Goal: Task Accomplishment & Management: Manage account settings

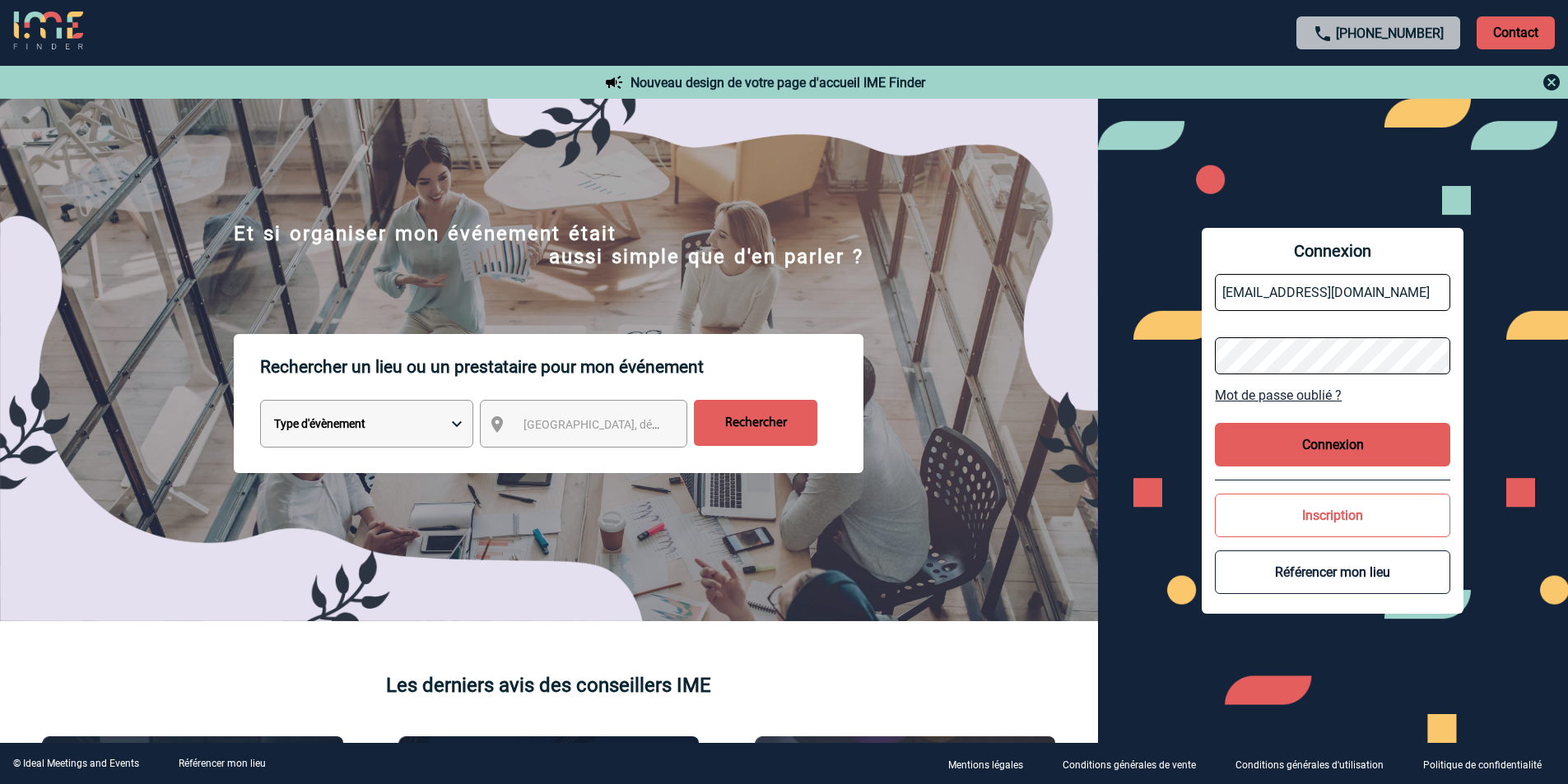
click at [1361, 439] on button "Connexion" at bounding box center [1333, 444] width 235 height 44
click at [1292, 440] on button "Connexion" at bounding box center [1333, 444] width 235 height 44
click at [1396, 287] on input "h1572-sb@accor.com" at bounding box center [1333, 292] width 235 height 37
click at [1365, 435] on button "Connexion" at bounding box center [1333, 444] width 235 height 44
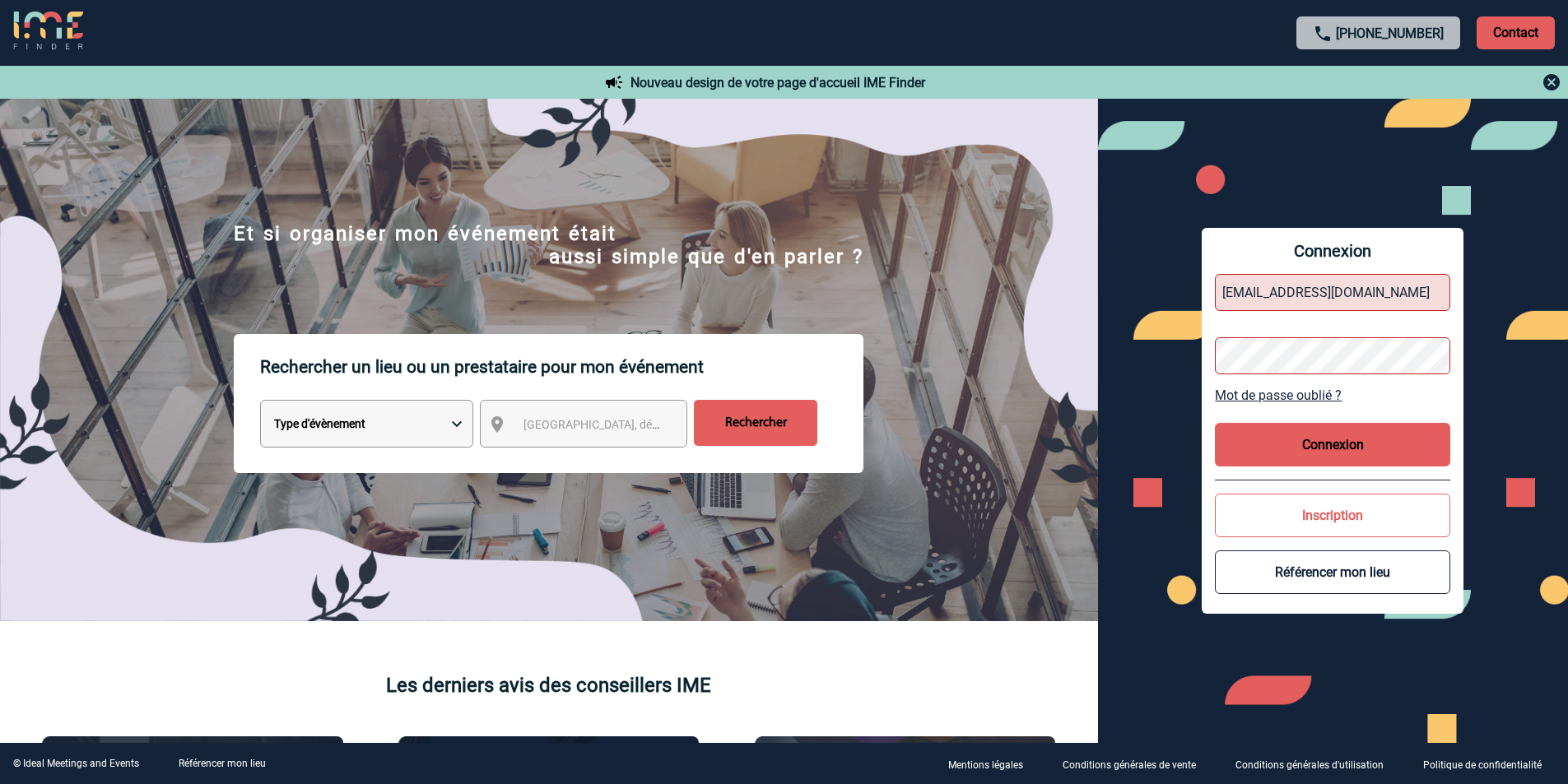
click at [1372, 388] on link "Mot de passe oublié ?" at bounding box center [1333, 395] width 235 height 15
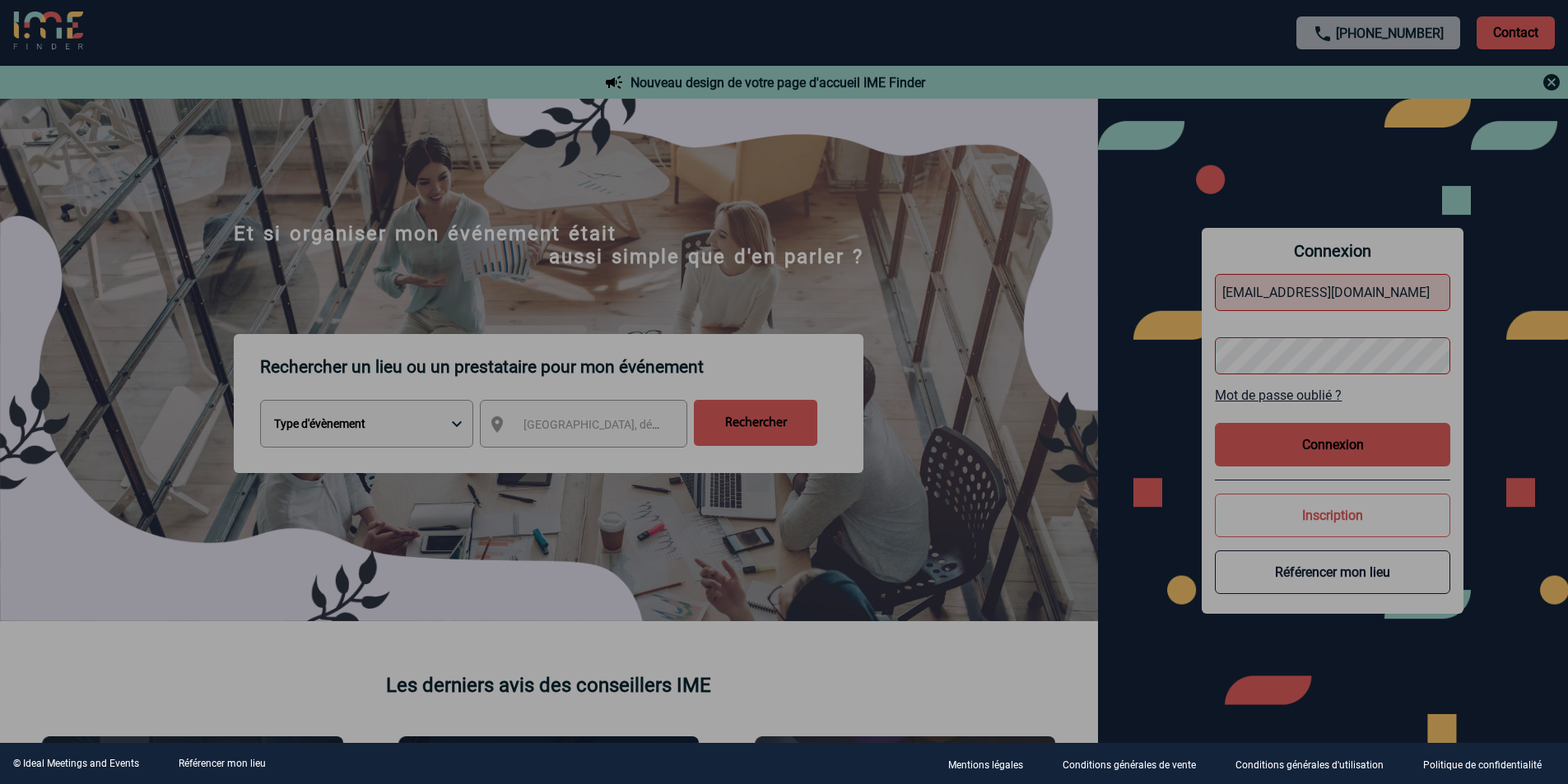
click at [1353, 451] on div at bounding box center [784, 392] width 1568 height 784
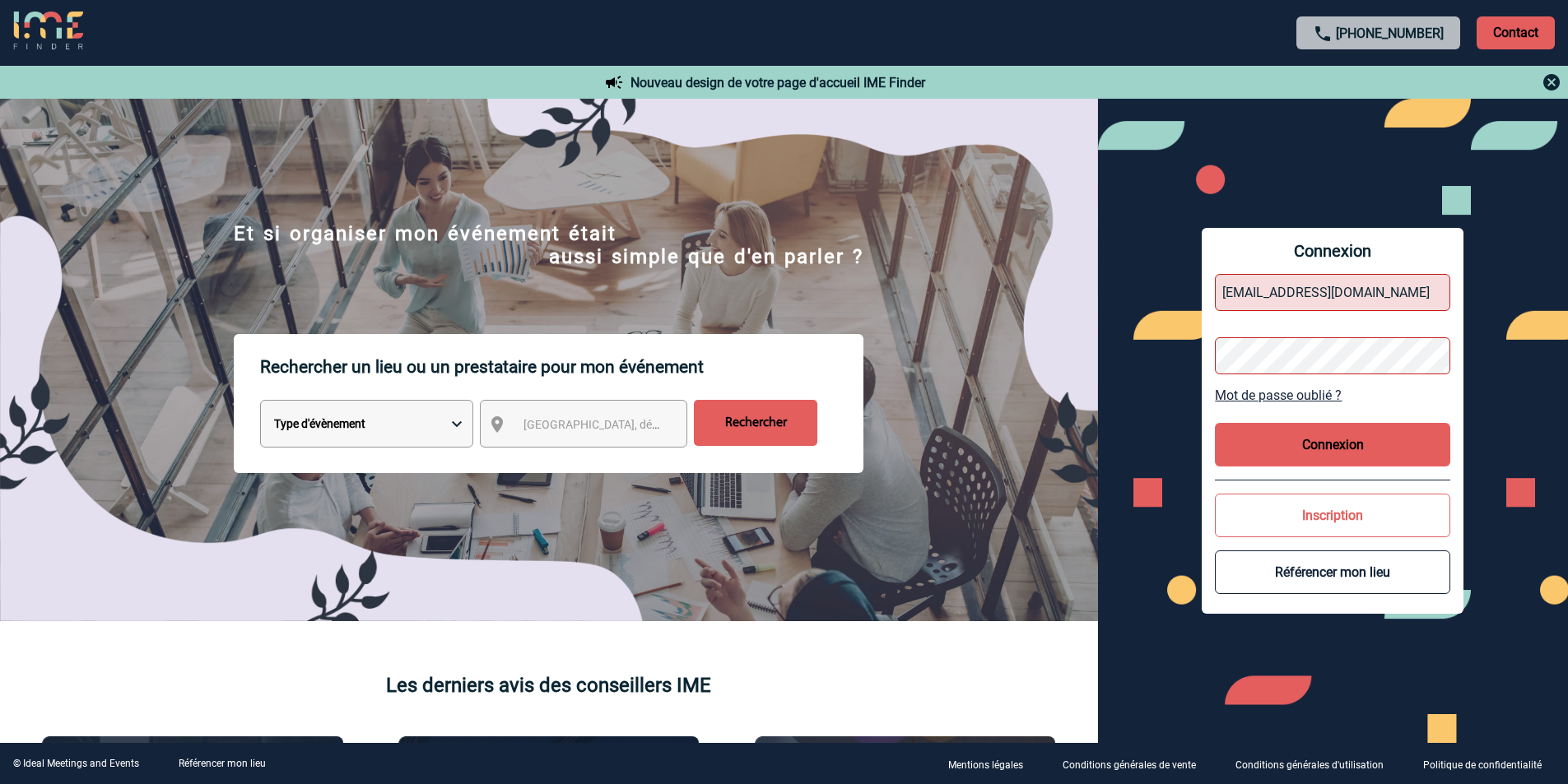
click at [1335, 442] on button "Connexion" at bounding box center [1333, 444] width 235 height 44
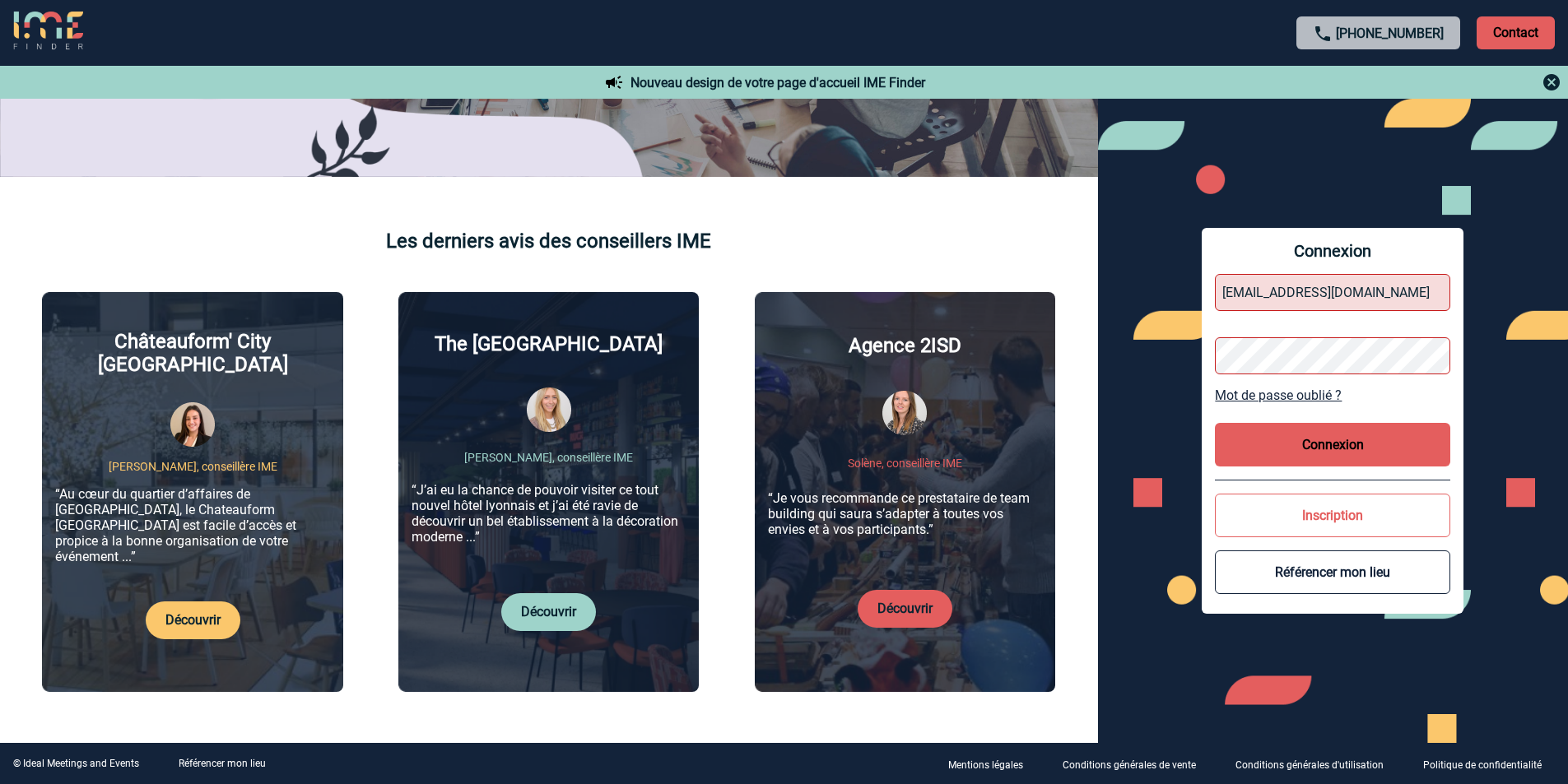
scroll to position [411, 0]
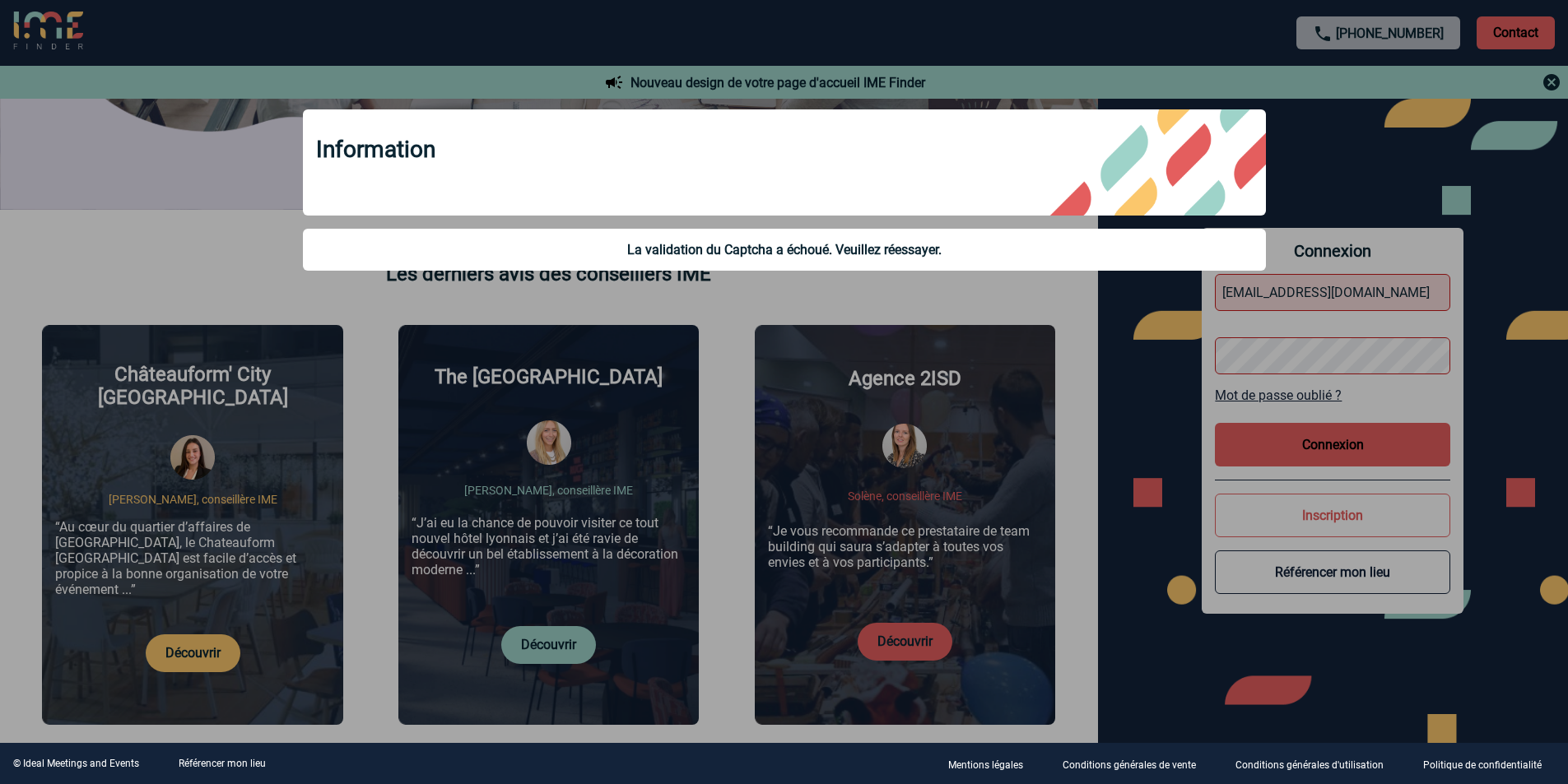
click at [1368, 289] on div at bounding box center [784, 392] width 1568 height 784
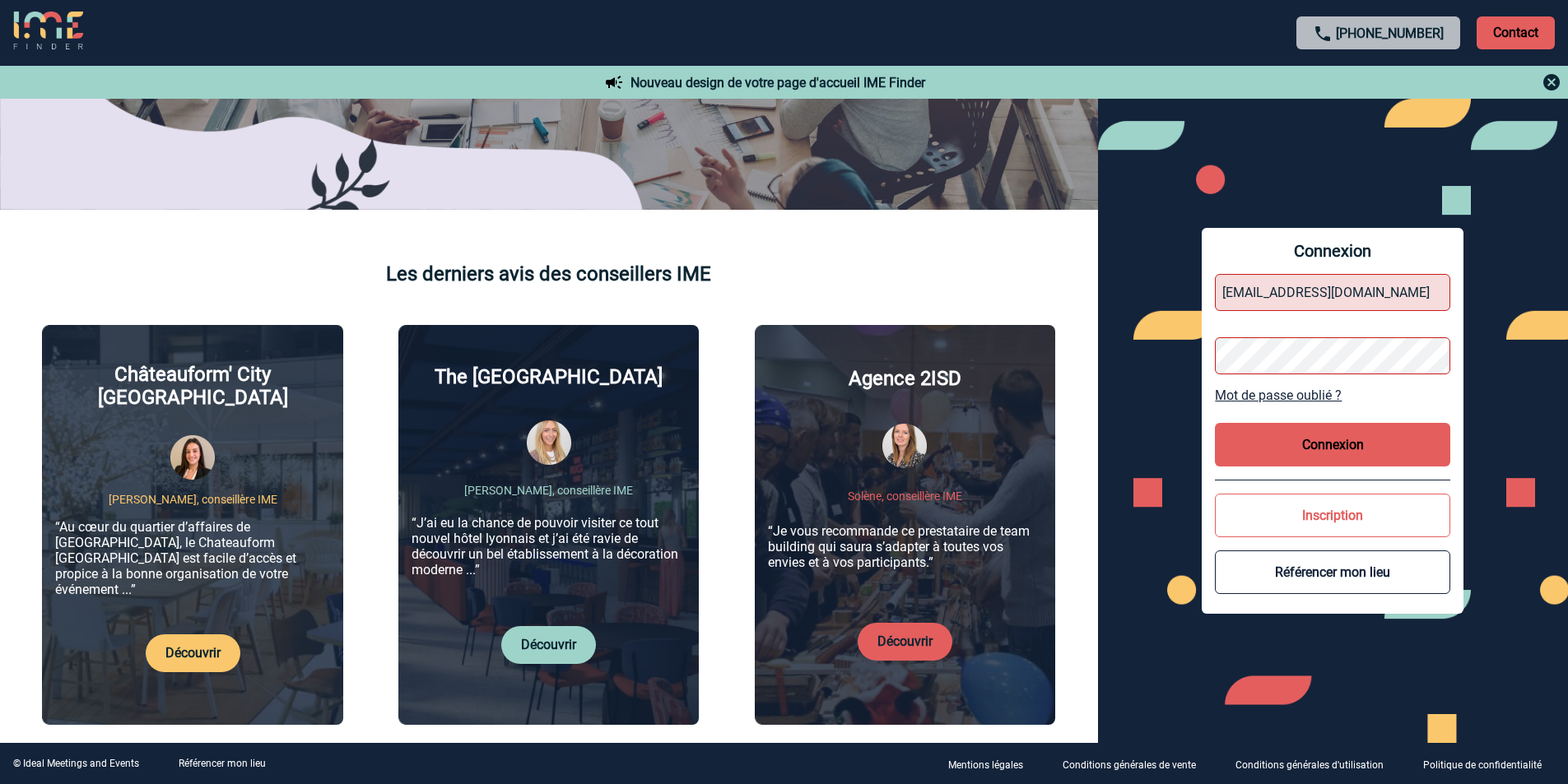
click at [1131, 336] on div "Connexion h1572-sb@accor.com Mot de passe oublié ? Connexion Inscription Référe…" at bounding box center [1333, 421] width 471 height 644
drag, startPoint x: 1417, startPoint y: 304, endPoint x: 1094, endPoint y: 270, distance: 324.8
type input "h1572-sb@accor.com"
click at [1235, 437] on button "Connexion" at bounding box center [1333, 444] width 235 height 44
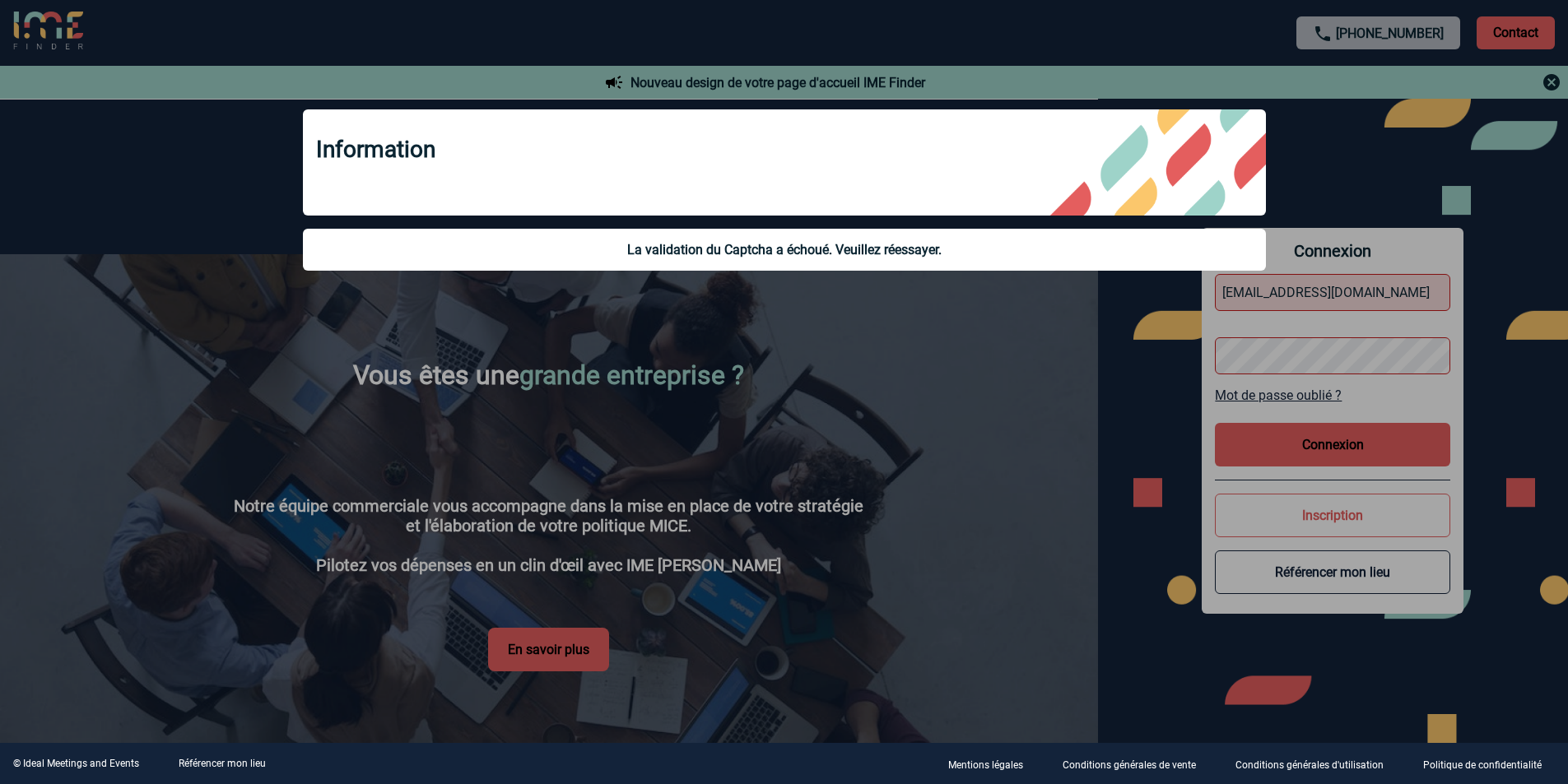
scroll to position [2502, 0]
click at [1426, 367] on div at bounding box center [784, 392] width 1568 height 784
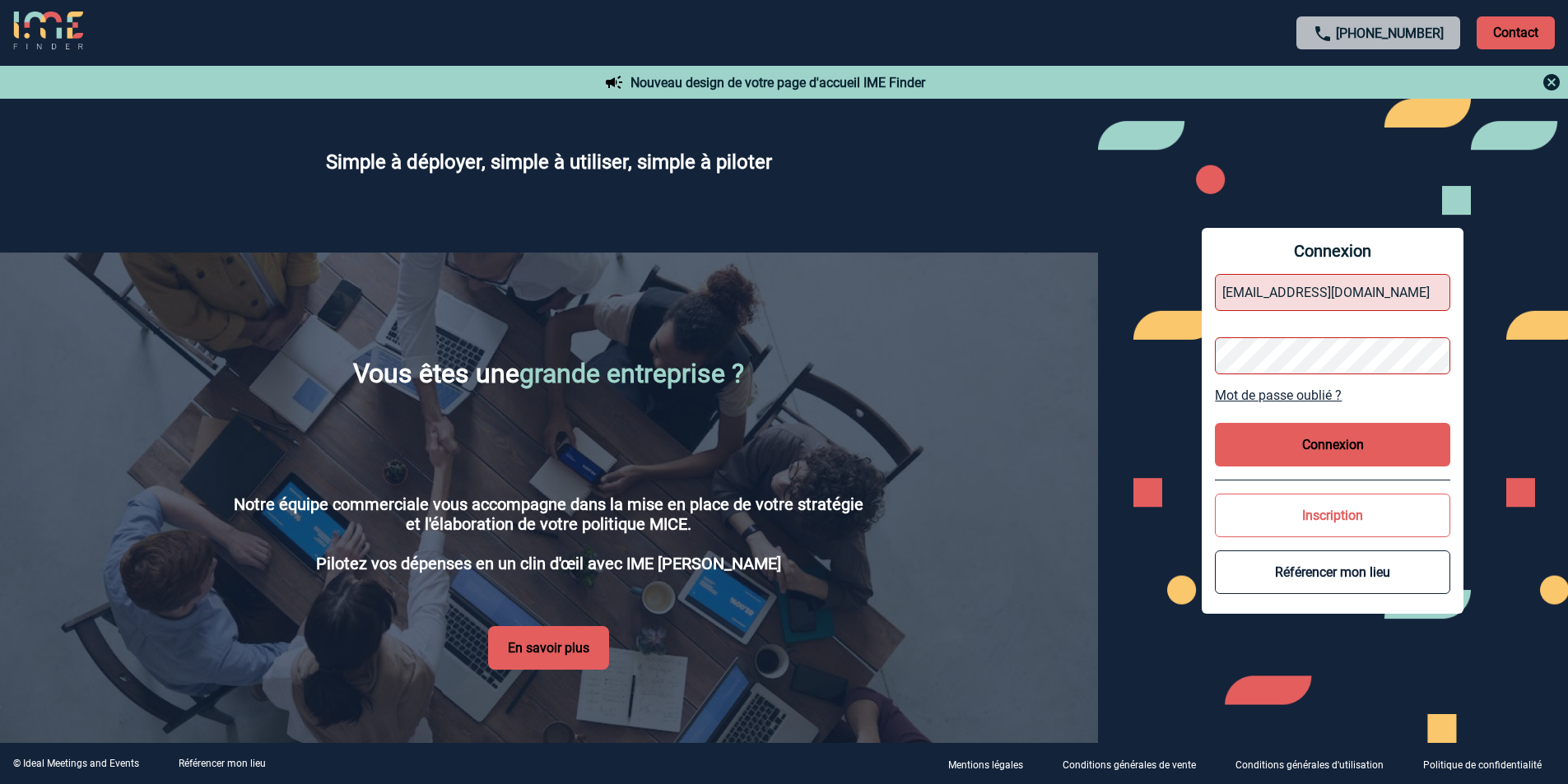
click at [1313, 394] on link "Mot de passe oublié ?" at bounding box center [1333, 395] width 235 height 15
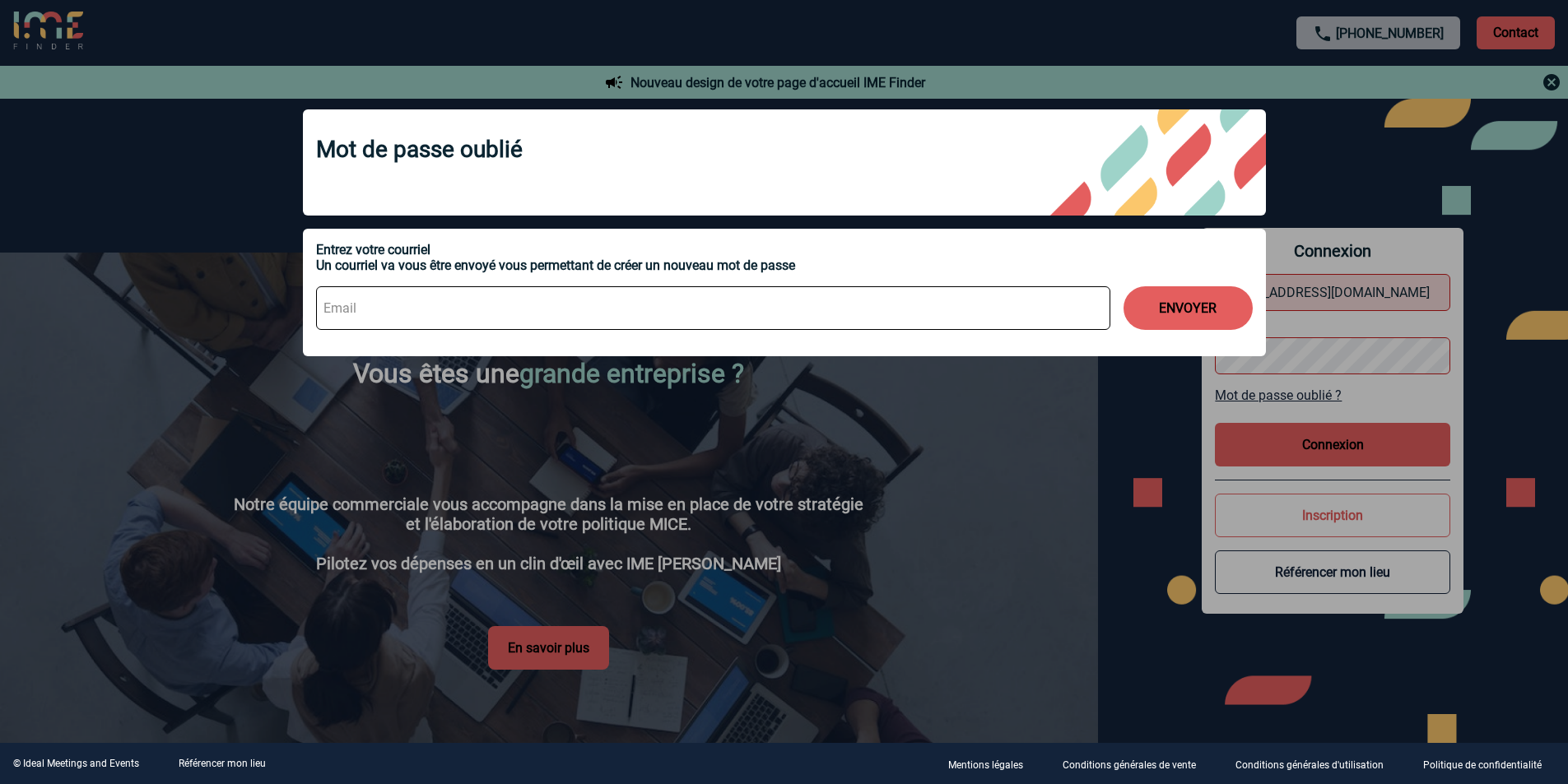
click at [369, 303] on input at bounding box center [712, 308] width 794 height 44
type input "h1572-sb@accor.com"
click at [1170, 315] on button "ENVOYER" at bounding box center [1188, 308] width 129 height 44
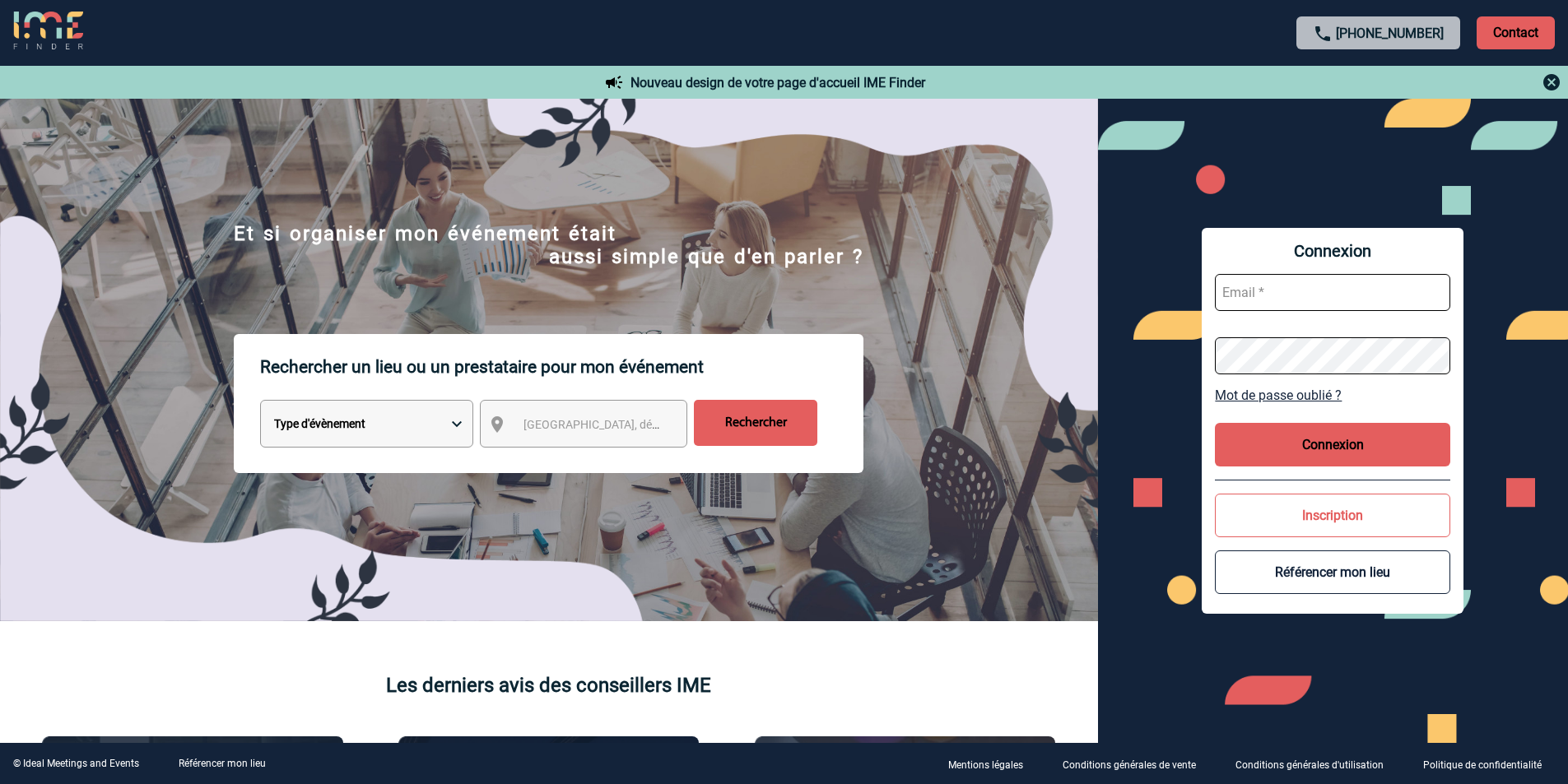
type input "[EMAIL_ADDRESS][DOMAIN_NAME]"
click at [1148, 346] on div "Connexion [EMAIL_ADDRESS][DOMAIN_NAME] Mot de passe oublié ? Connexion Inscript…" at bounding box center [1333, 421] width 471 height 644
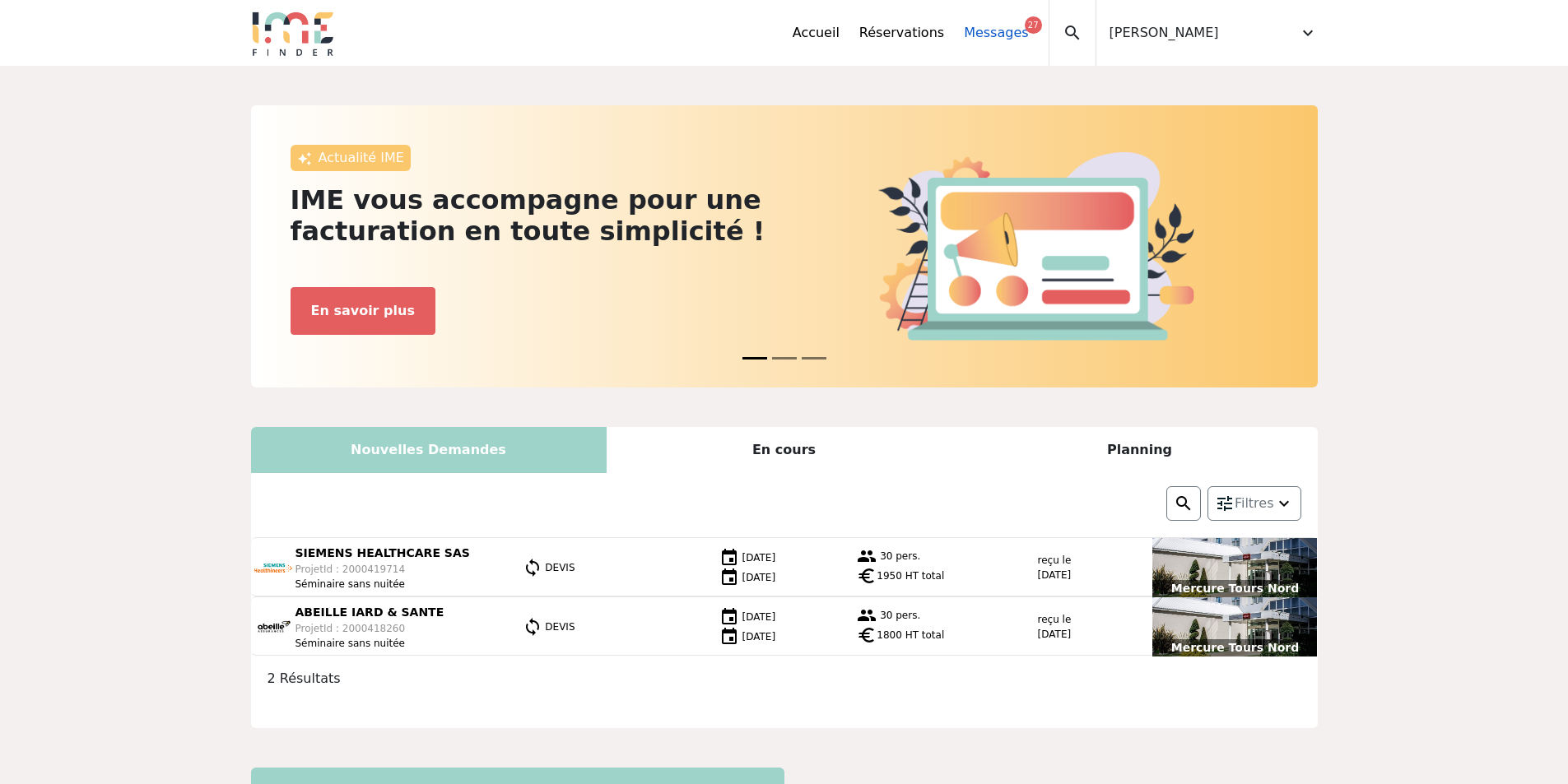
click at [1028, 34] on link "Messages 27" at bounding box center [996, 32] width 64 height 20
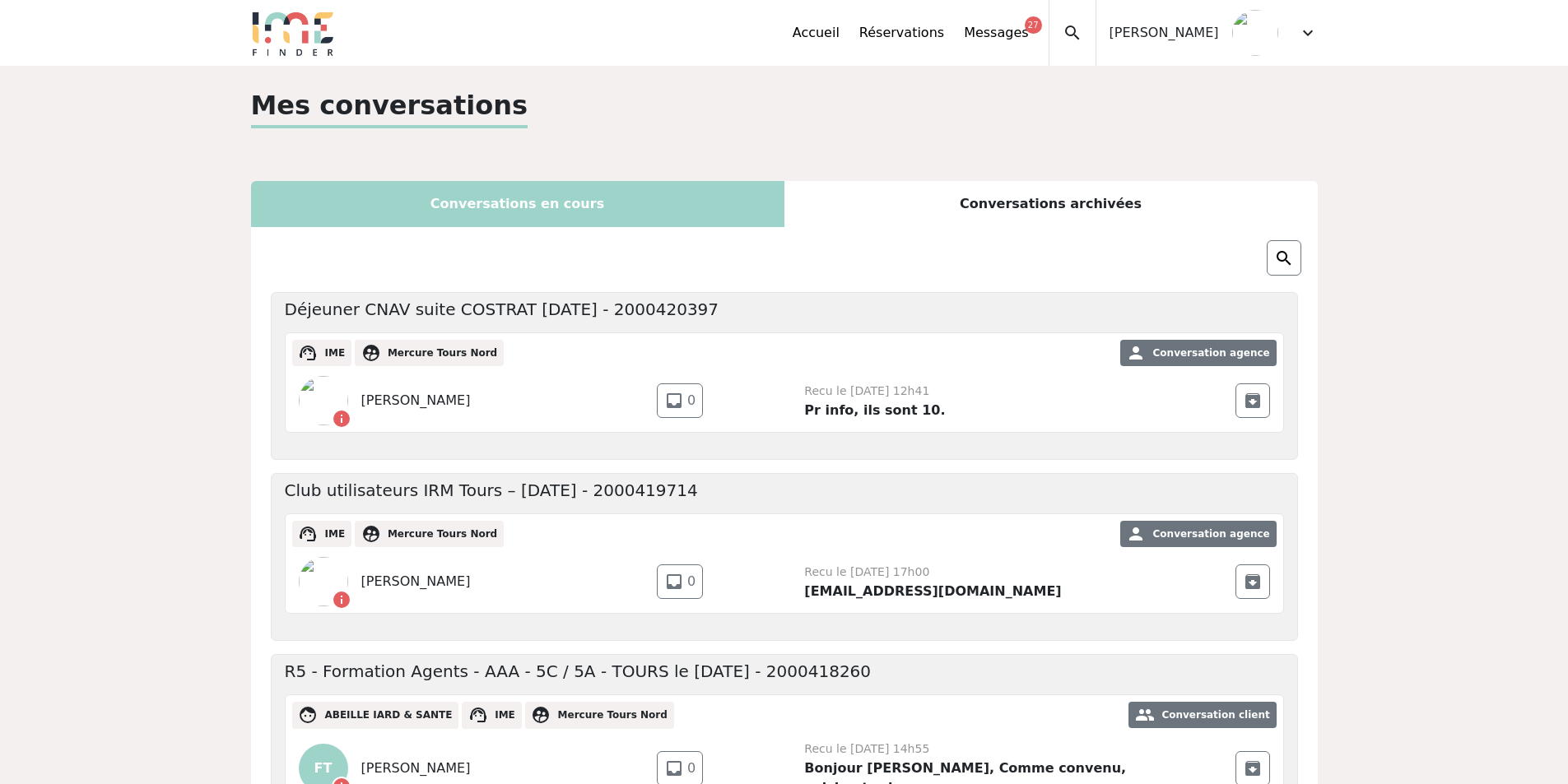
click at [1310, 32] on span "expand_more" at bounding box center [1307, 32] width 20 height 20
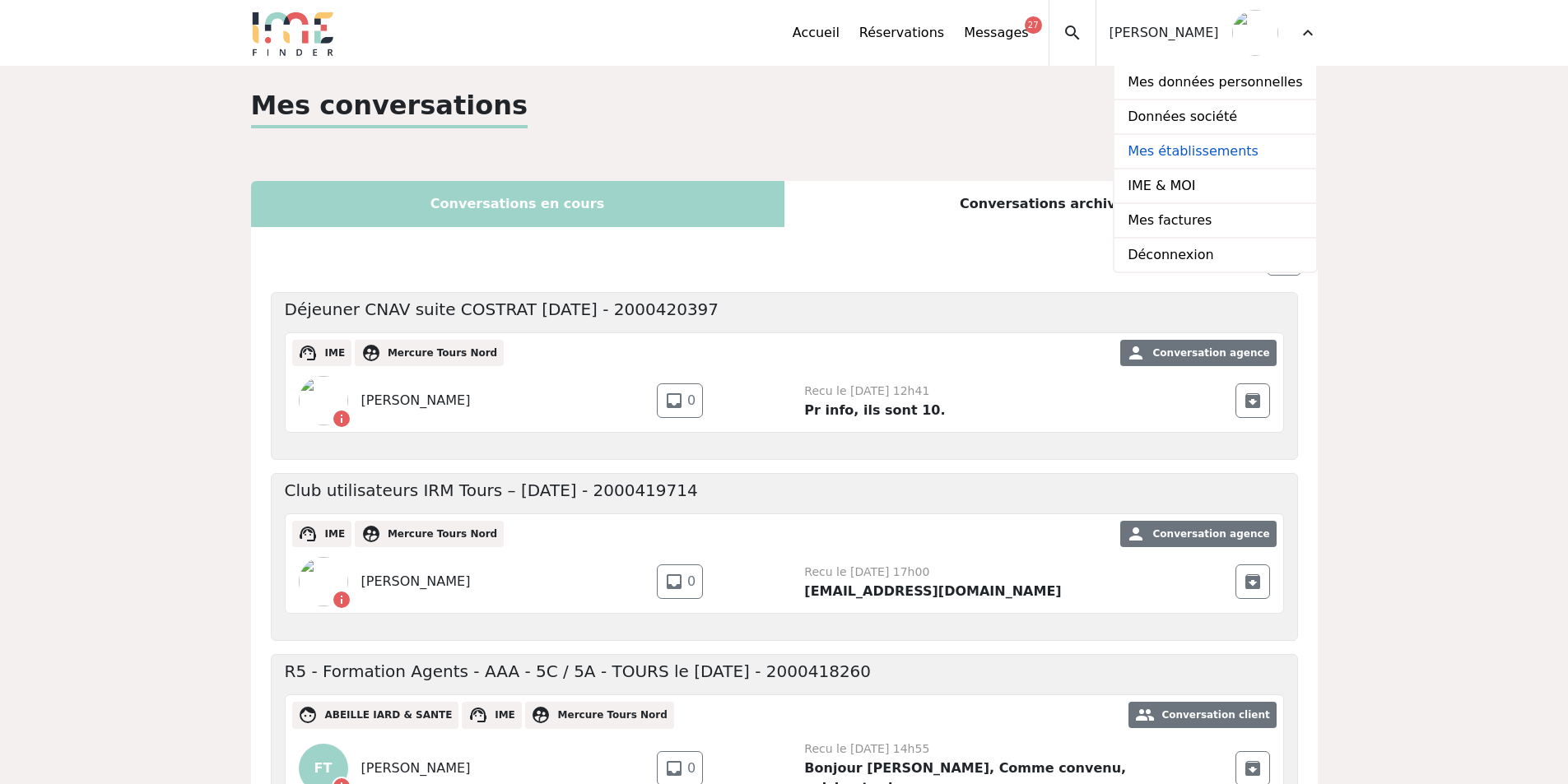
click at [1159, 147] on link "Mes établissements" at bounding box center [1214, 152] width 200 height 35
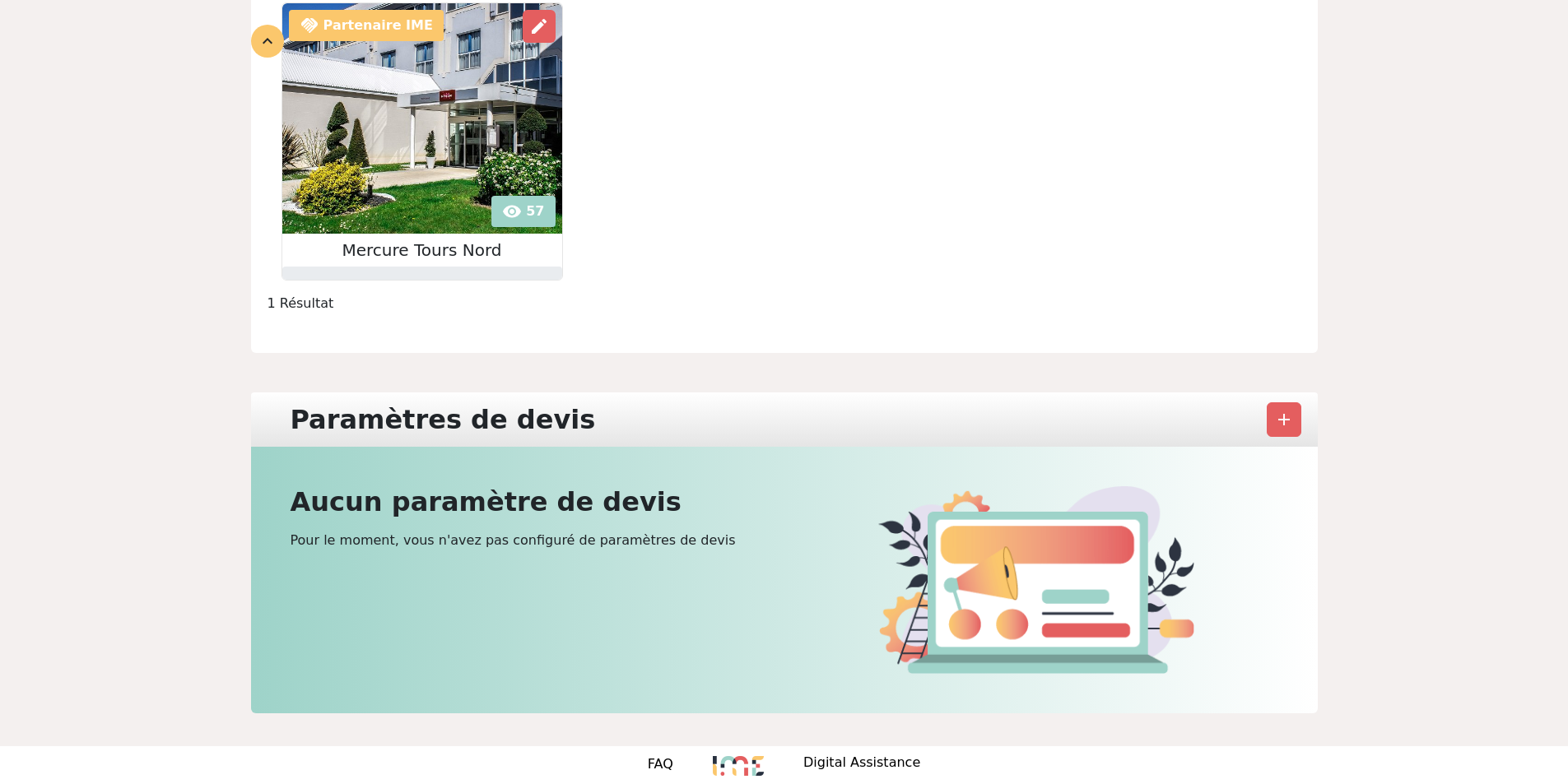
scroll to position [287, 0]
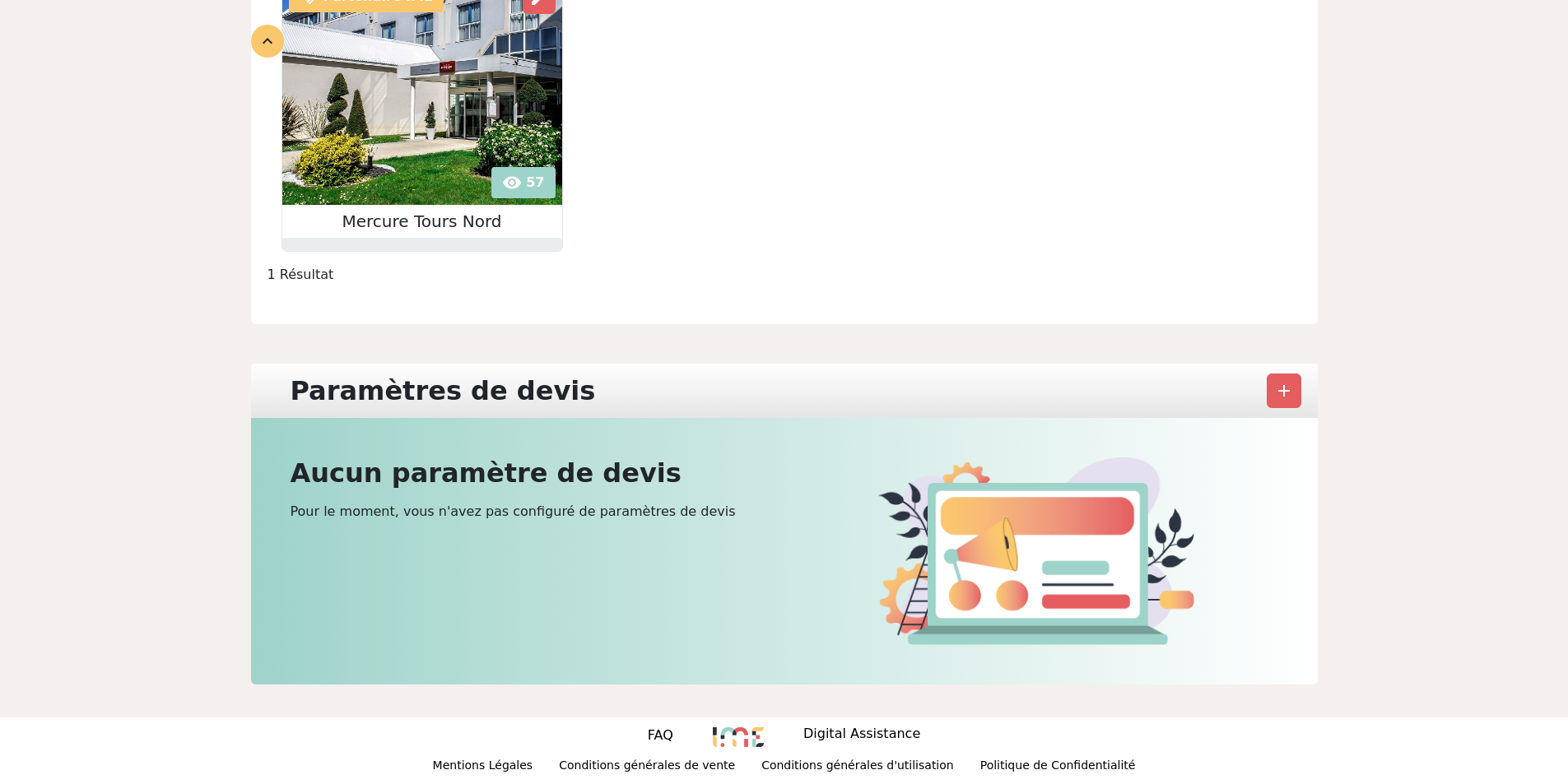
click at [445, 105] on img at bounding box center [422, 90] width 280 height 230
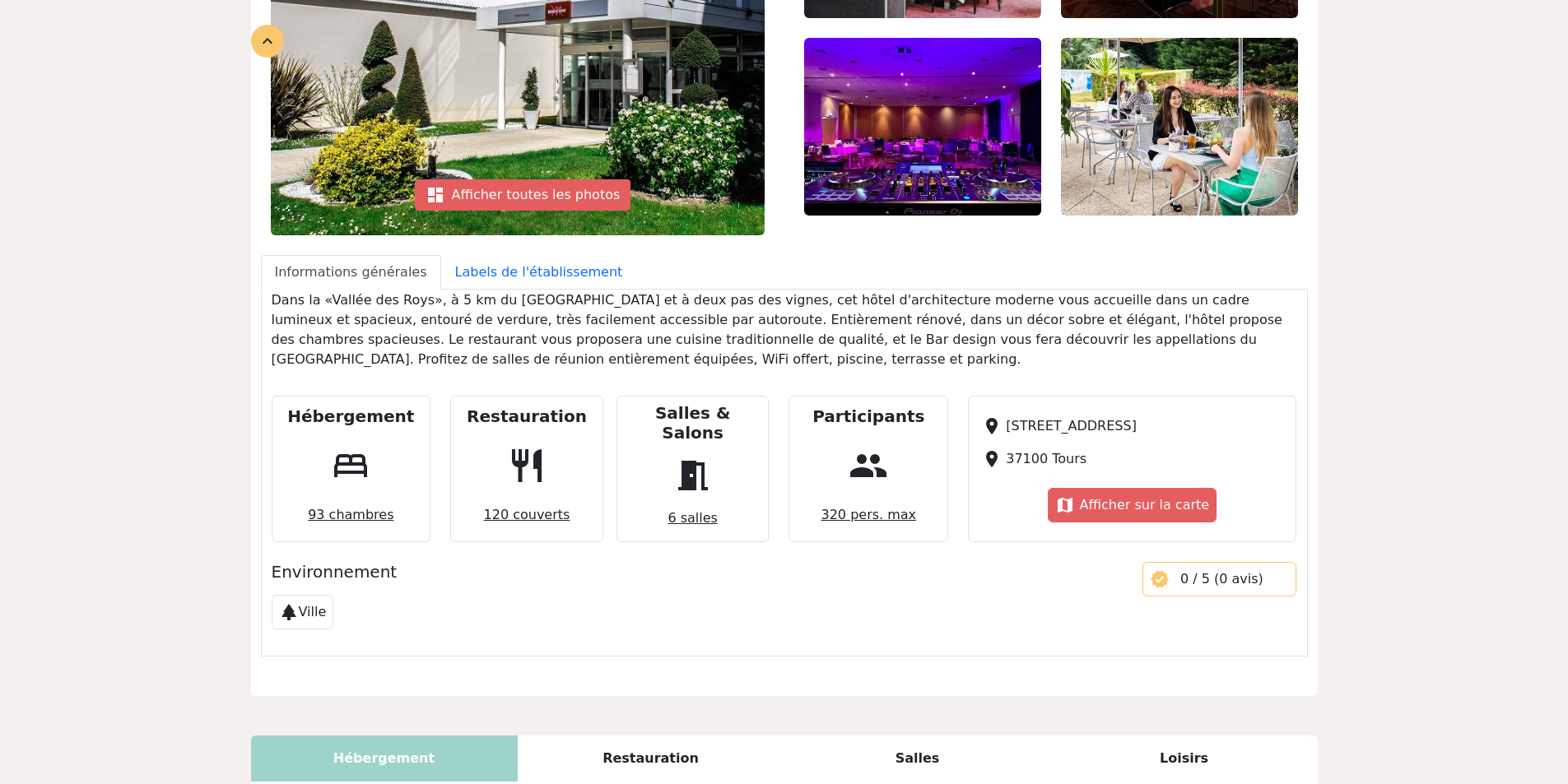
scroll to position [411, 0]
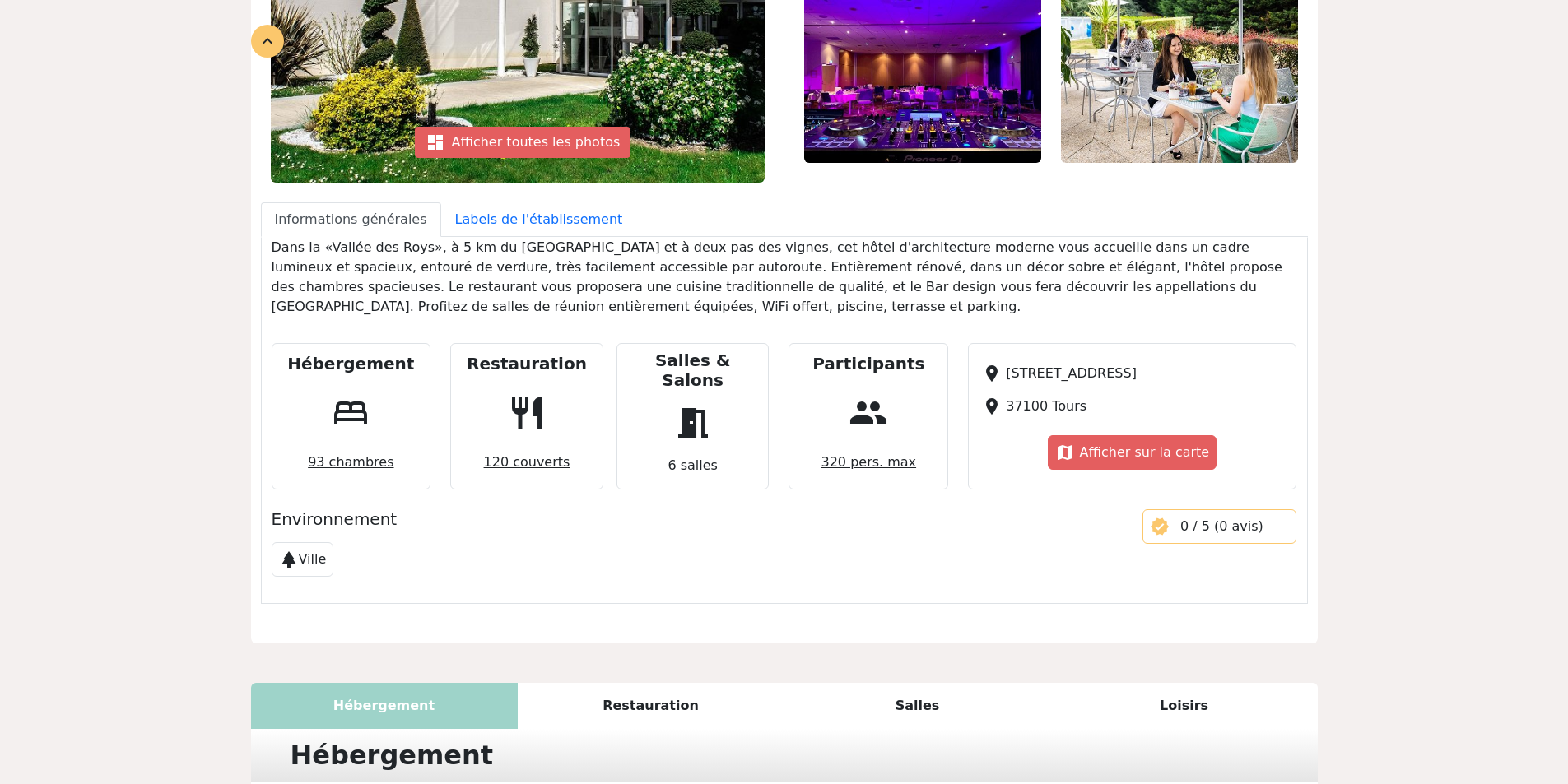
click at [298, 270] on p "Dans la «Vallée des Roys», à 5 km du Vieux Tours et à deux pas des vignes, cet …" at bounding box center [784, 277] width 1025 height 79
drag, startPoint x: 272, startPoint y: 245, endPoint x: 399, endPoint y: 321, distance: 148.0
click at [399, 321] on div "Dans la «Vallée des Roys», à 5 km du Vieux Tours et à deux pas des vignes, cet …" at bounding box center [784, 284] width 1045 height 92
click at [565, 270] on p "Dans la «Vallée des Roys», à 5 km du [GEOGRAPHIC_DATA] et à deux pas des vignes…" at bounding box center [784, 277] width 1025 height 79
drag, startPoint x: 409, startPoint y: 303, endPoint x: 241, endPoint y: 272, distance: 170.8
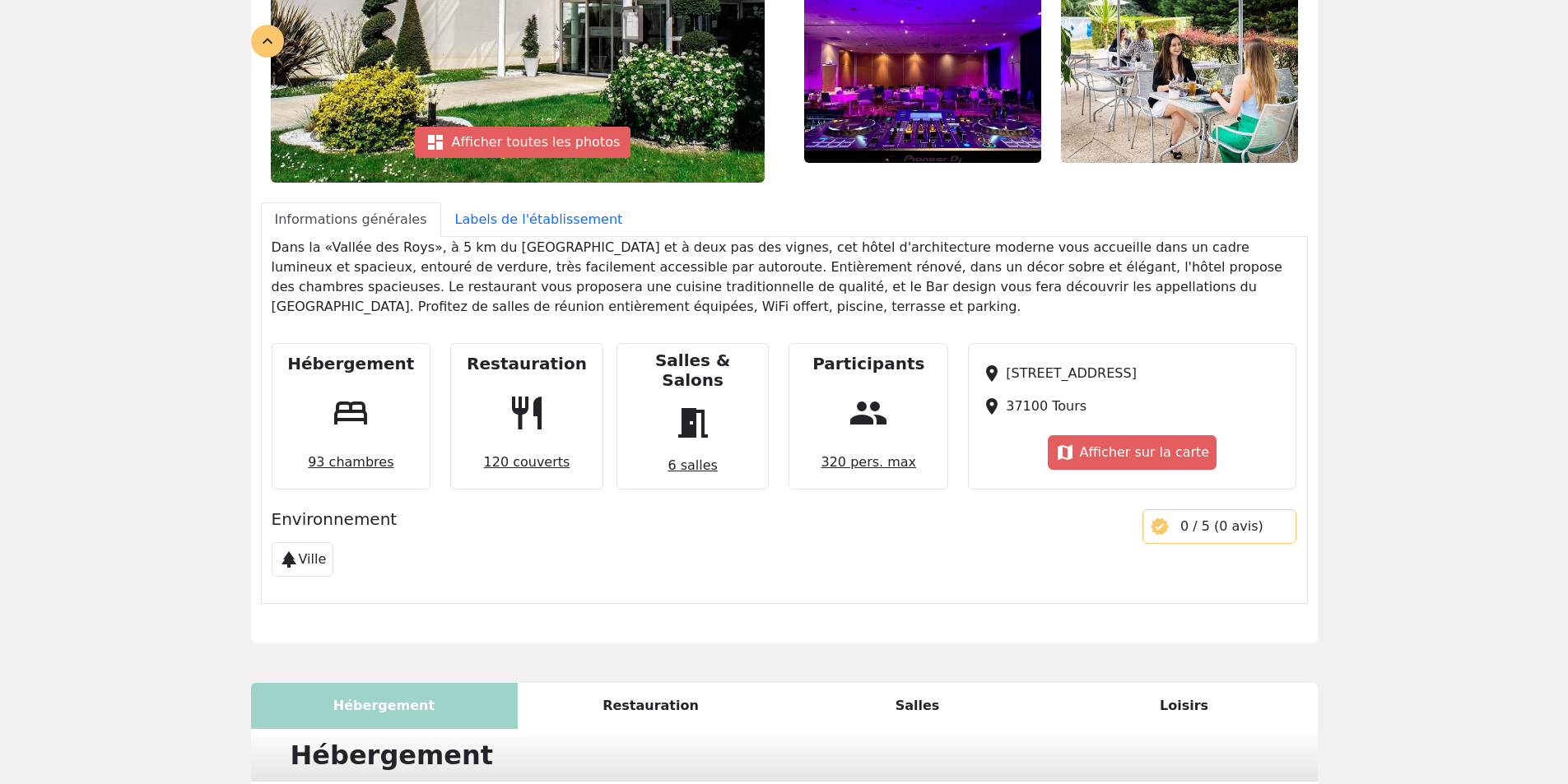
click at [241, 272] on div "Mercure Tours Nord star star star star edit handshake Partenaire IME dashboard …" at bounding box center [784, 328] width 1086 height 1201
click at [432, 303] on p "Dans la «Vallée des Roys», à 5 km du [GEOGRAPHIC_DATA] et à deux pas des vignes…" at bounding box center [784, 277] width 1025 height 79
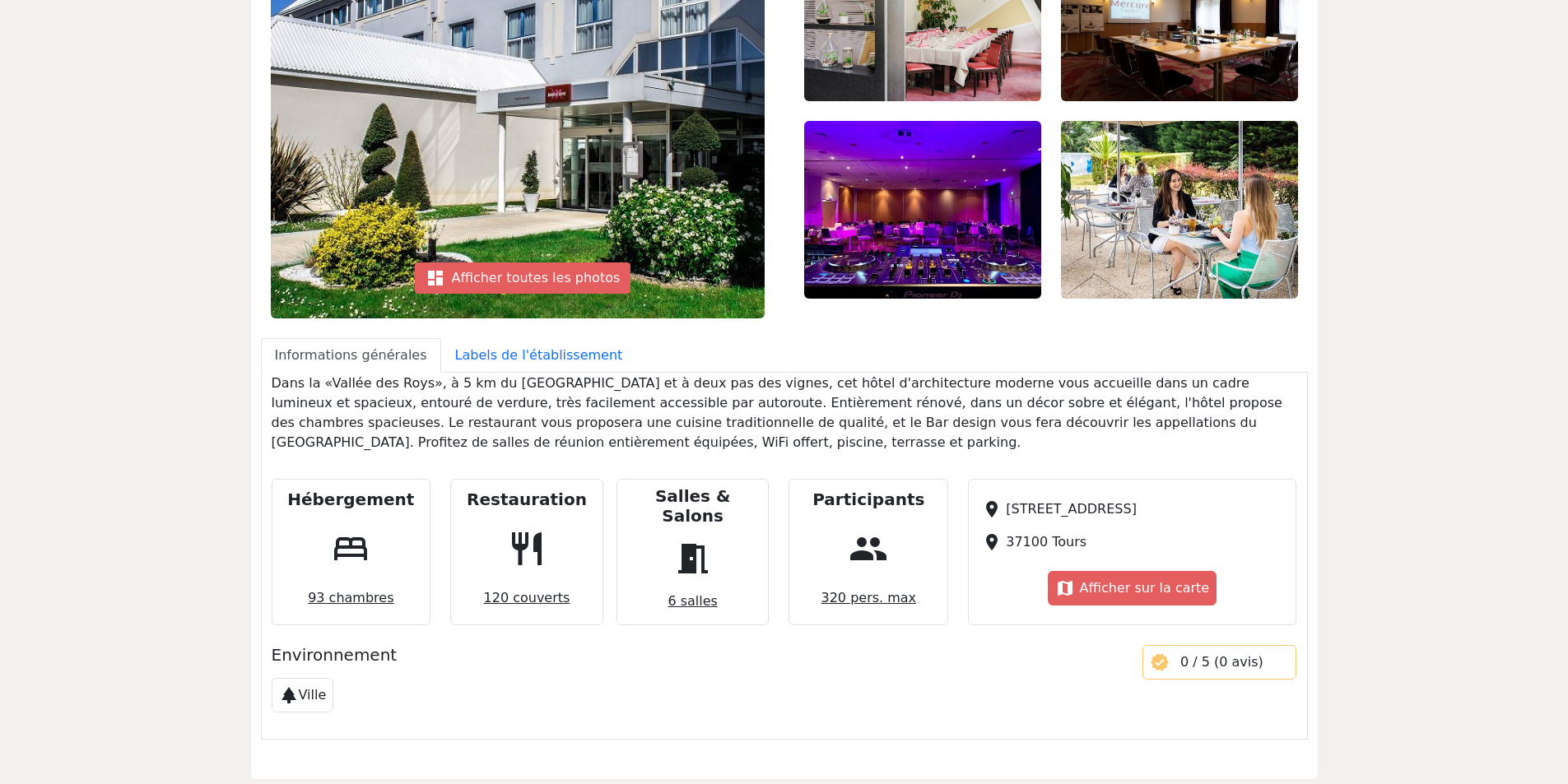
scroll to position [0, 0]
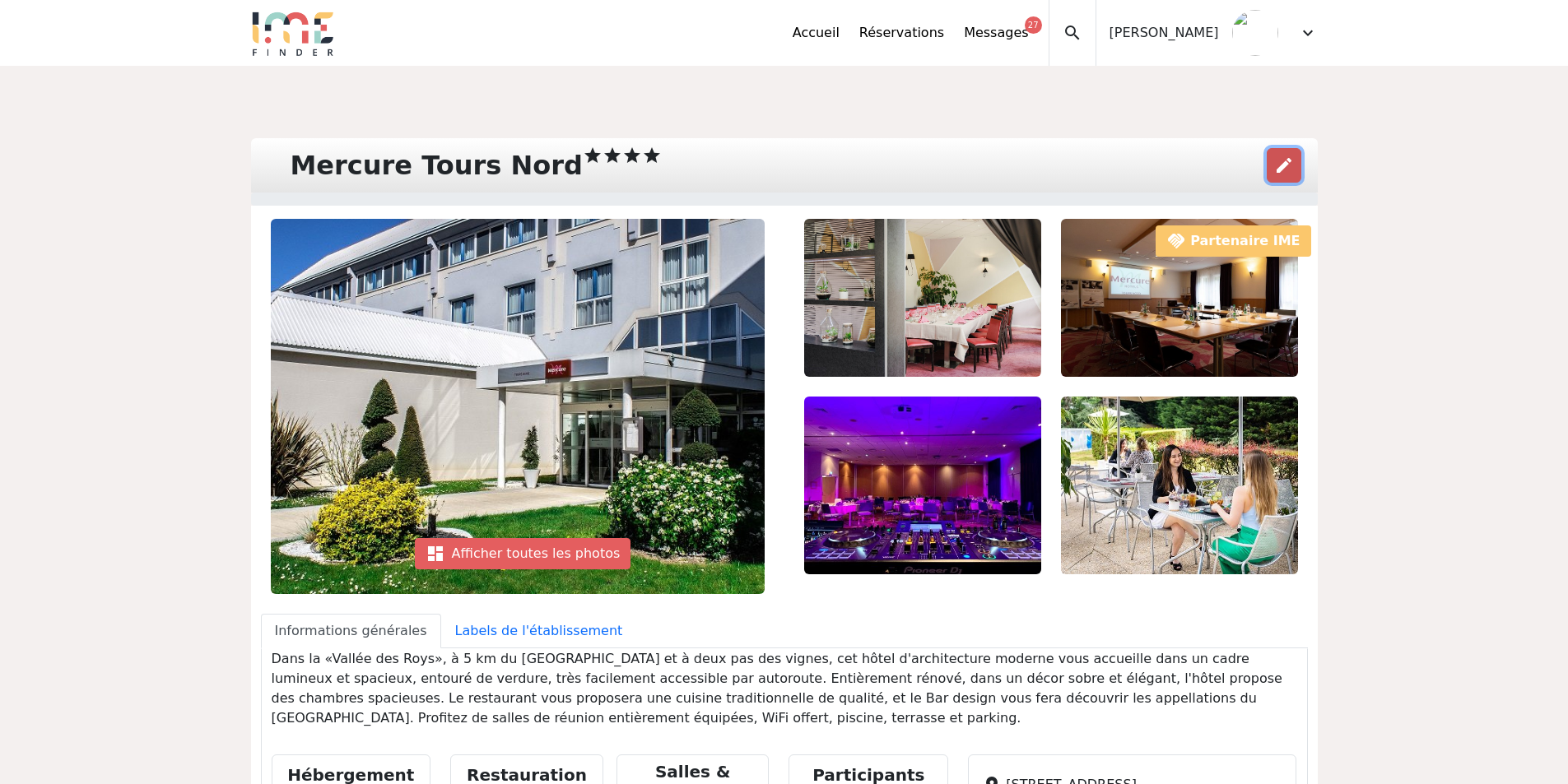
click at [1286, 170] on span "edit" at bounding box center [1283, 165] width 20 height 20
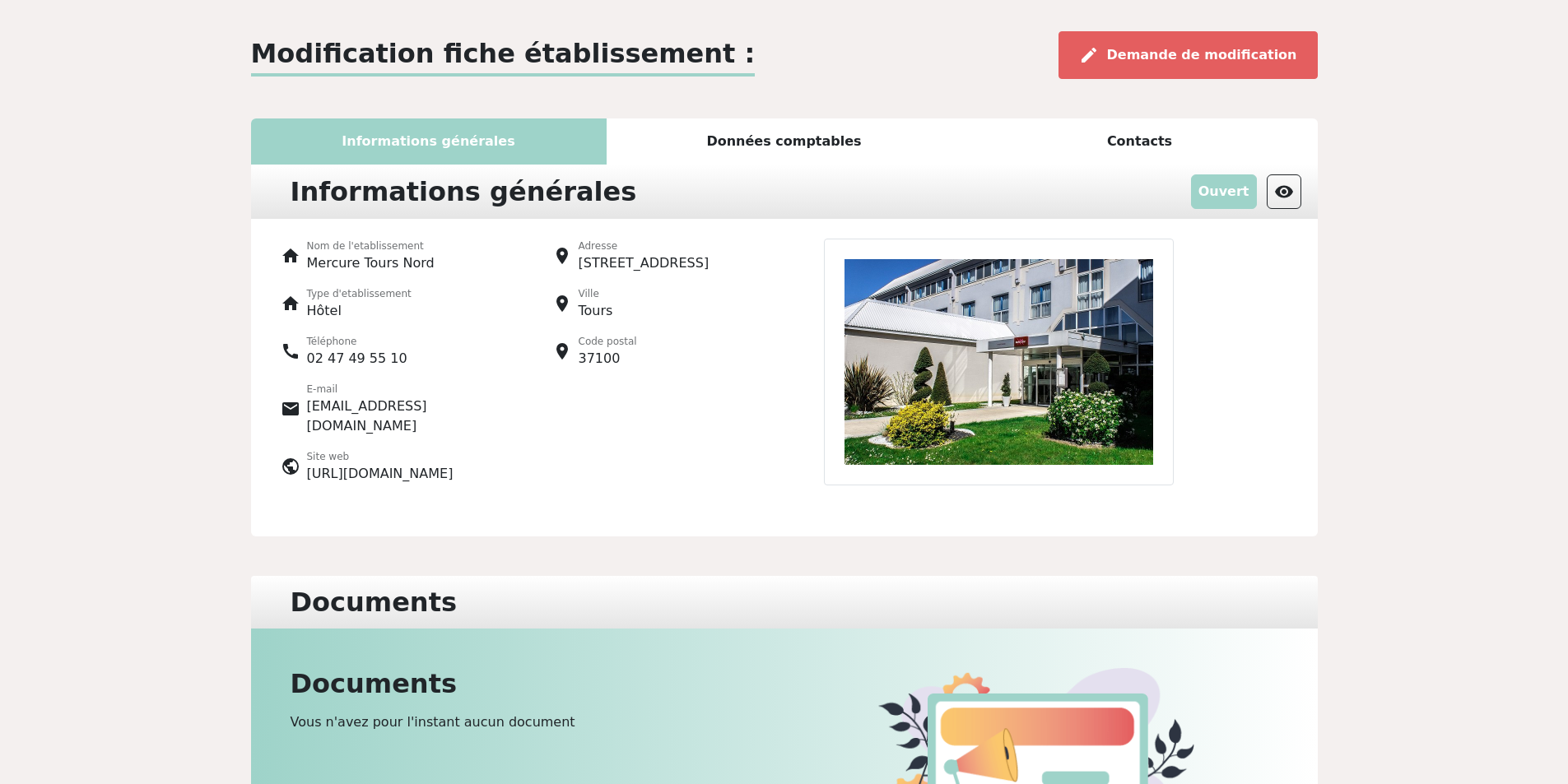
scroll to position [59, 0]
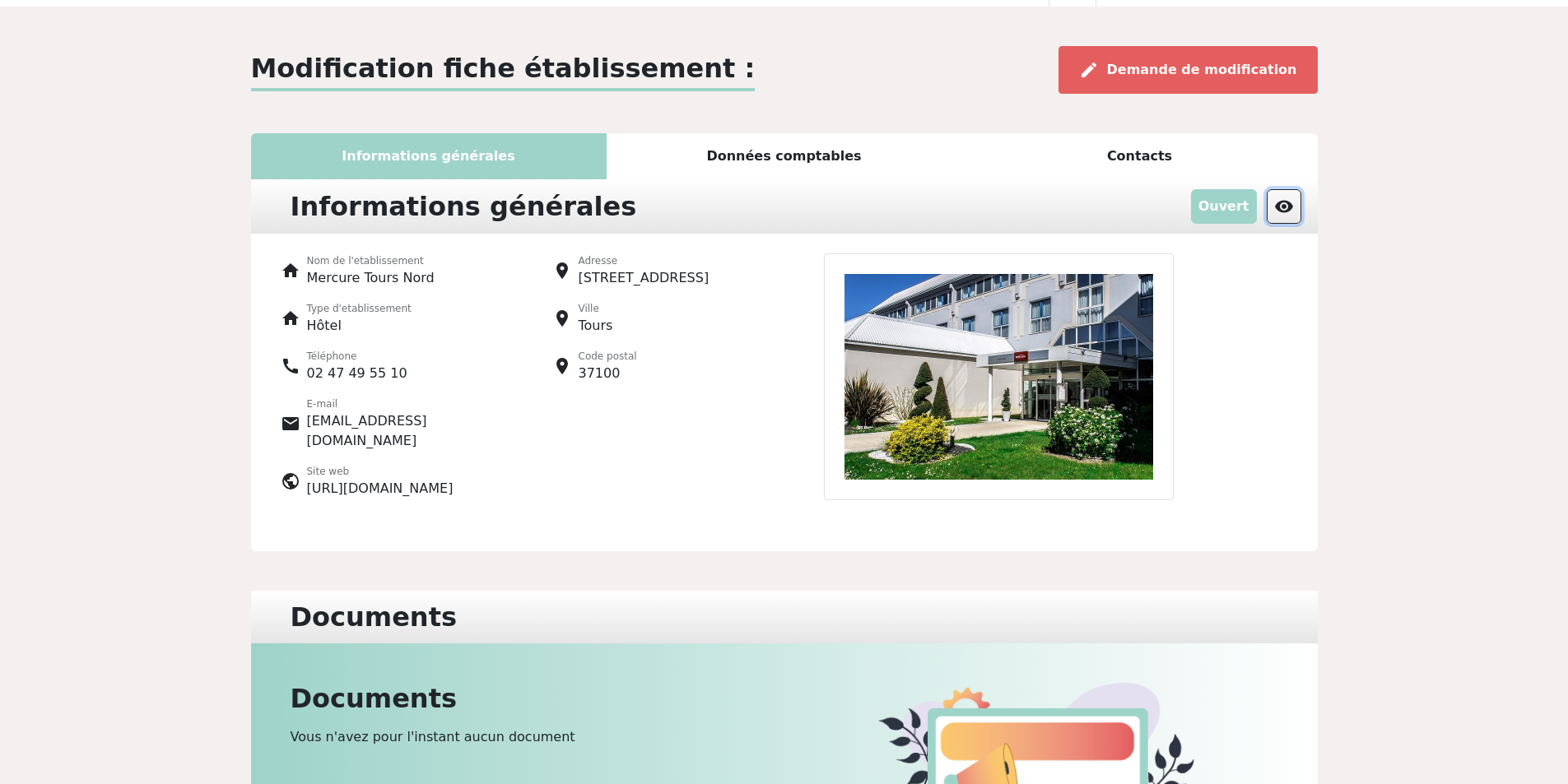
click at [1280, 211] on span "visibility" at bounding box center [1283, 206] width 20 height 20
click at [1152, 73] on span "Demande de modification" at bounding box center [1202, 69] width 190 height 15
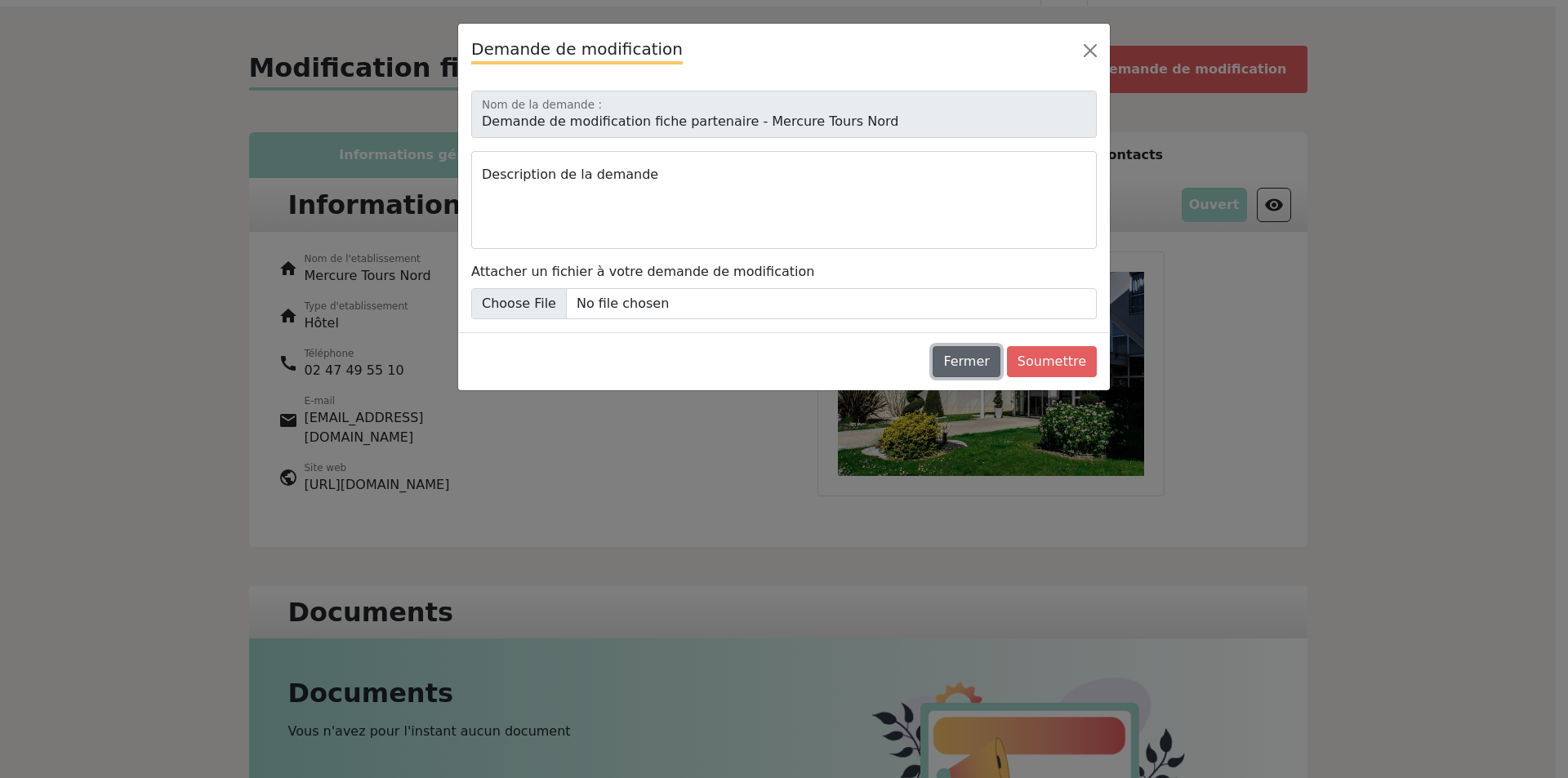
click at [967, 363] on button "Fermer" at bounding box center [966, 361] width 67 height 31
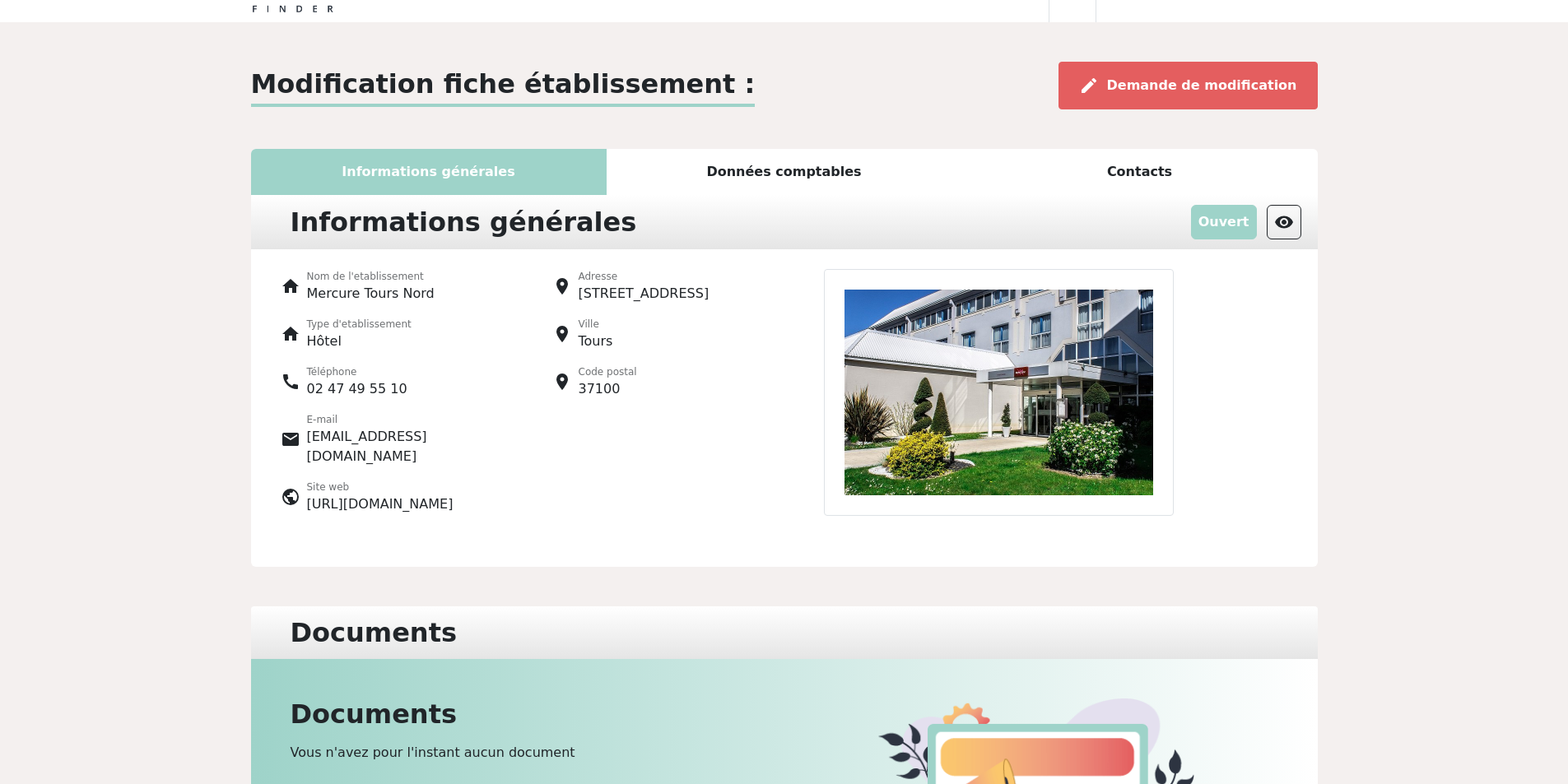
scroll to position [0, 0]
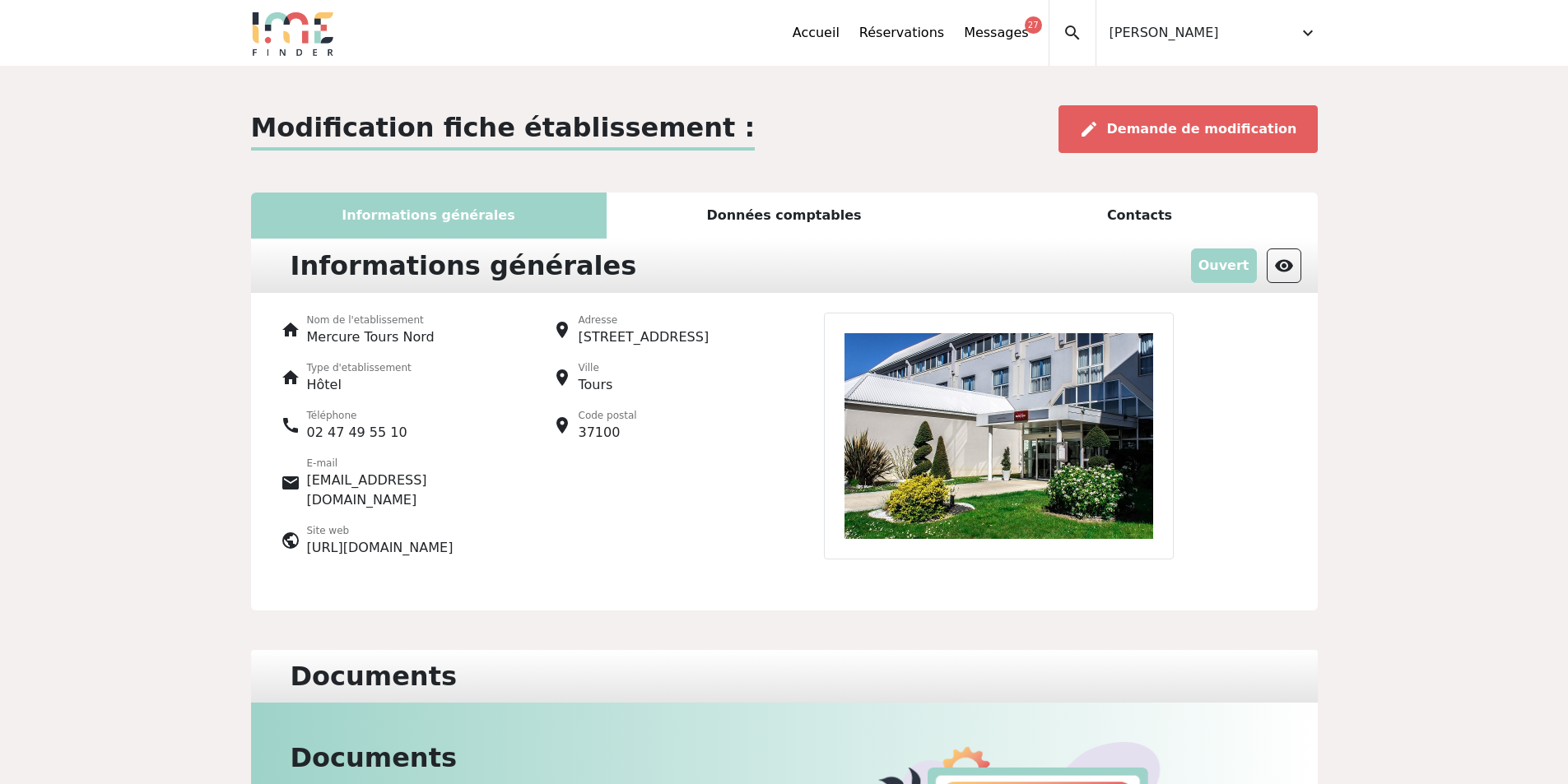
click at [536, 219] on div "Informations générales" at bounding box center [428, 216] width 356 height 46
click at [797, 215] on div "Données comptables" at bounding box center [784, 216] width 356 height 46
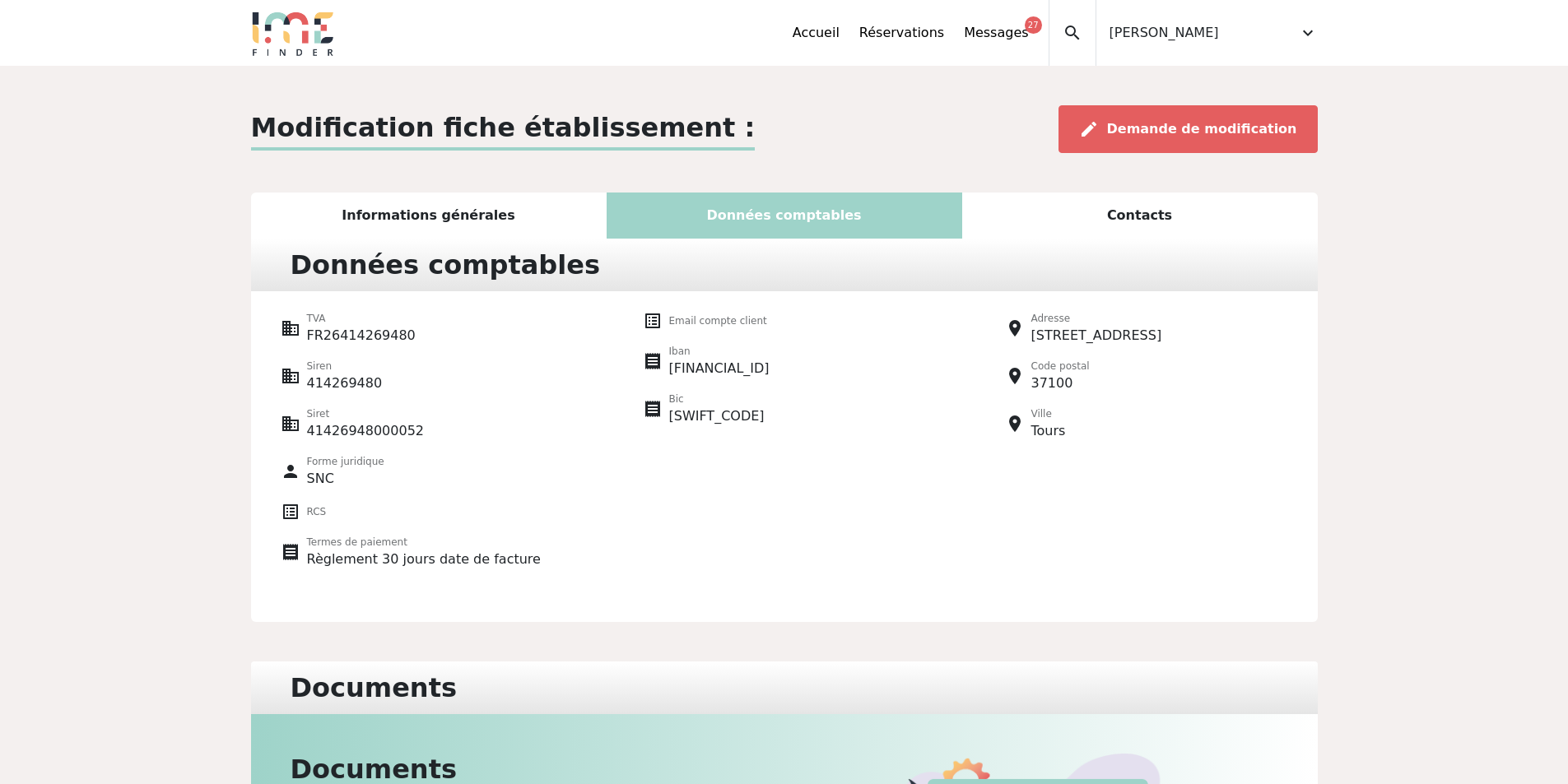
click at [1139, 216] on div "Contacts" at bounding box center [1140, 216] width 356 height 46
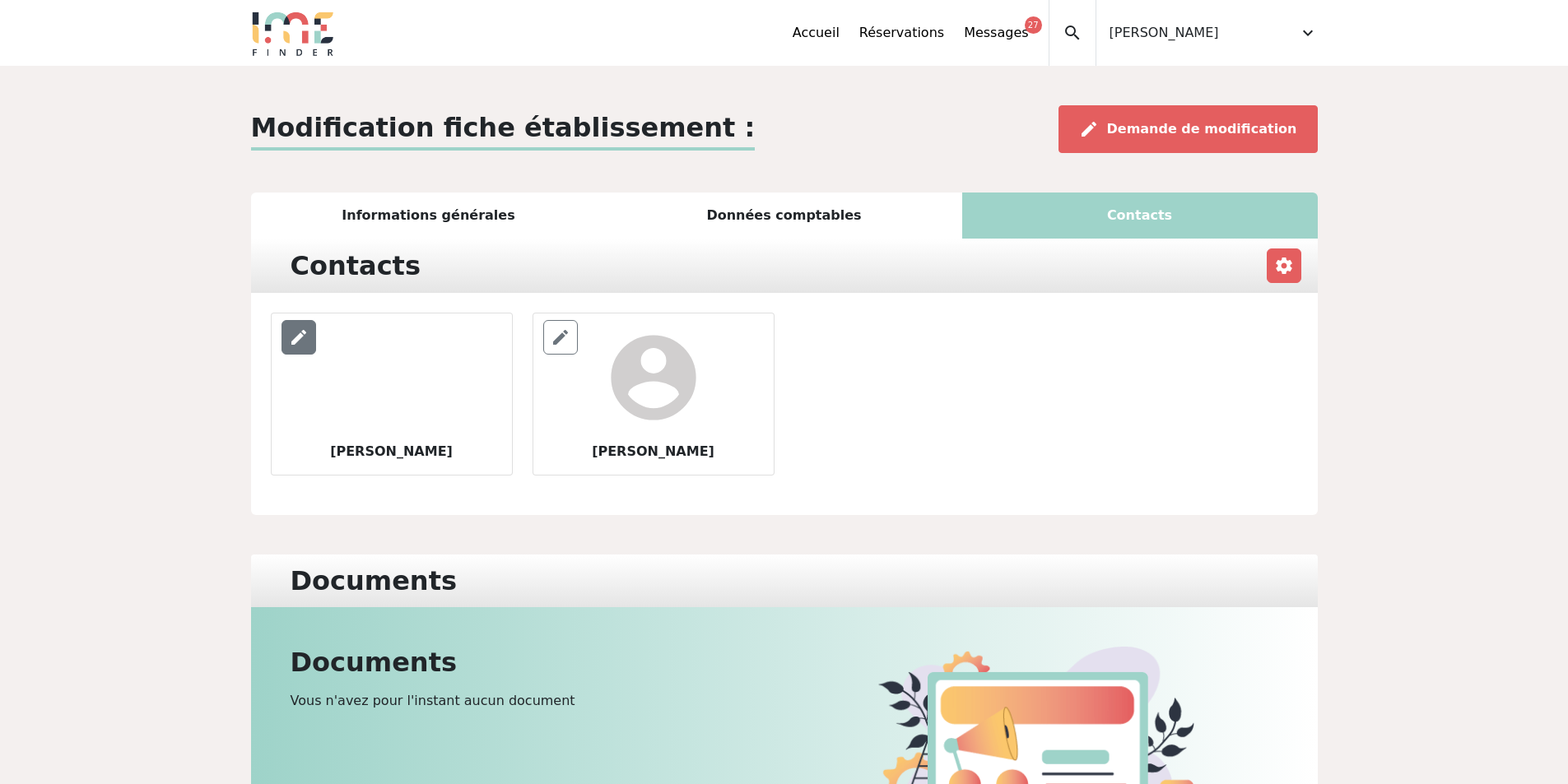
click at [299, 346] on span "edit" at bounding box center [299, 337] width 20 height 20
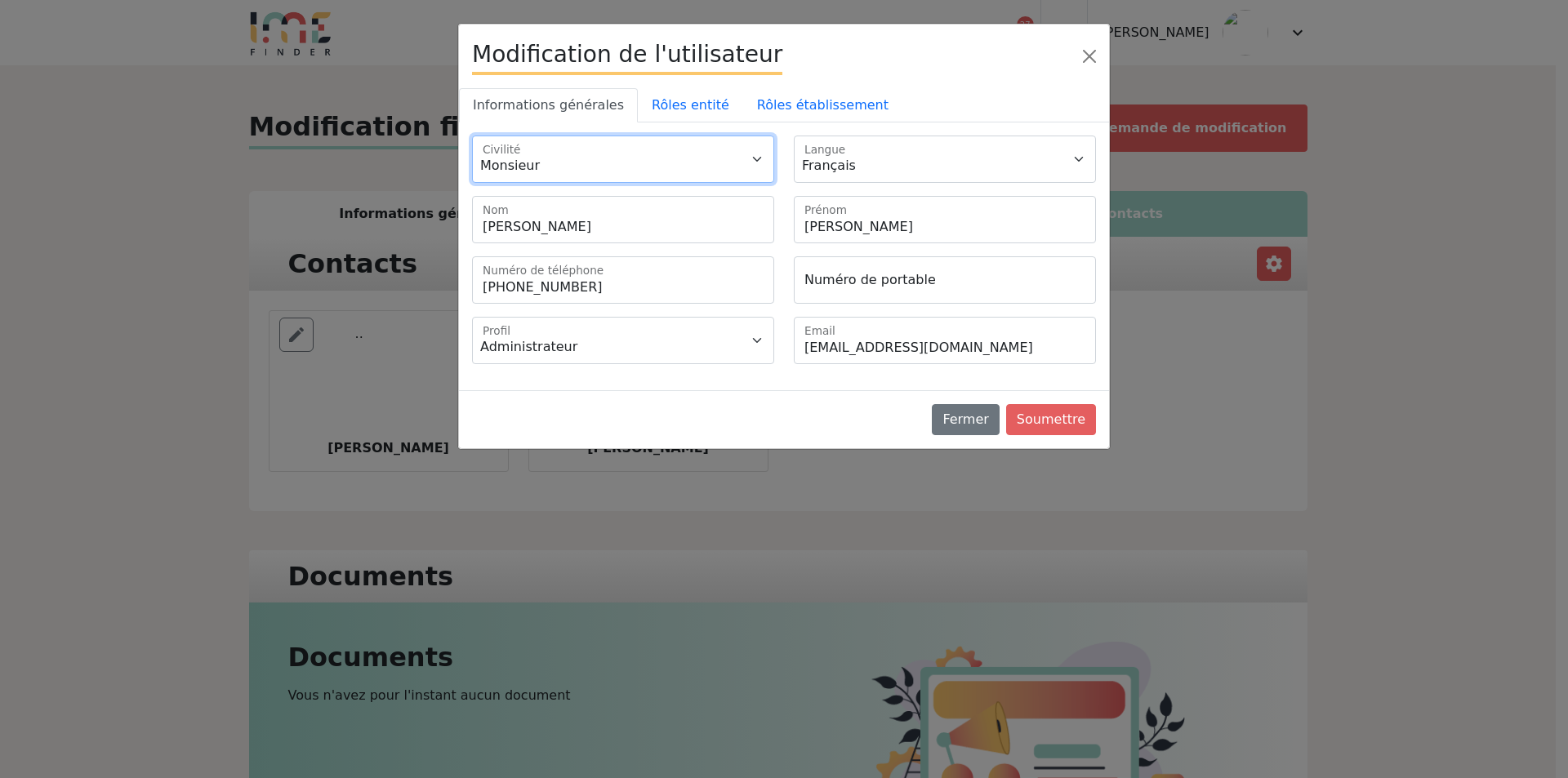
click at [722, 160] on select "Monsieur Madame" at bounding box center [623, 159] width 302 height 47
select select "2"
click at [472, 135] on select "Monsieur Madame" at bounding box center [623, 159] width 302 height 47
click at [696, 104] on link "Rôles entité" at bounding box center [690, 105] width 105 height 35
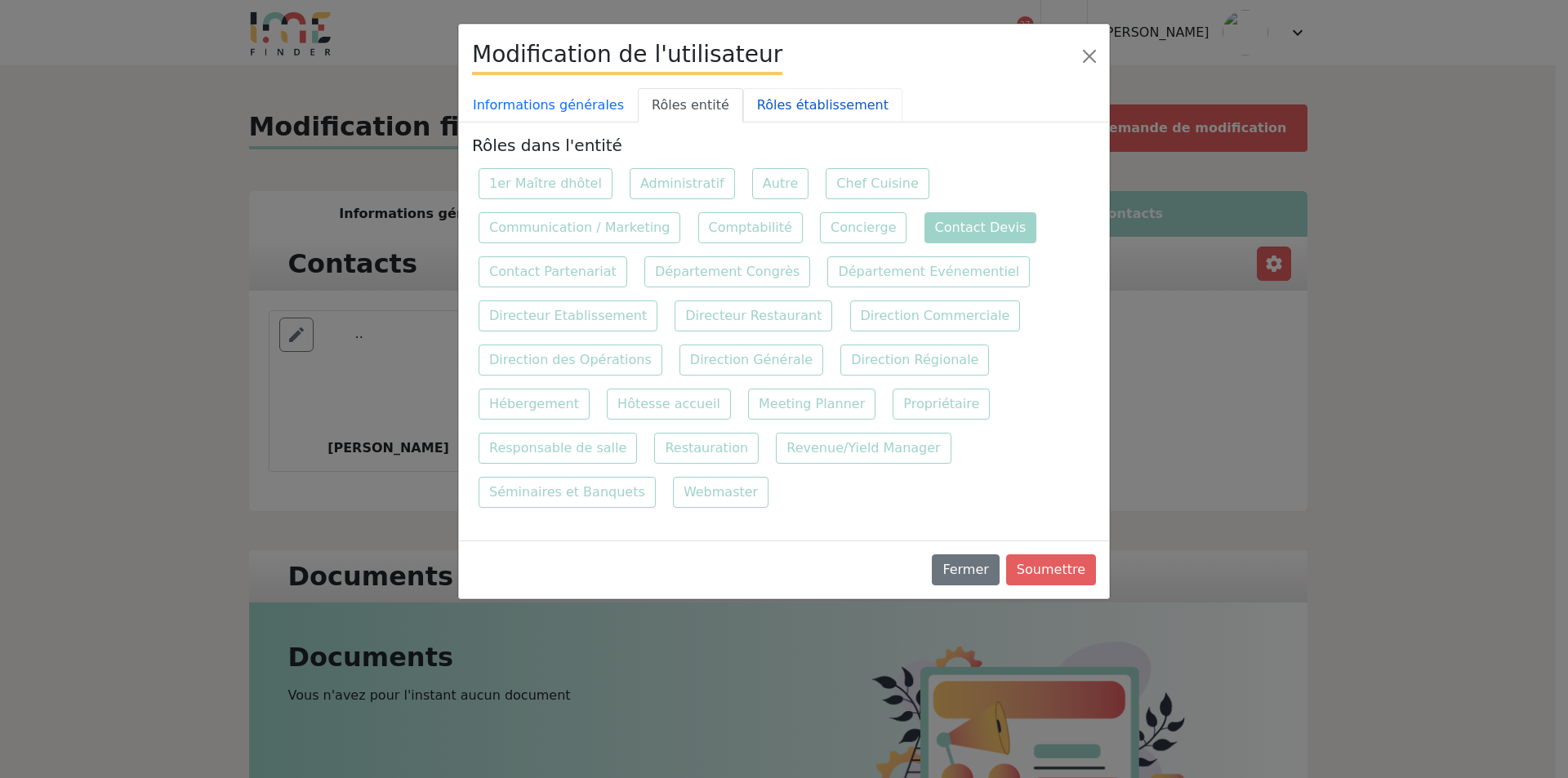
click at [798, 103] on link "Rôles établissement" at bounding box center [823, 105] width 159 height 35
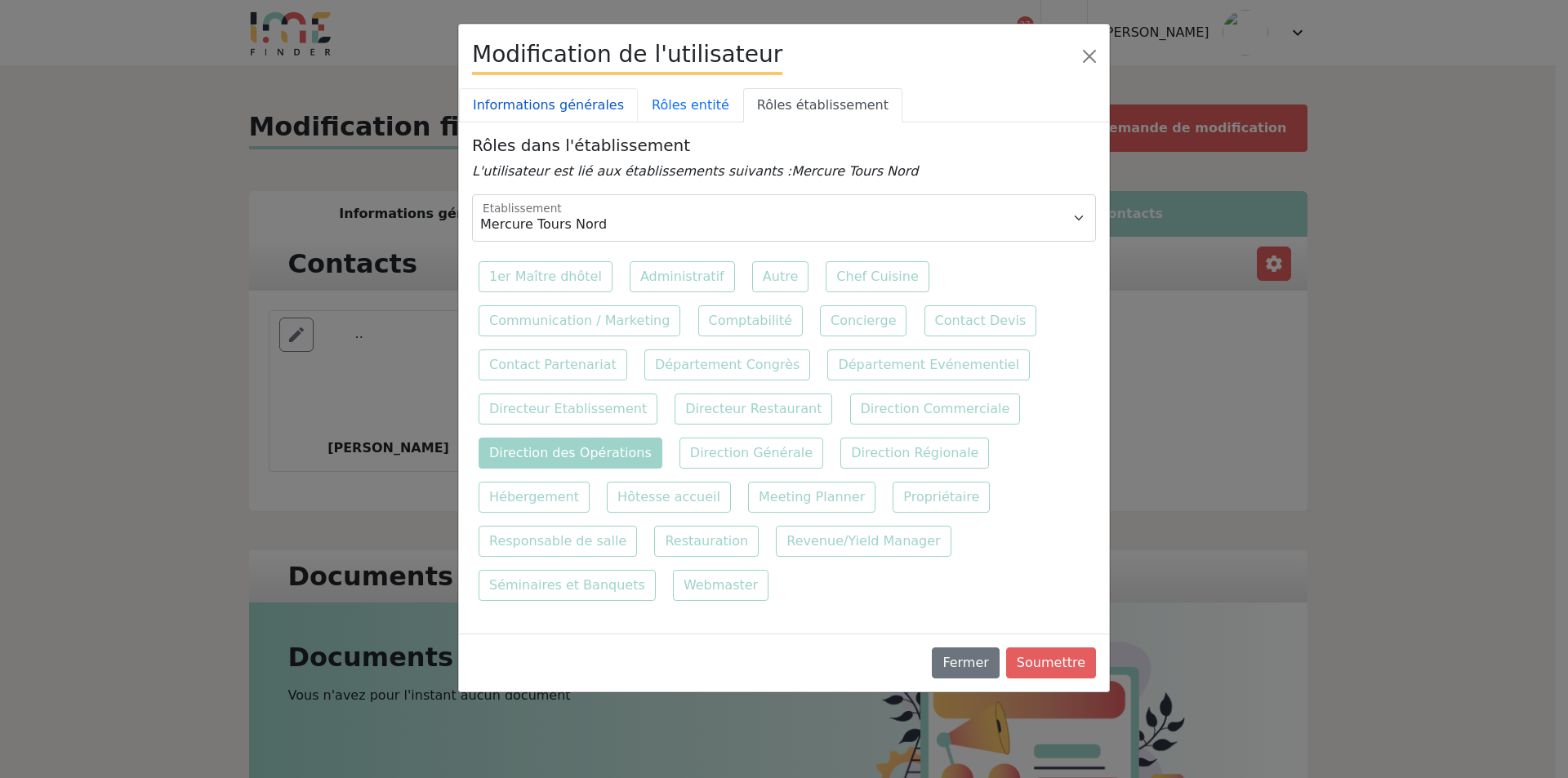
click at [592, 110] on link "Informations générales" at bounding box center [548, 105] width 179 height 35
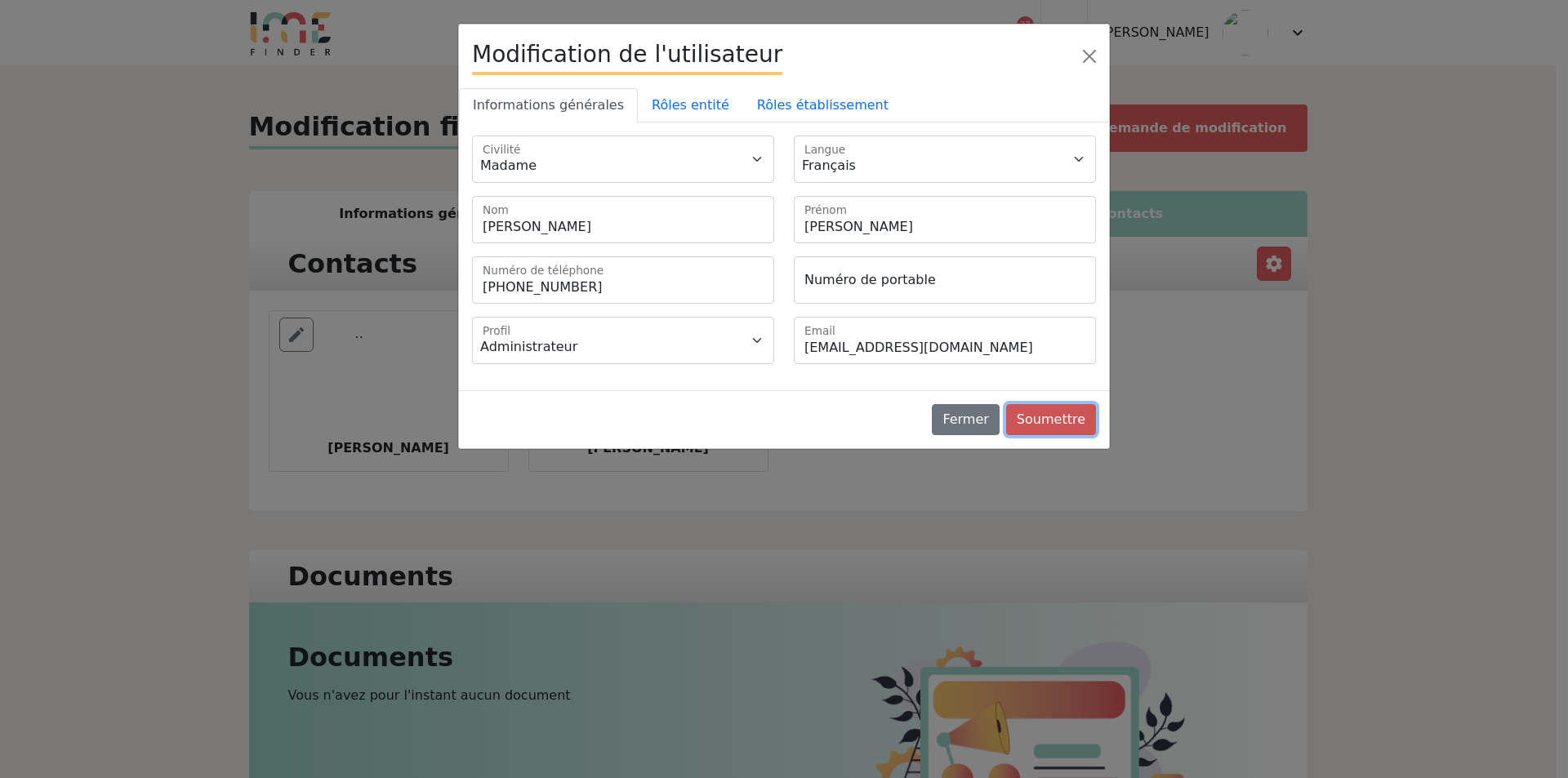
click at [1057, 422] on button "Soumettre" at bounding box center [1052, 420] width 90 height 31
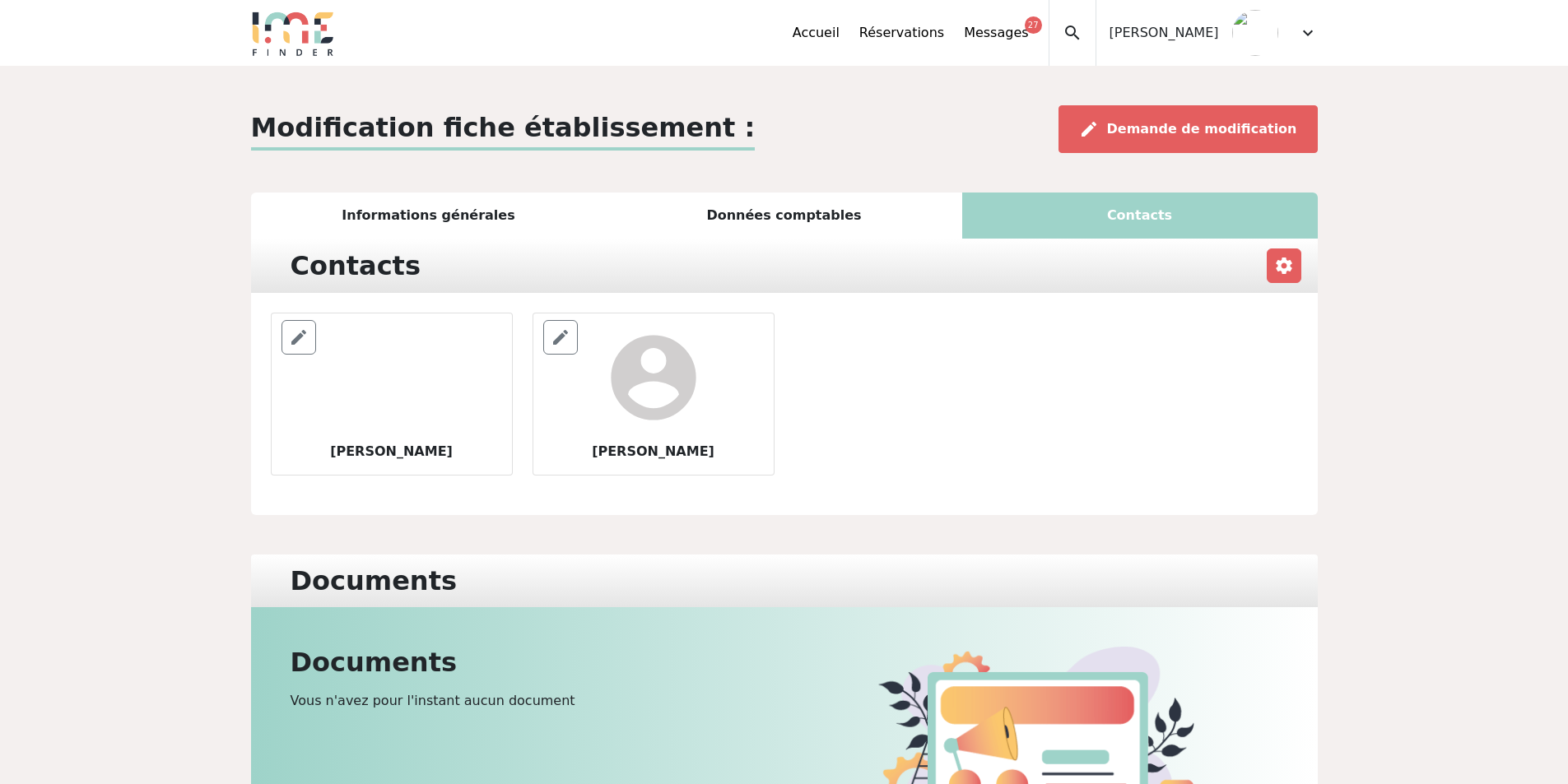
click at [1304, 43] on div "expand_more" at bounding box center [1307, 32] width 20 height 66
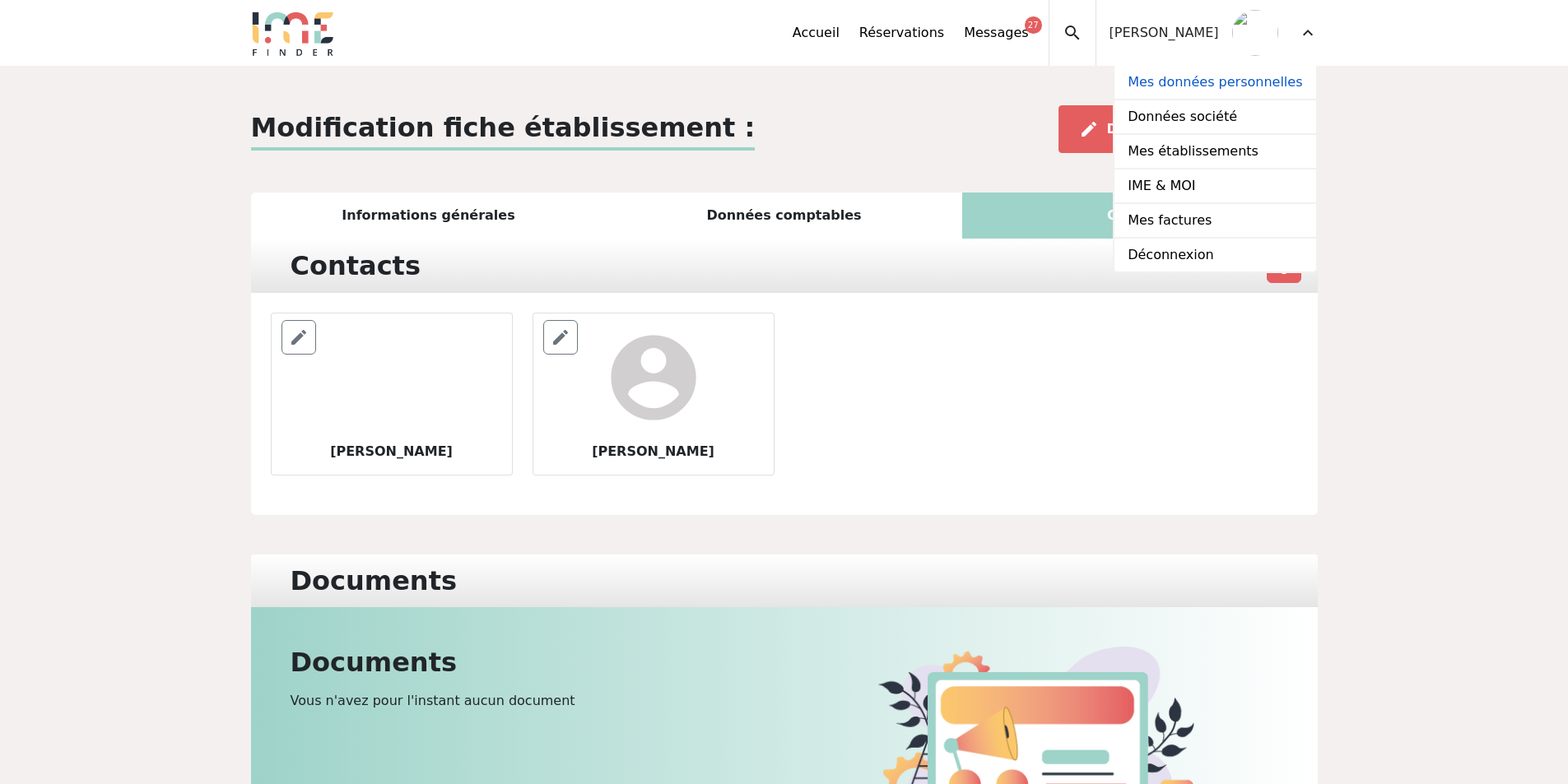
click at [1178, 82] on link "Mes données personnelles" at bounding box center [1214, 83] width 200 height 35
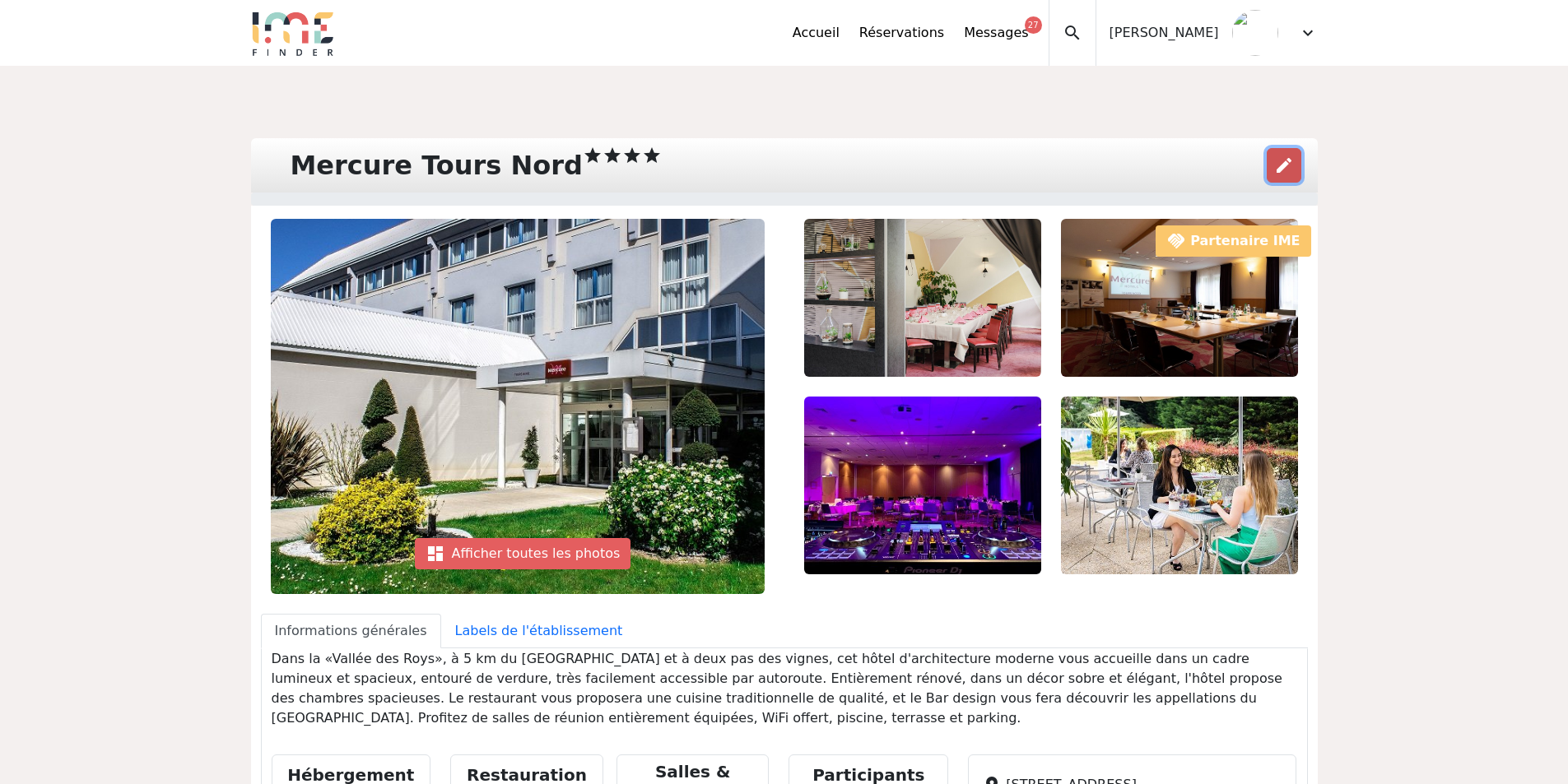
click at [1279, 163] on span "edit" at bounding box center [1283, 165] width 20 height 20
click at [549, 552] on div "dashboard Afficher toutes les photos" at bounding box center [523, 554] width 217 height 32
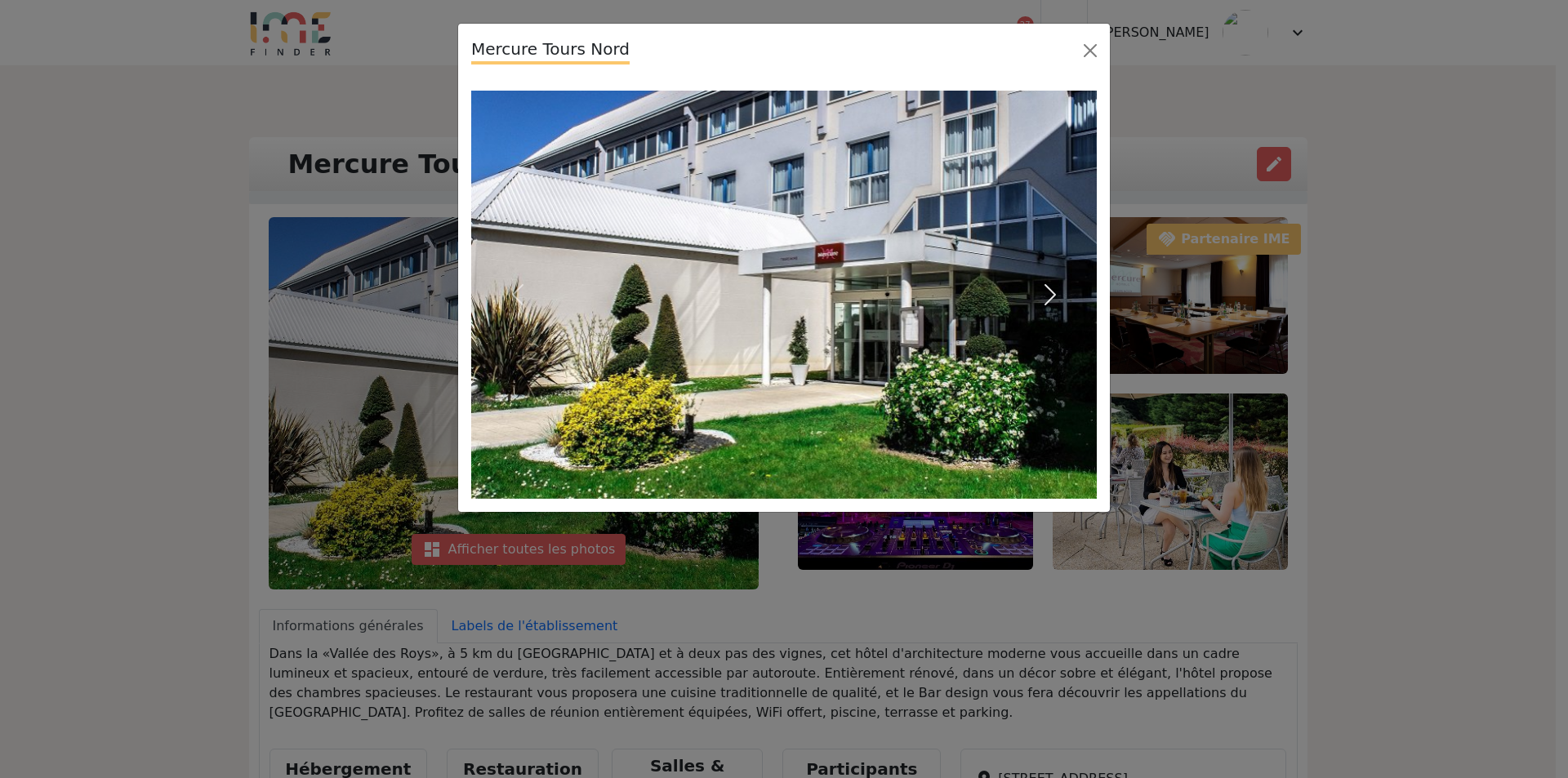
click at [1039, 291] on span "button" at bounding box center [1050, 295] width 26 height 26
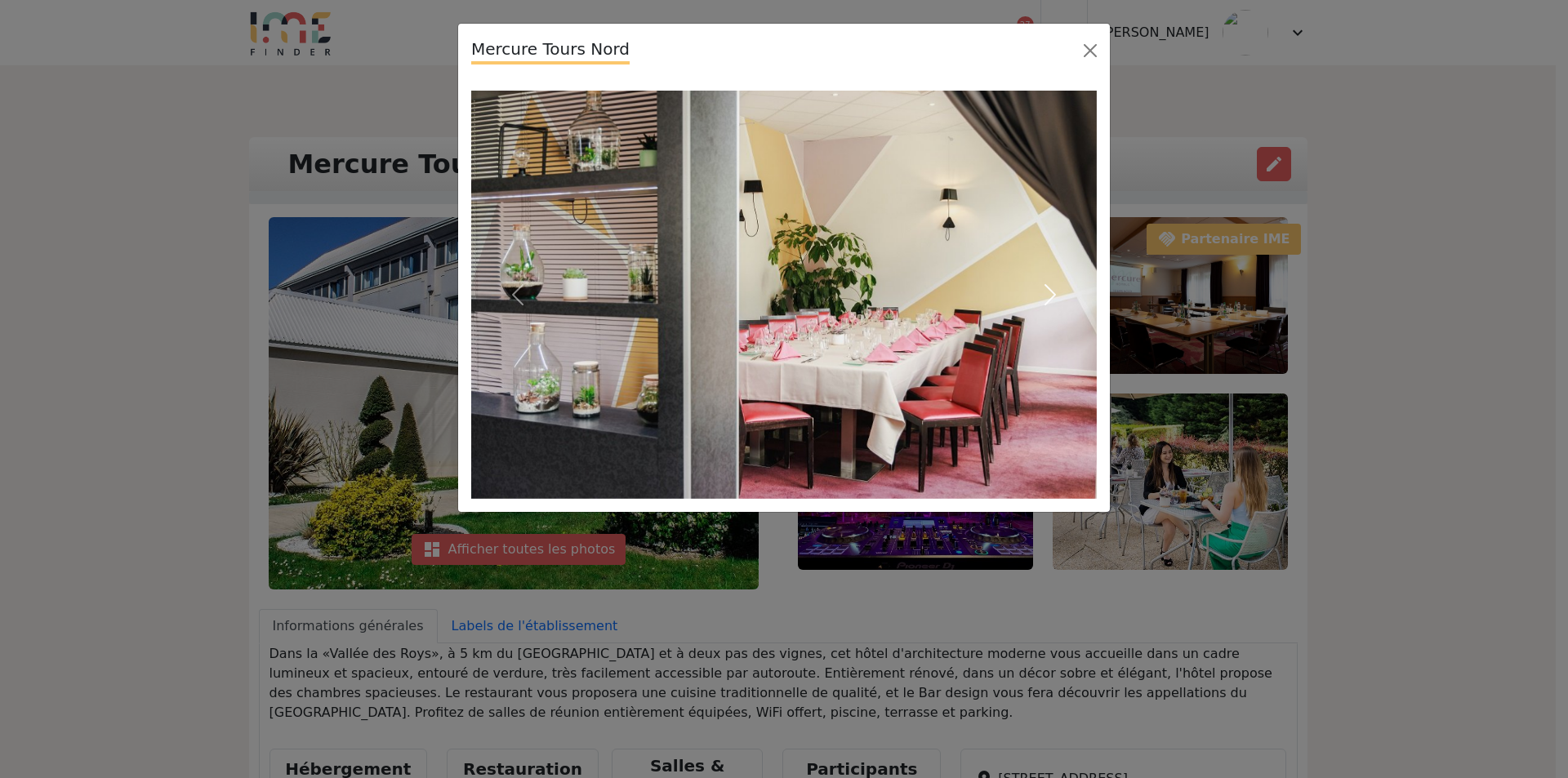
click at [1039, 291] on span "button" at bounding box center [1050, 295] width 26 height 26
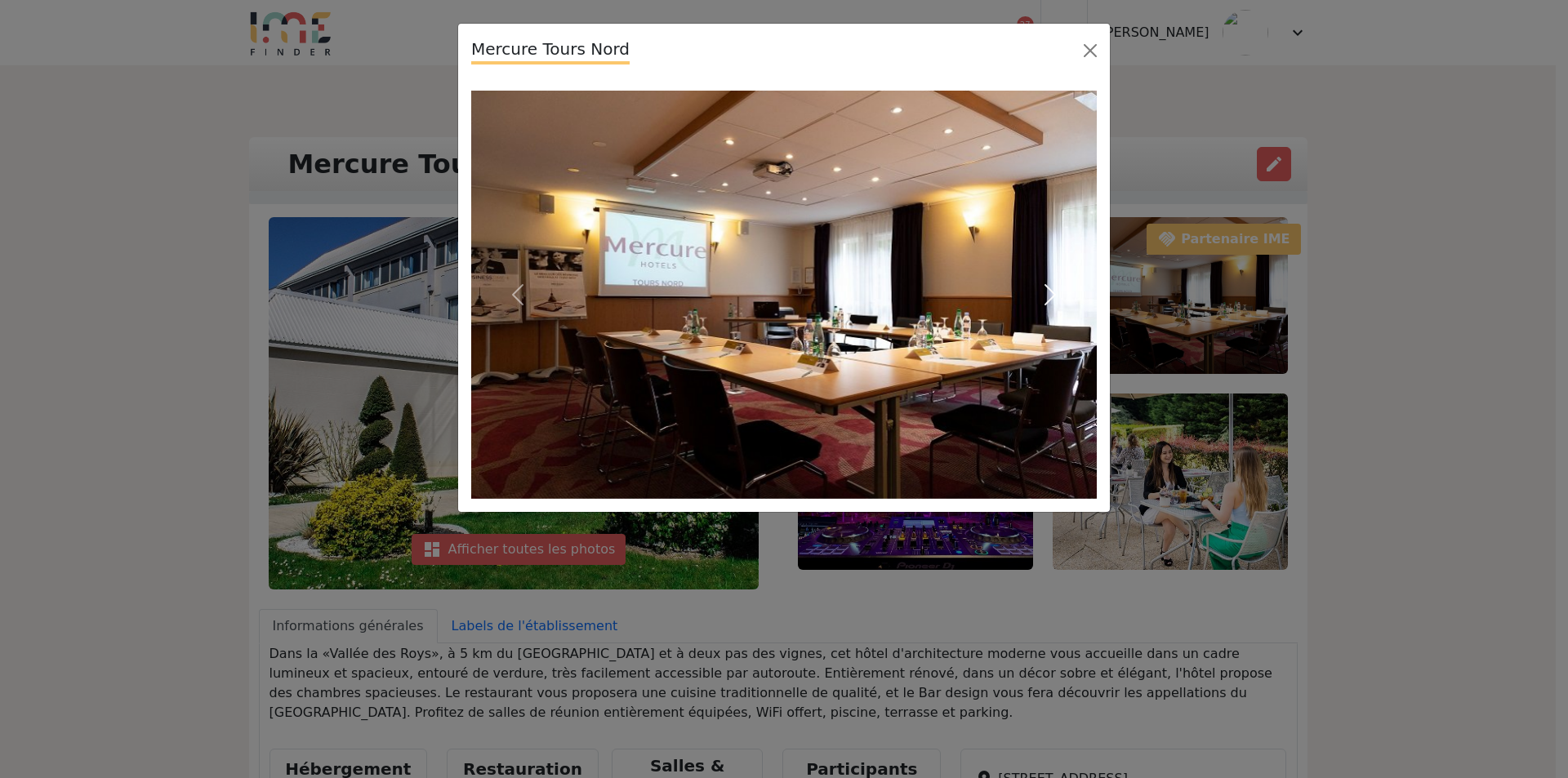
click at [1052, 295] on span "button" at bounding box center [1050, 295] width 26 height 26
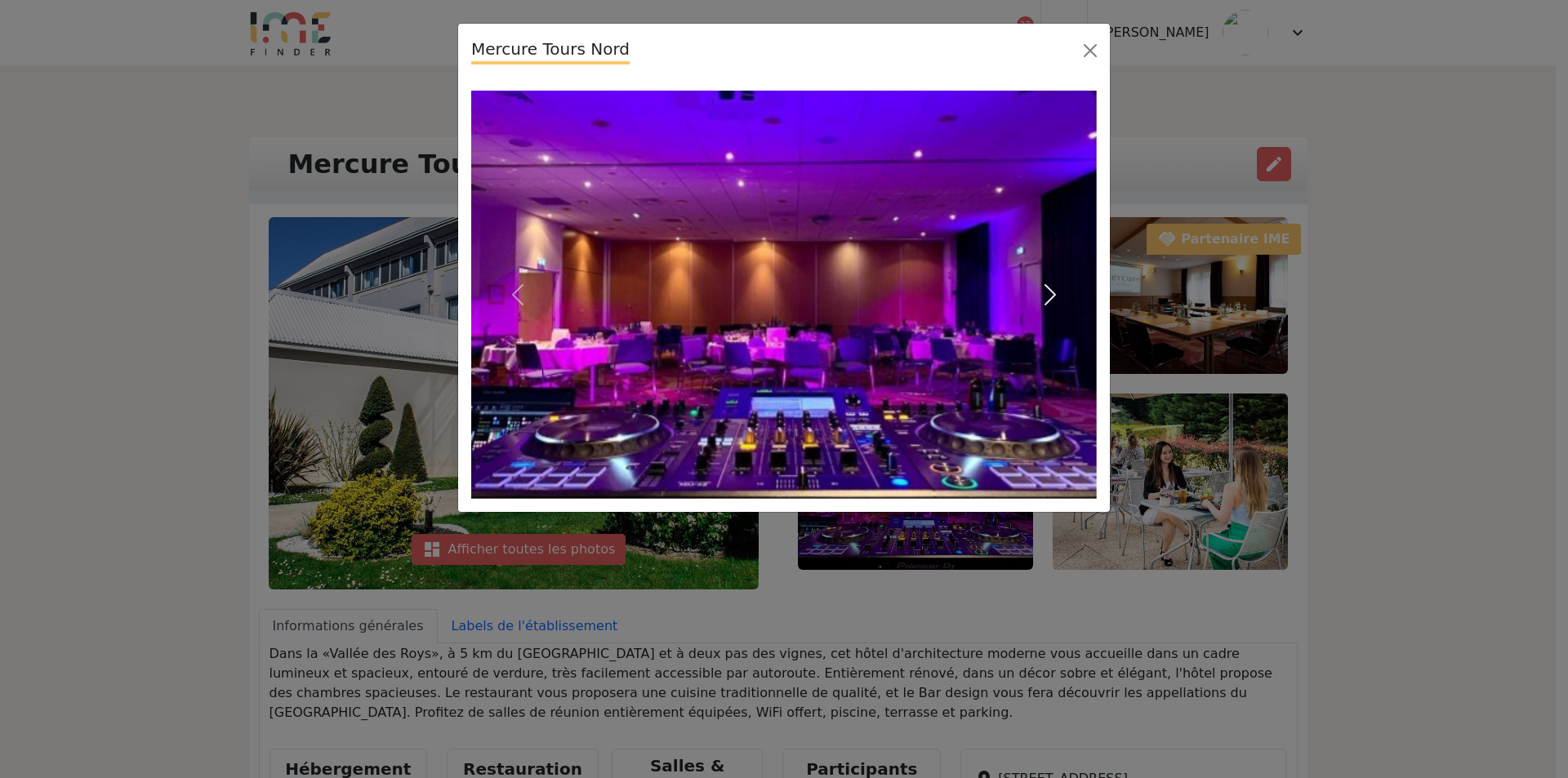
click at [1052, 295] on span "button" at bounding box center [1050, 295] width 26 height 26
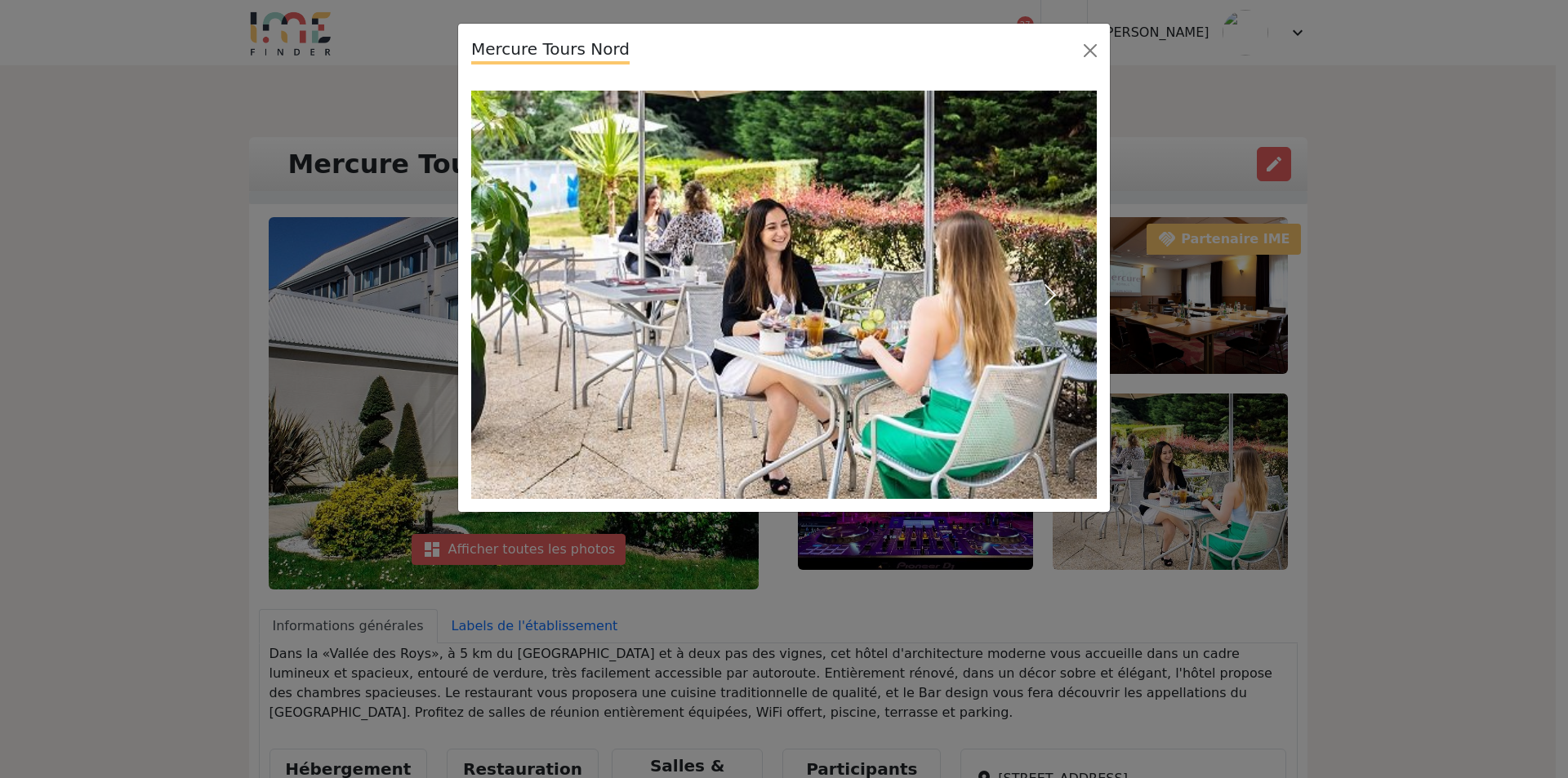
click at [1052, 295] on span "button" at bounding box center [1050, 295] width 26 height 26
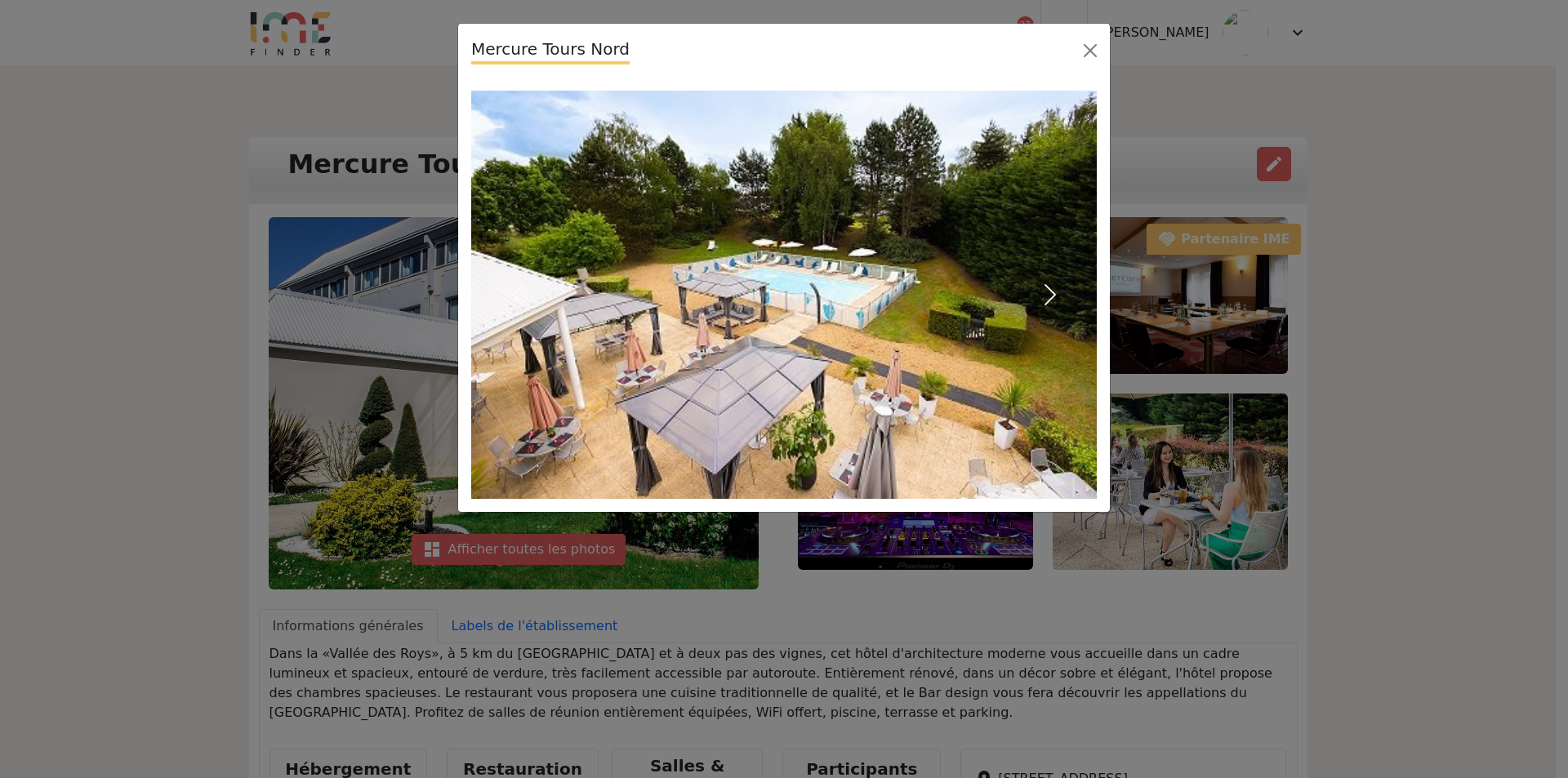
click at [1052, 295] on span "button" at bounding box center [1050, 295] width 26 height 26
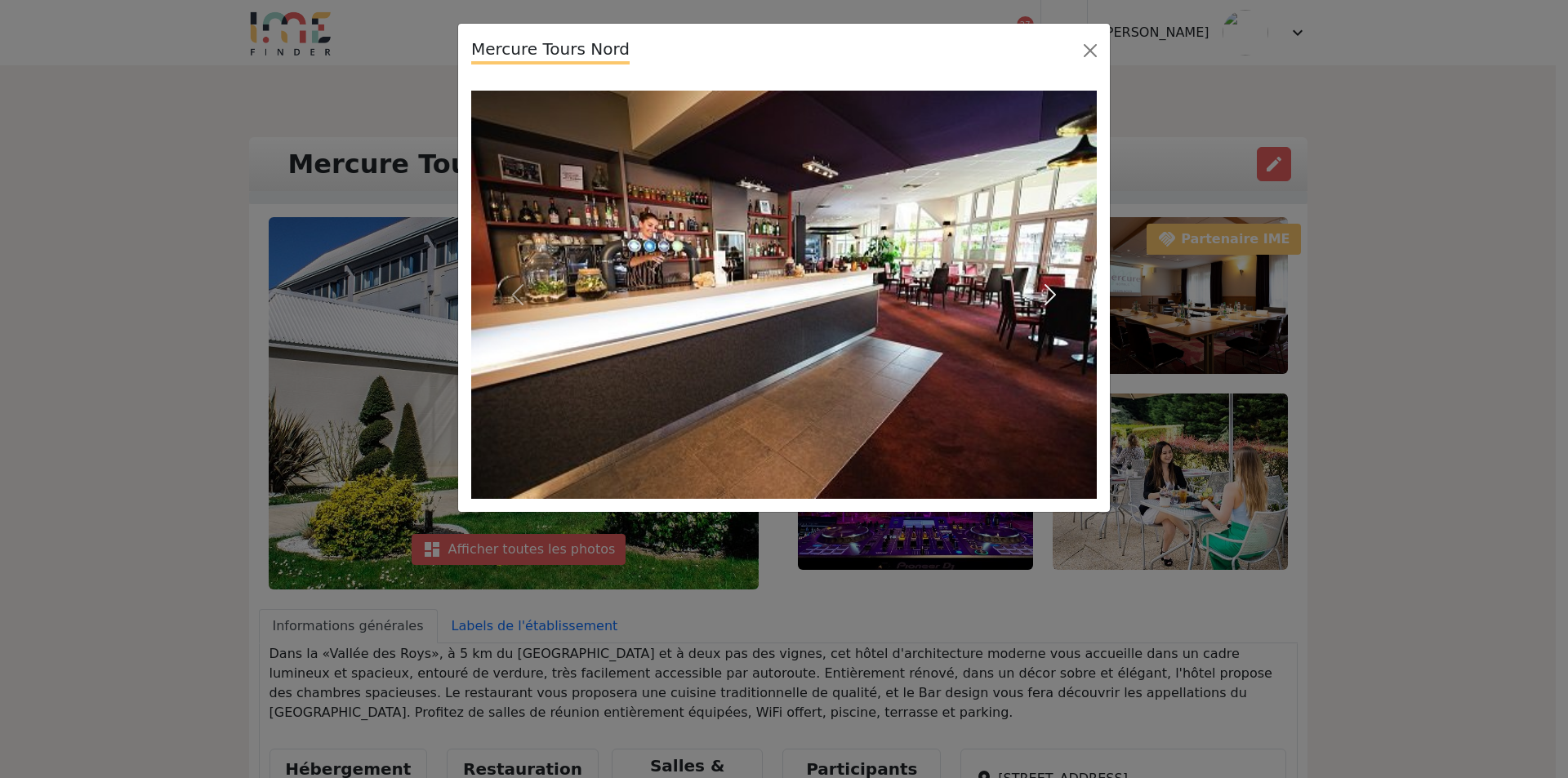
click at [1052, 295] on span "button" at bounding box center [1050, 295] width 26 height 26
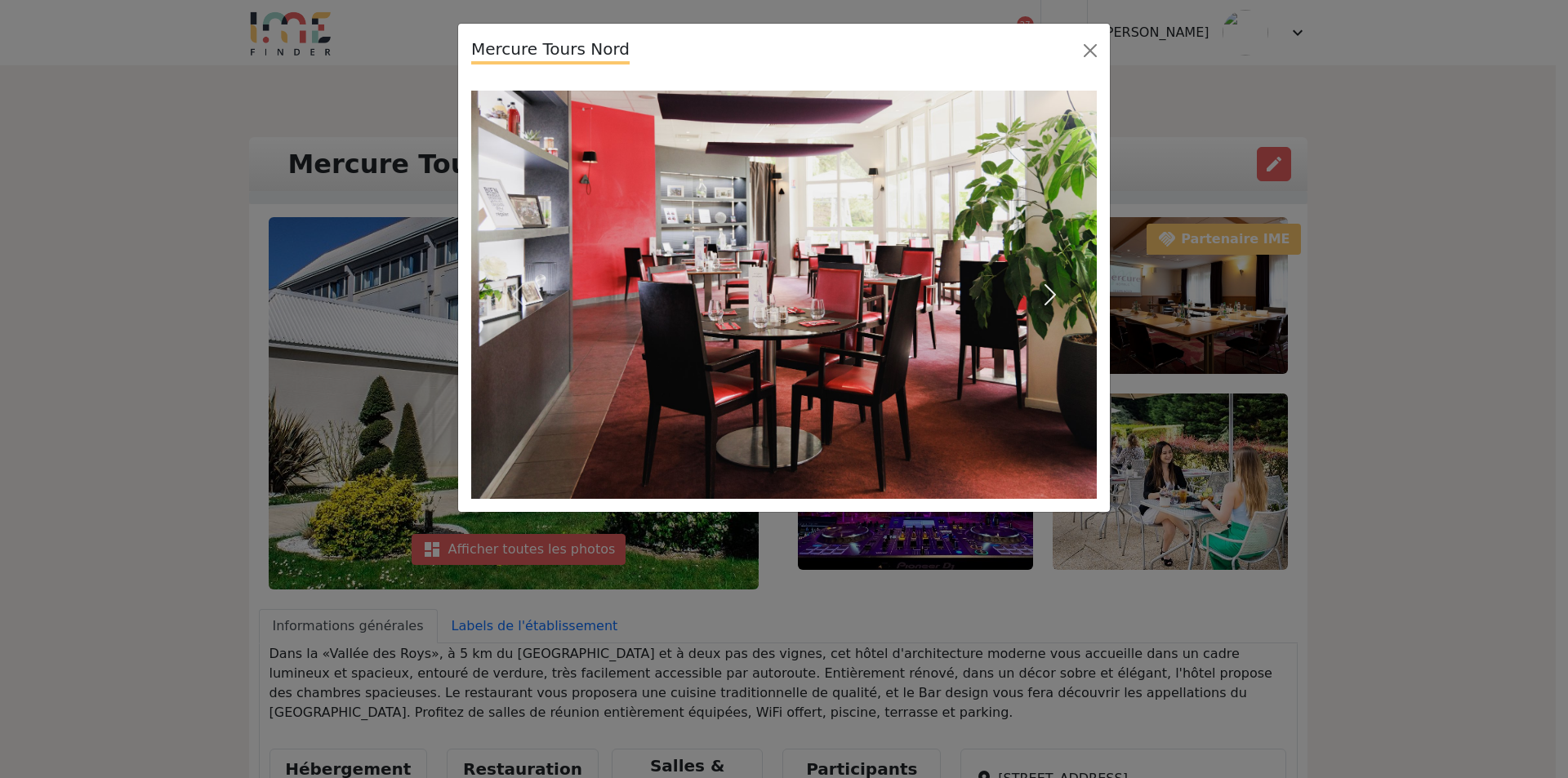
click at [1052, 295] on span "button" at bounding box center [1050, 295] width 26 height 26
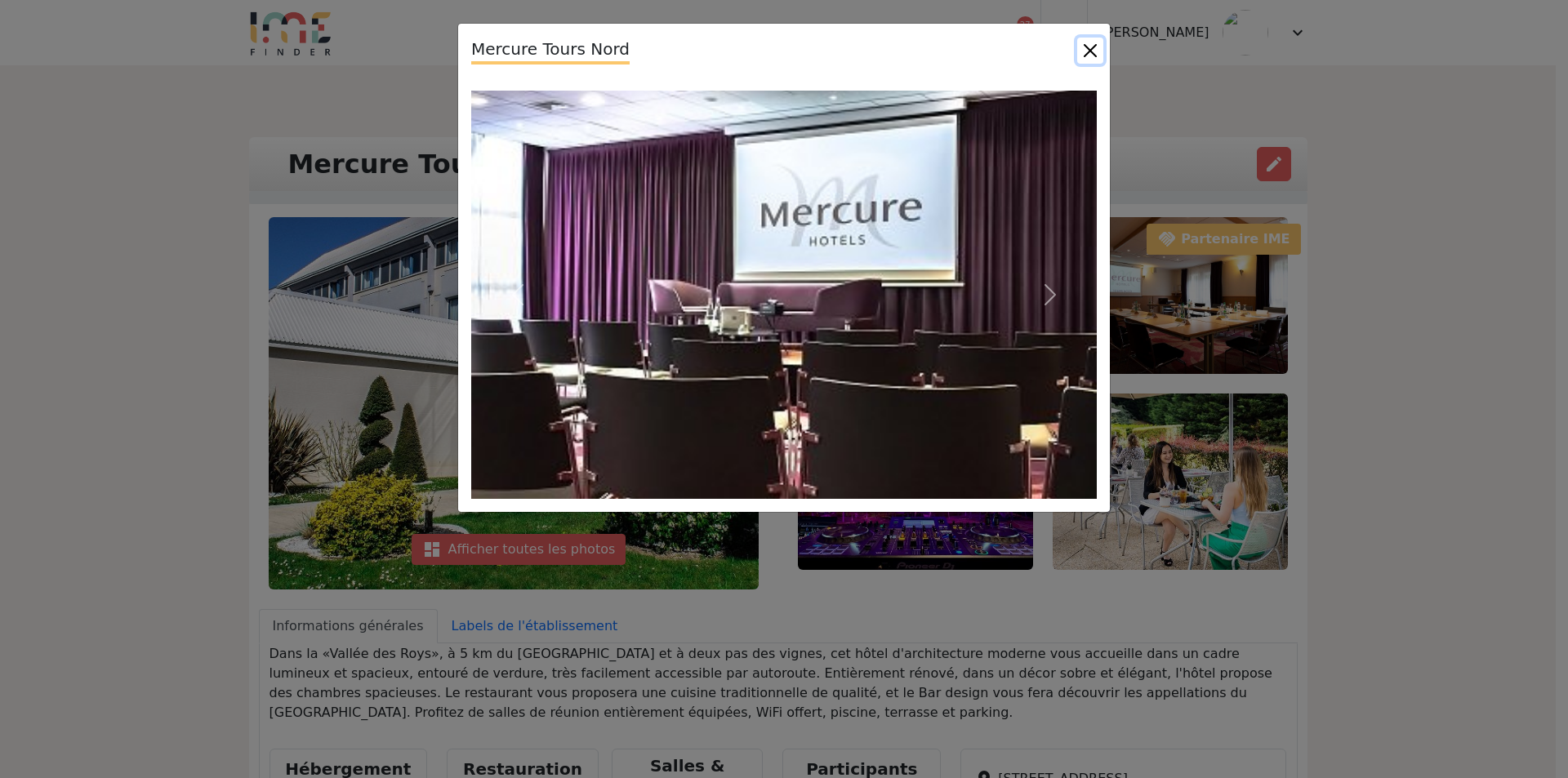
click at [1095, 47] on button "Close" at bounding box center [1090, 50] width 26 height 26
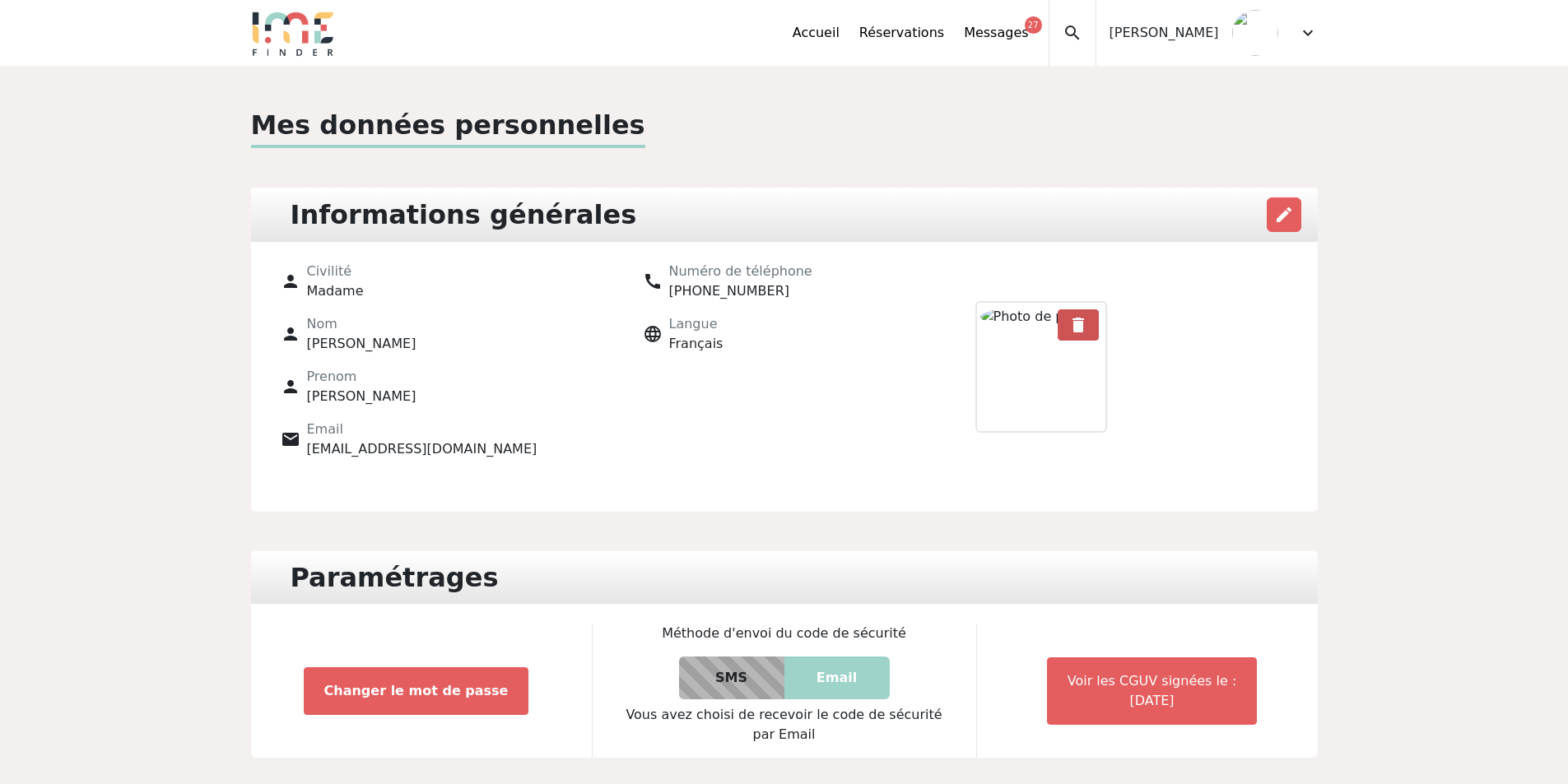
click at [1076, 320] on span "delete" at bounding box center [1077, 324] width 20 height 20
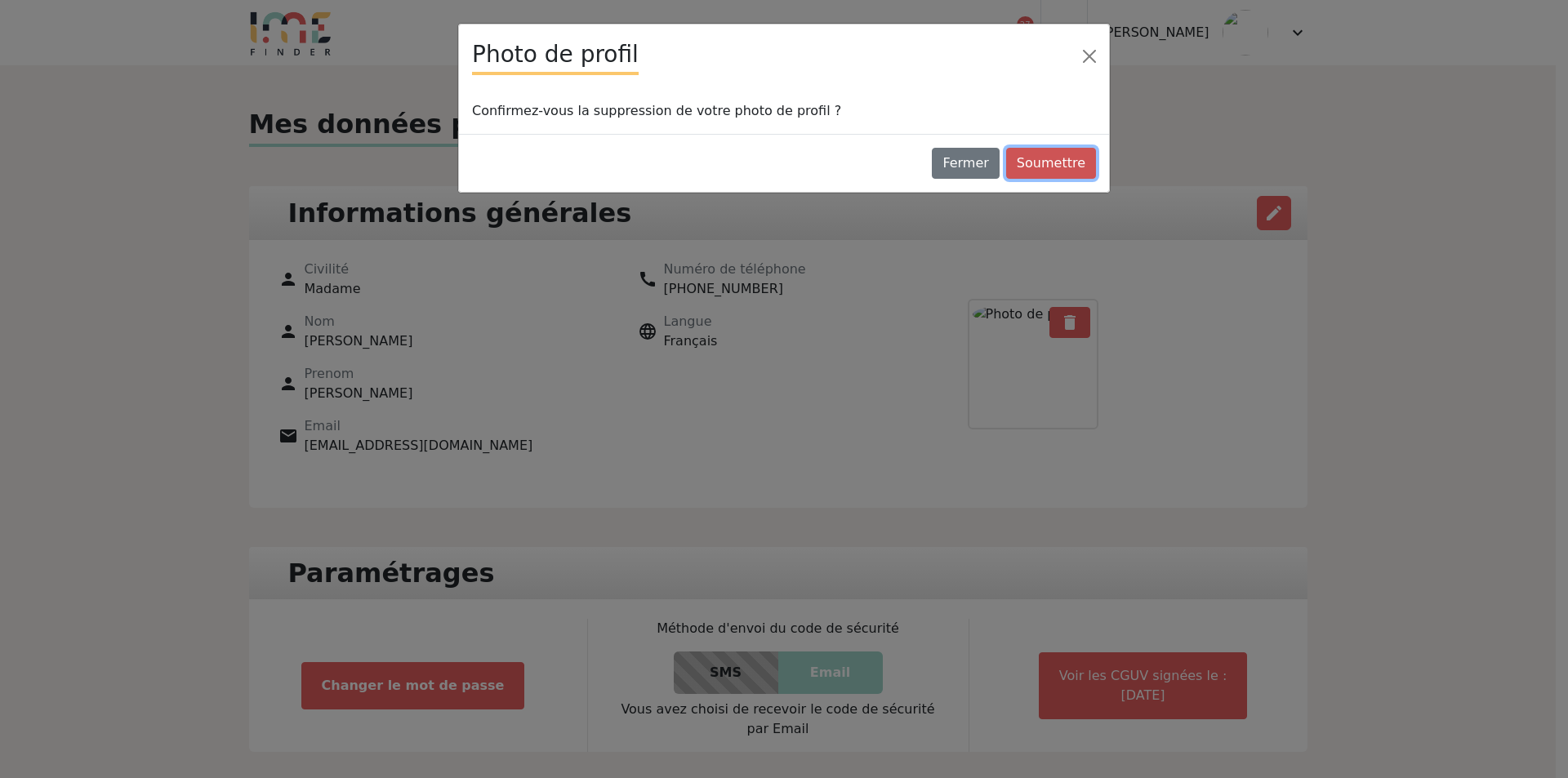
click at [1044, 164] on button "Soumettre" at bounding box center [1052, 163] width 90 height 31
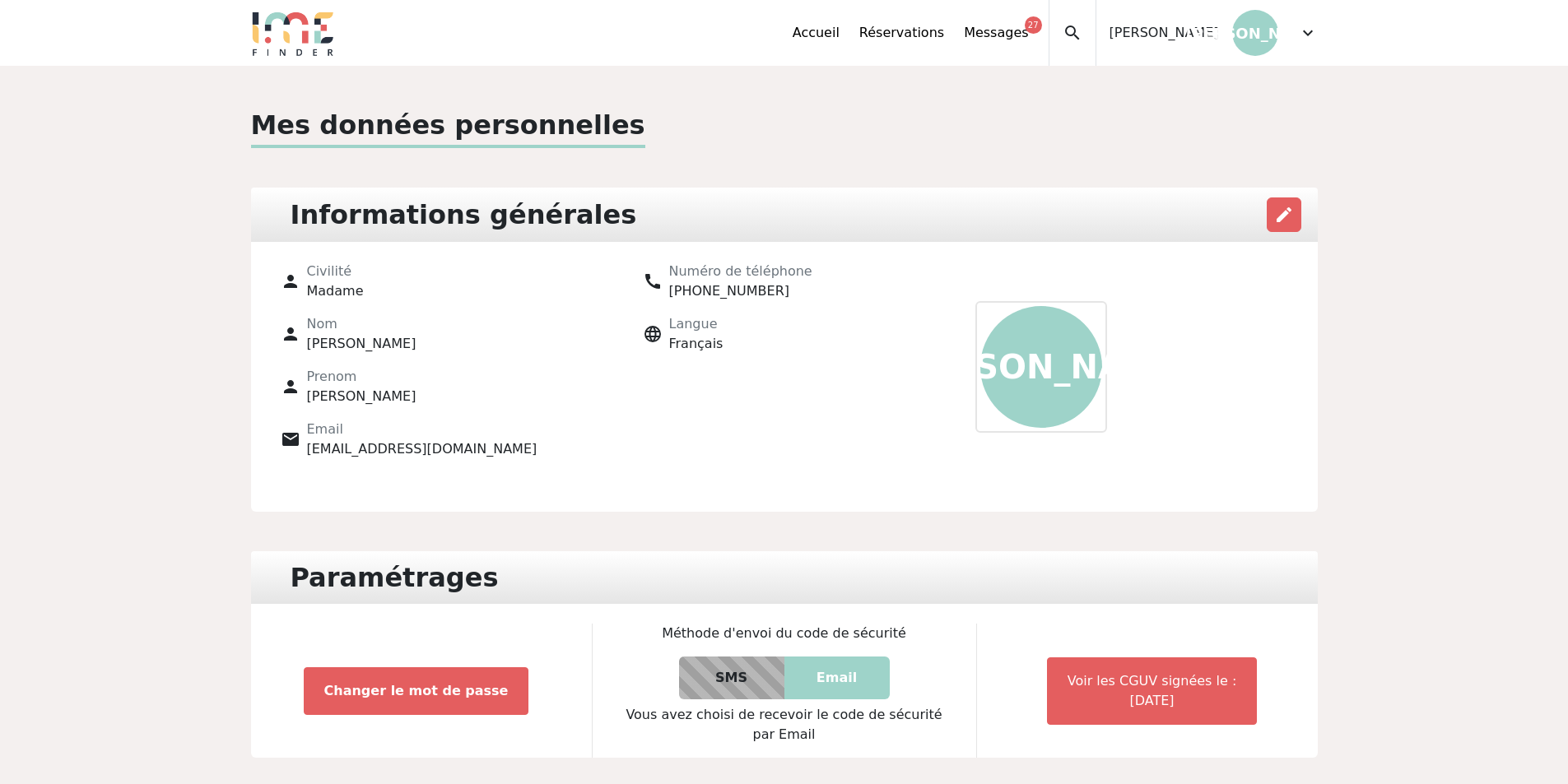
click at [1056, 351] on p "JA" at bounding box center [1041, 367] width 122 height 122
click at [1275, 215] on span "edit" at bounding box center [1283, 214] width 20 height 20
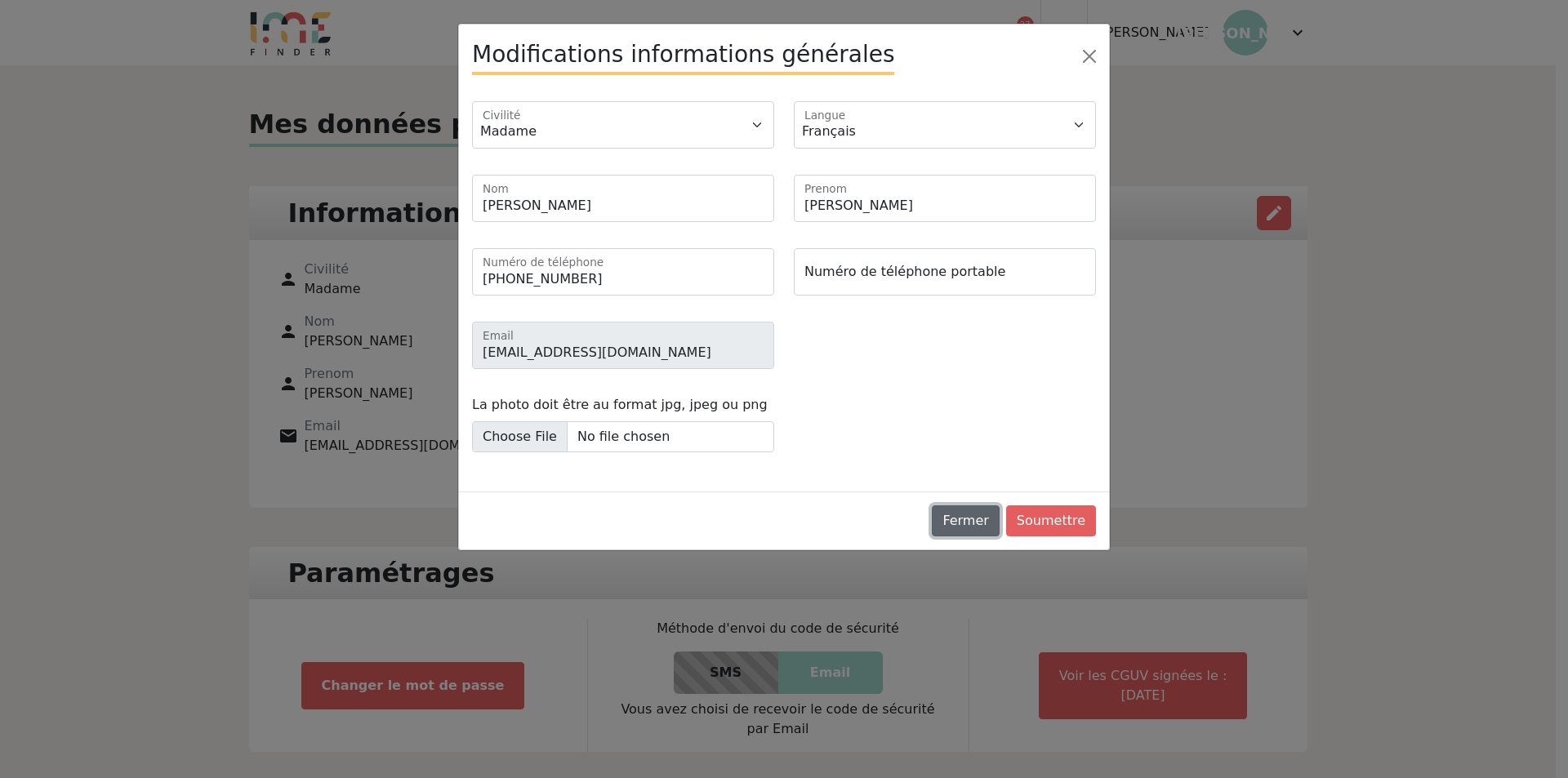
click at [981, 514] on button "Fermer" at bounding box center [965, 521] width 67 height 31
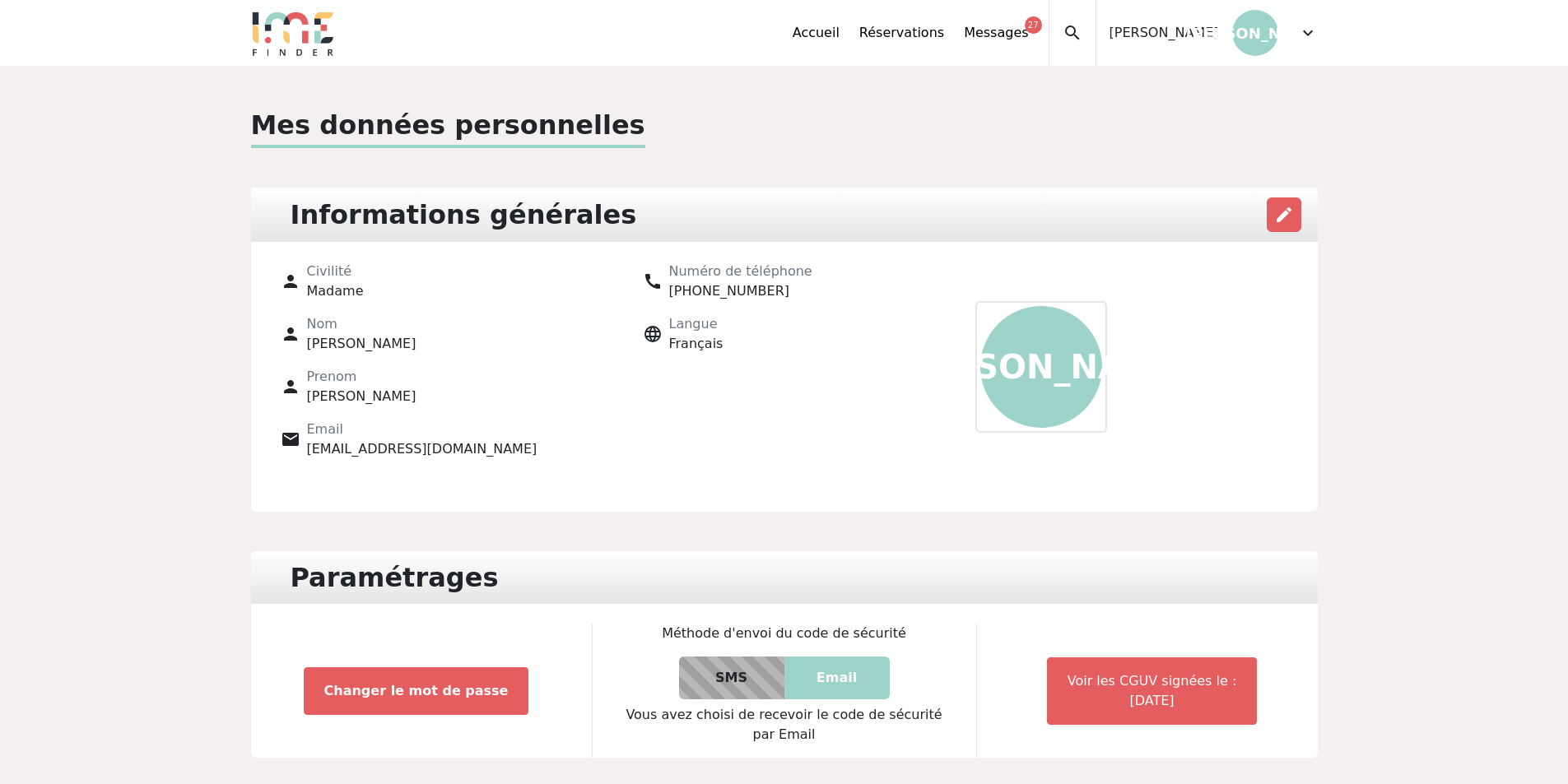
click at [1034, 372] on p "JA" at bounding box center [1041, 367] width 122 height 122
click at [1280, 209] on span "edit" at bounding box center [1283, 214] width 20 height 20
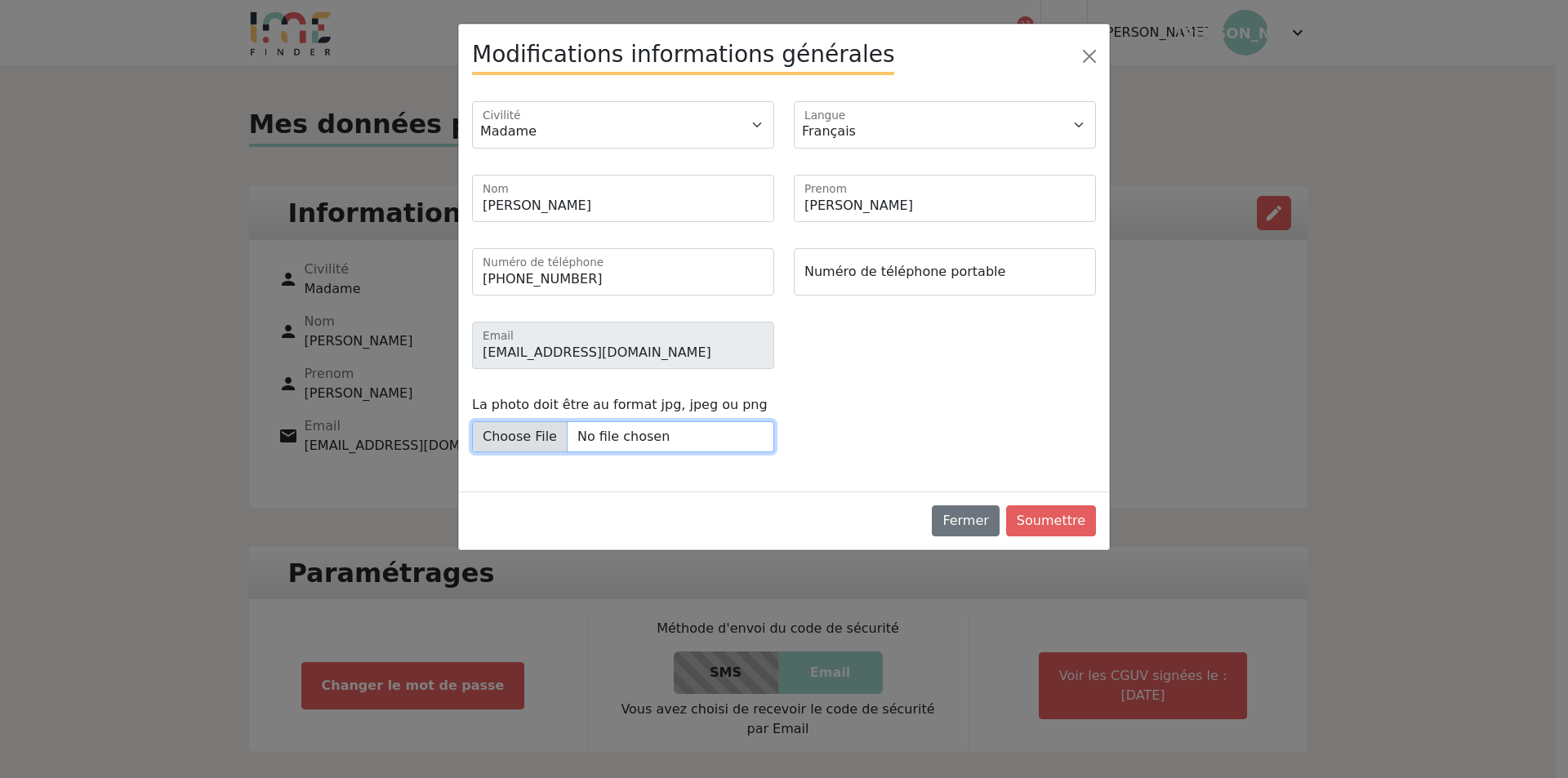
click at [550, 439] on input "La photo doit être au format jpg, jpeg ou png" at bounding box center [623, 437] width 302 height 31
type input "C:\fakepath\Julie.jpg"
click at [1036, 515] on button "Soumettre" at bounding box center [1052, 521] width 90 height 31
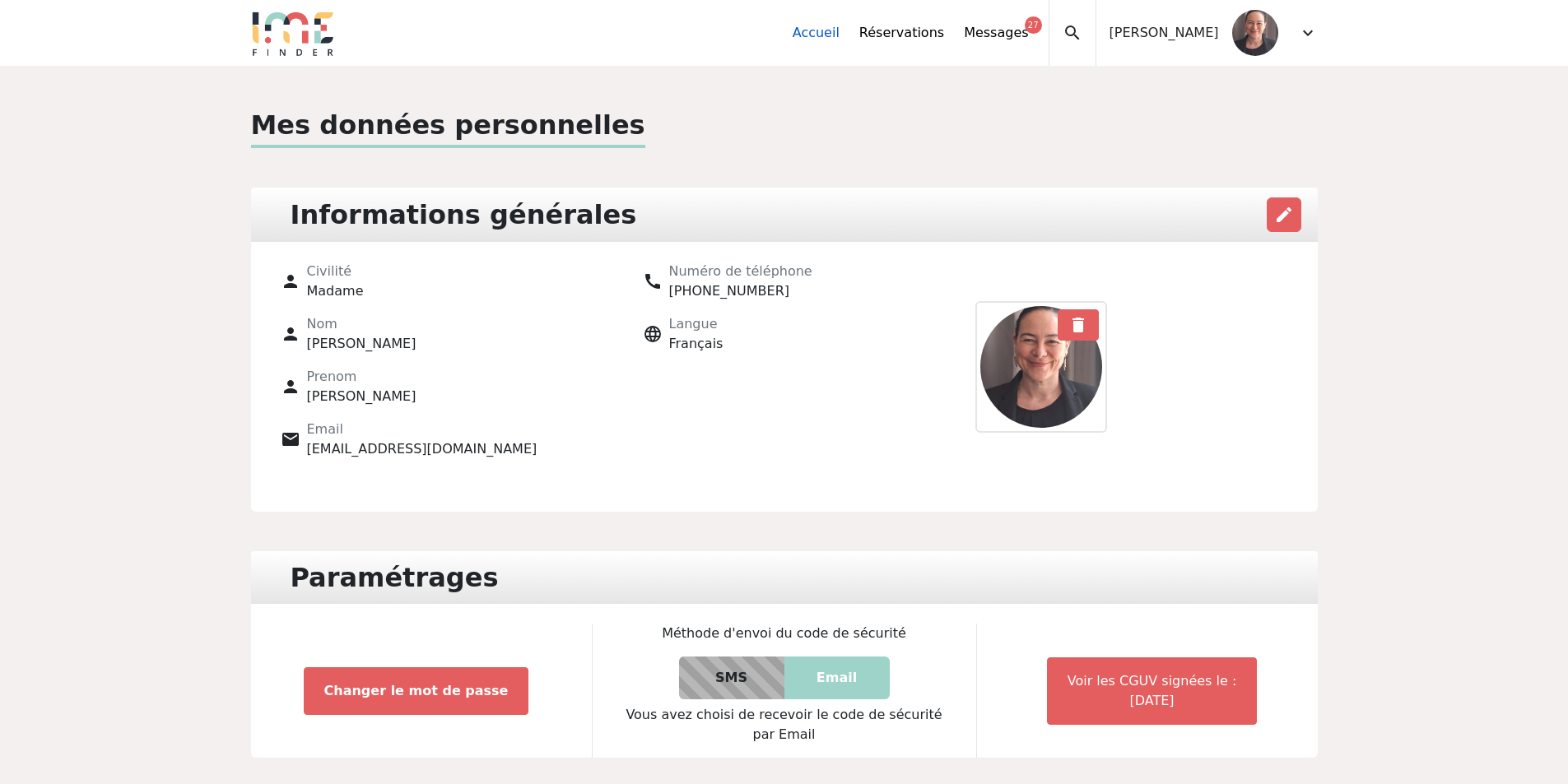
click at [839, 37] on link "Accueil" at bounding box center [816, 32] width 47 height 20
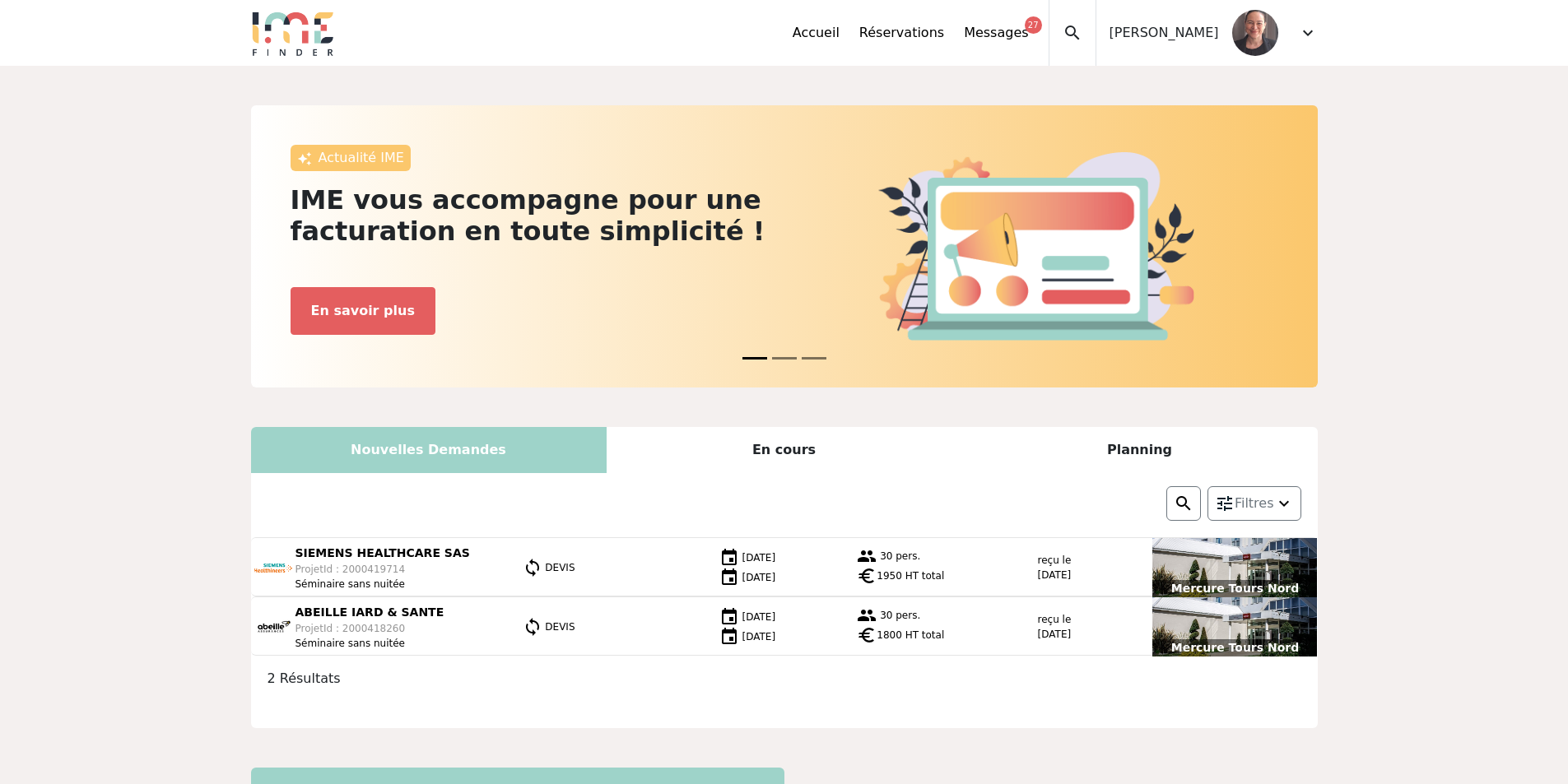
click at [775, 453] on div "En cours" at bounding box center [784, 450] width 356 height 46
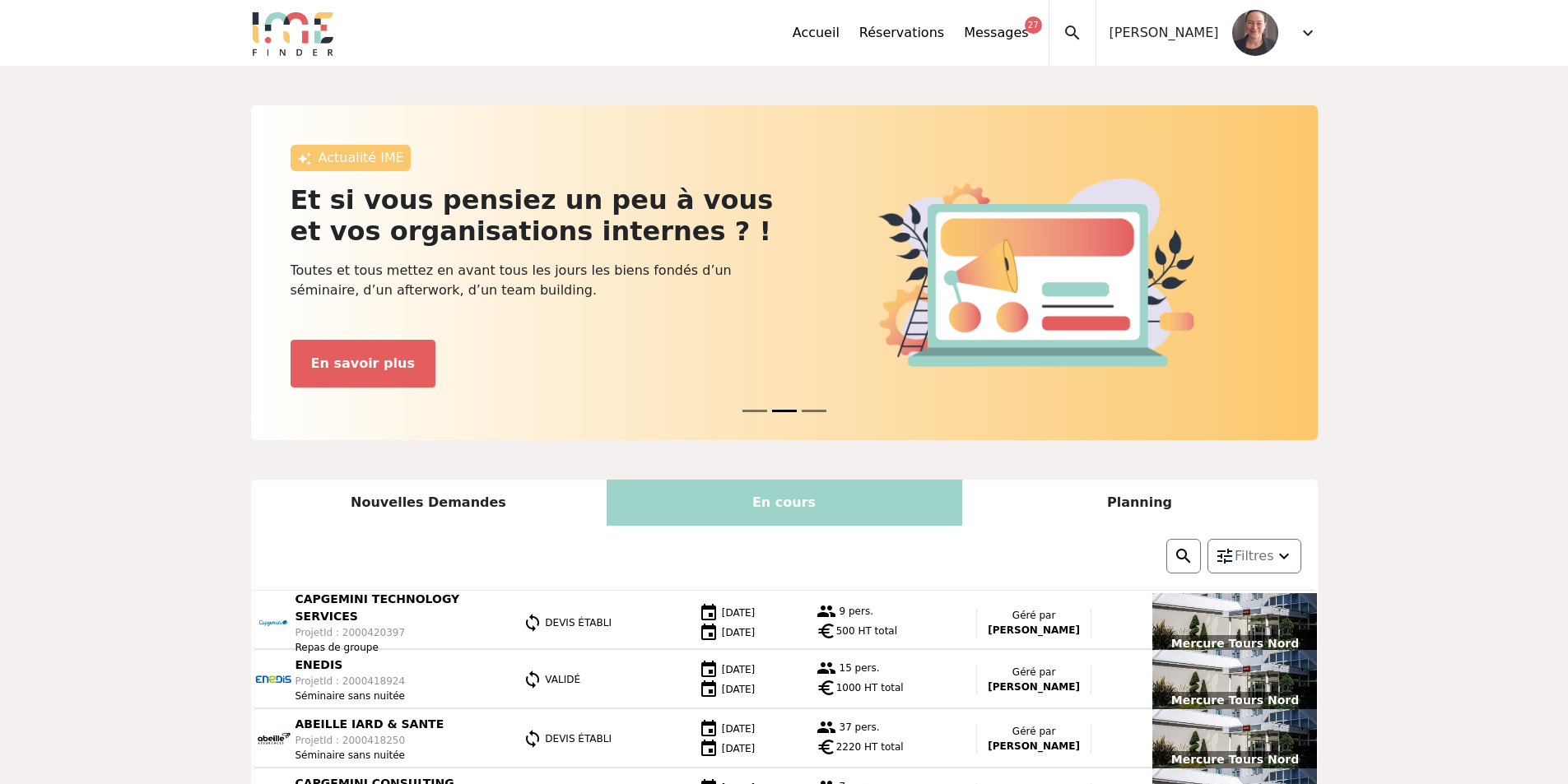
click at [1116, 502] on div "Planning" at bounding box center [1140, 502] width 356 height 46
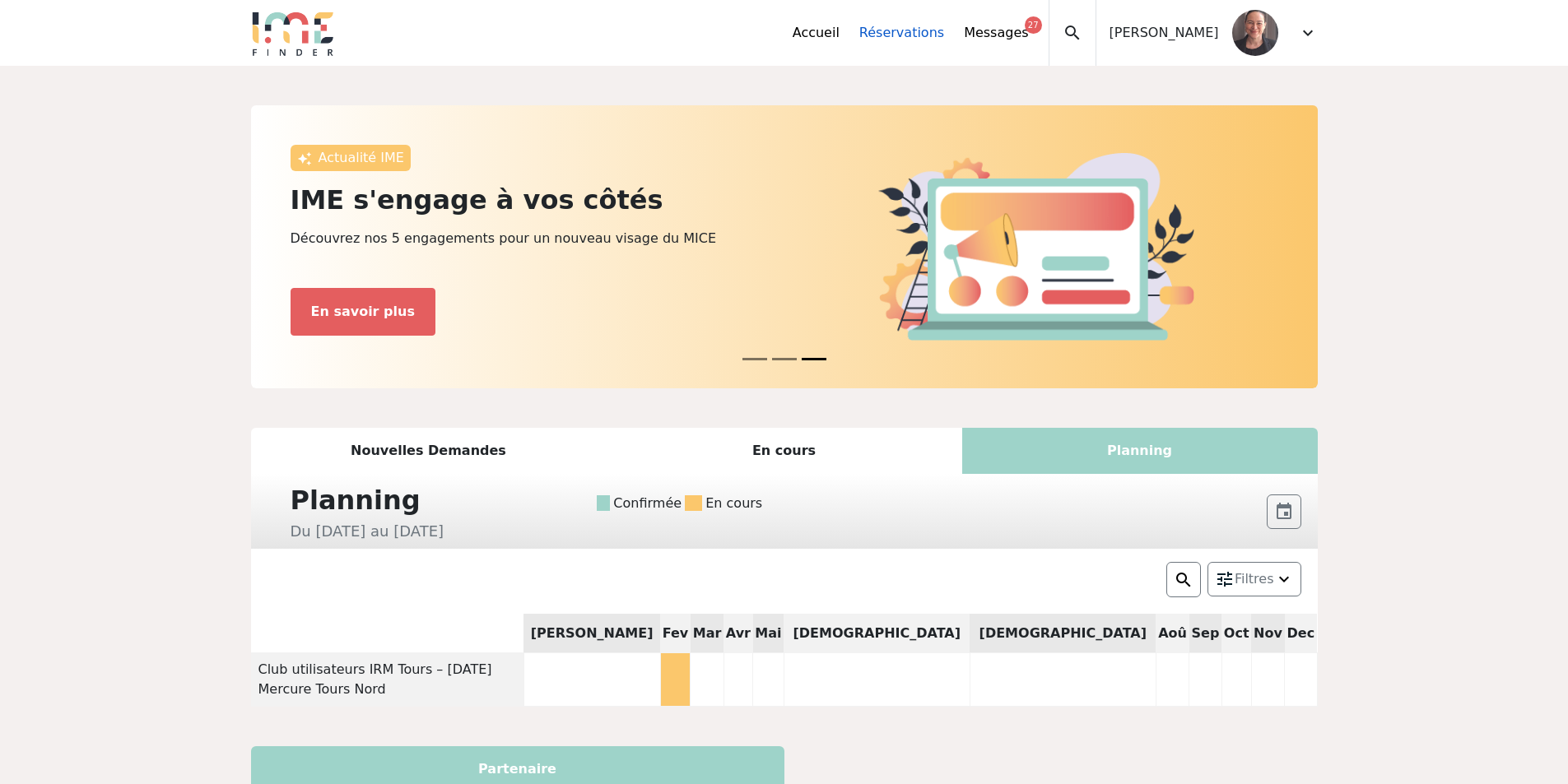
click at [935, 31] on link "Réservations" at bounding box center [901, 32] width 84 height 20
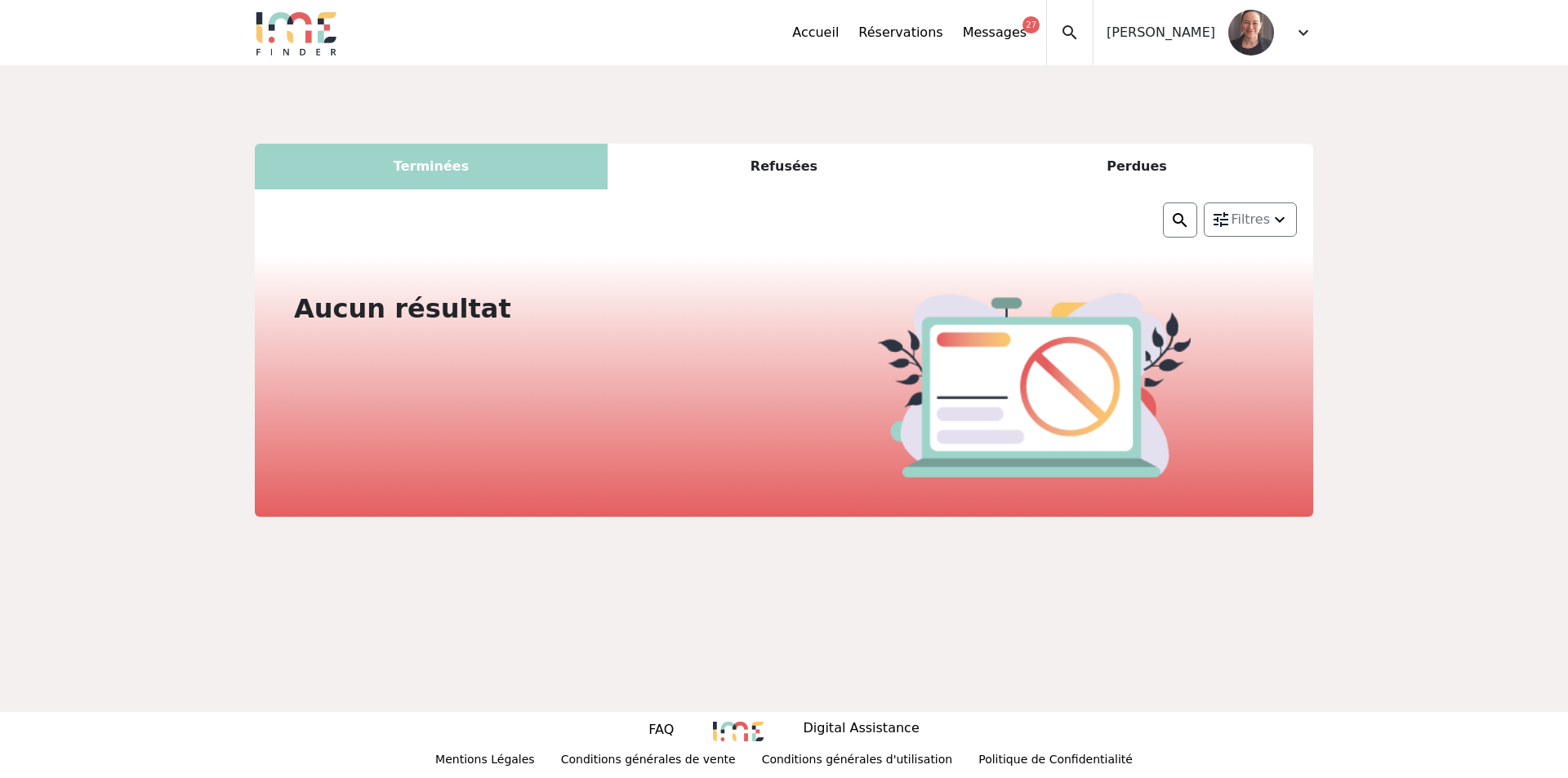
click at [770, 170] on div "Refusées" at bounding box center [784, 167] width 353 height 46
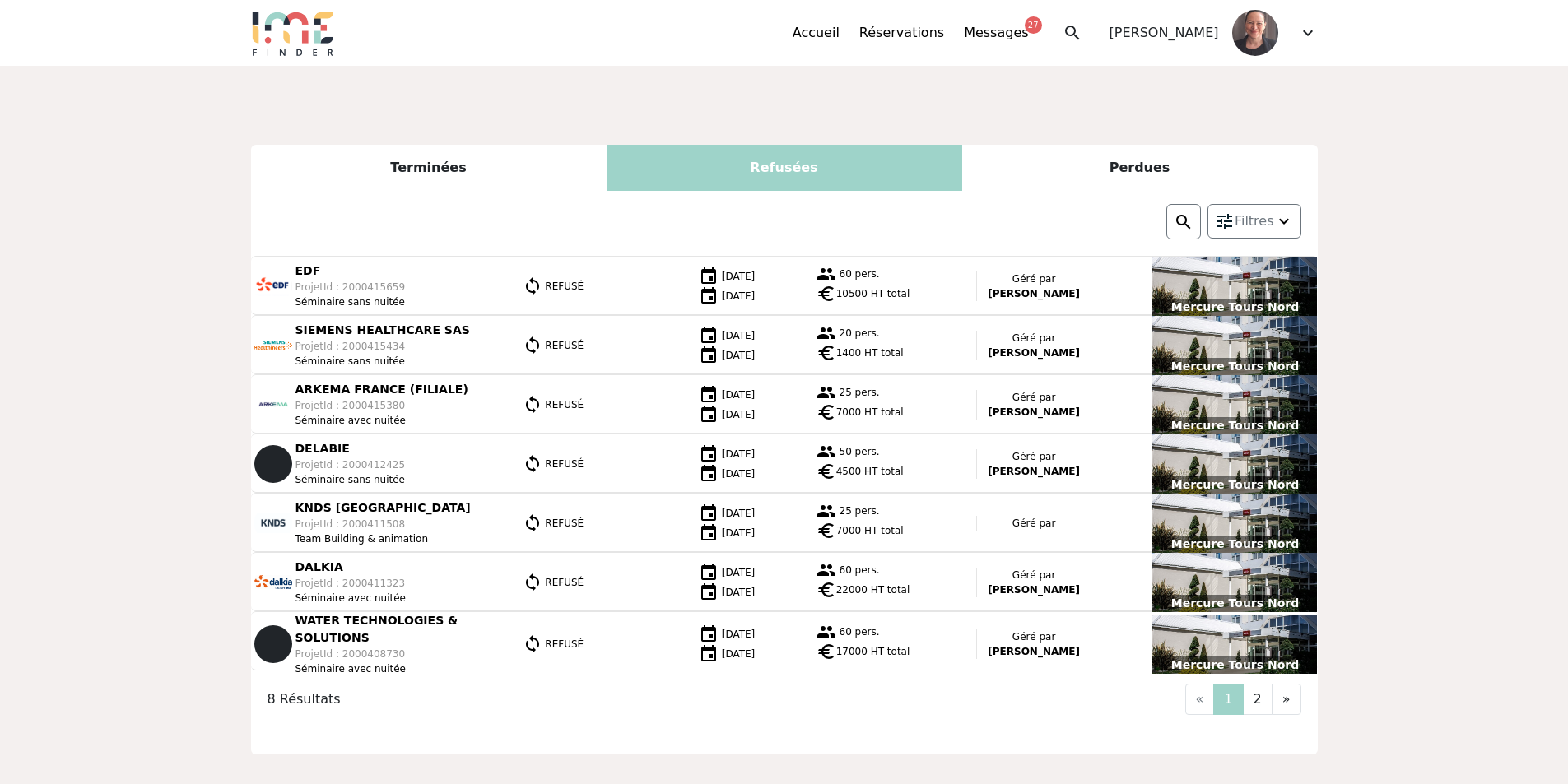
click at [1136, 172] on div "Perdues" at bounding box center [1140, 168] width 356 height 46
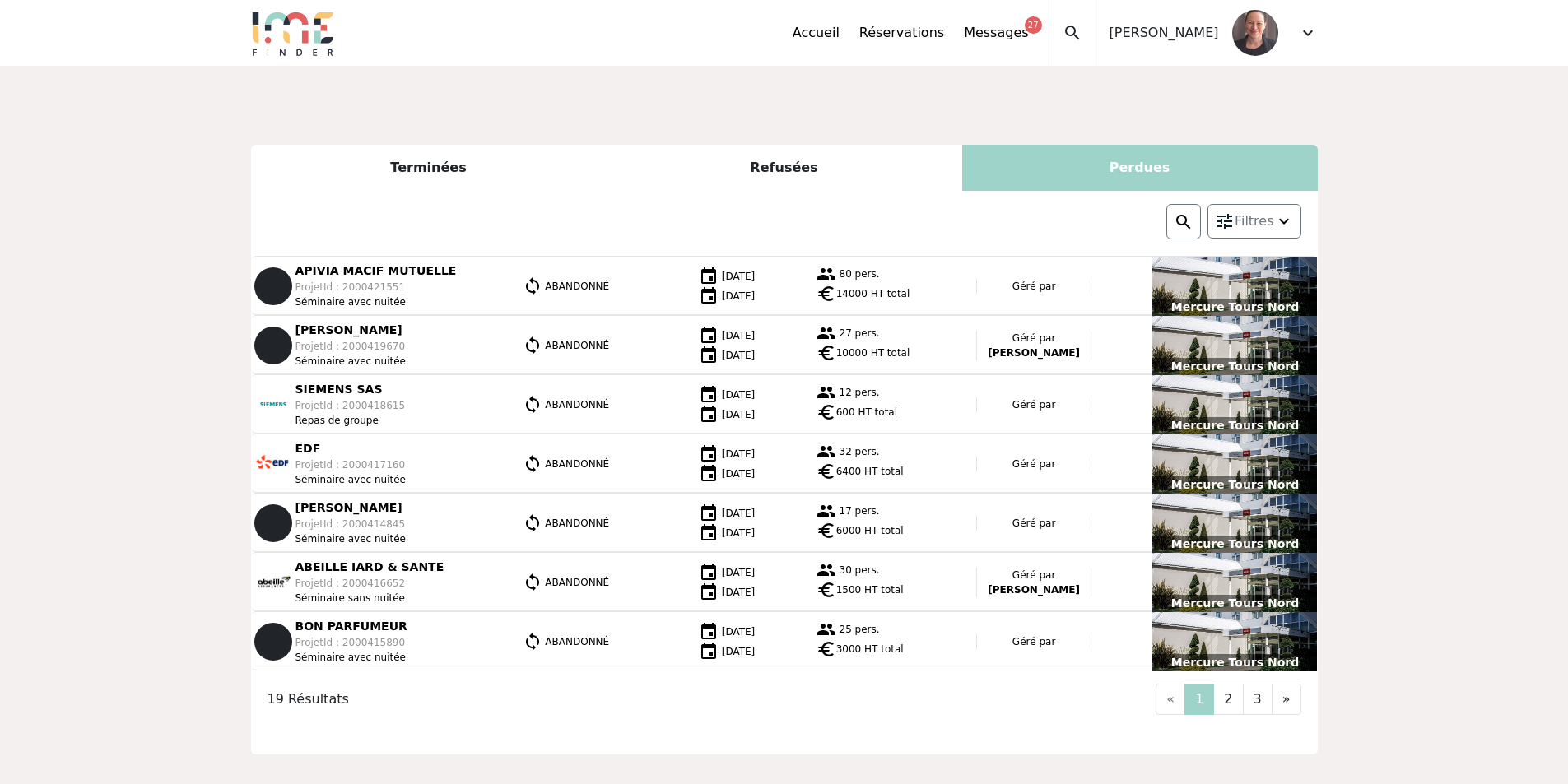
click at [1083, 32] on span "search" at bounding box center [1071, 32] width 20 height 20
click at [1171, 32] on span "[PERSON_NAME]" at bounding box center [1164, 32] width 109 height 20
click at [1310, 32] on span "expand_more" at bounding box center [1307, 32] width 20 height 20
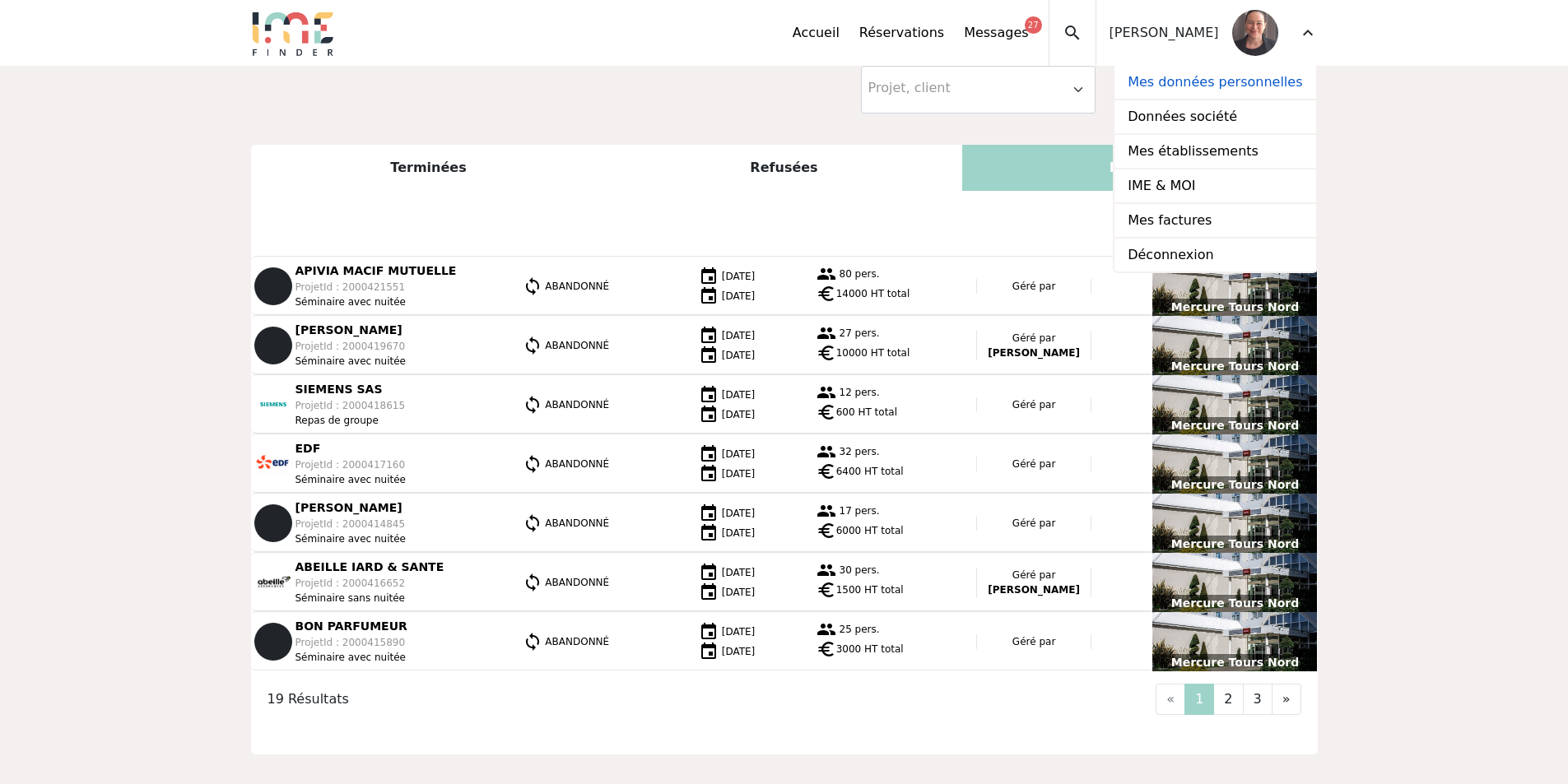
click at [1218, 89] on link "Mes données personnelles" at bounding box center [1214, 83] width 200 height 35
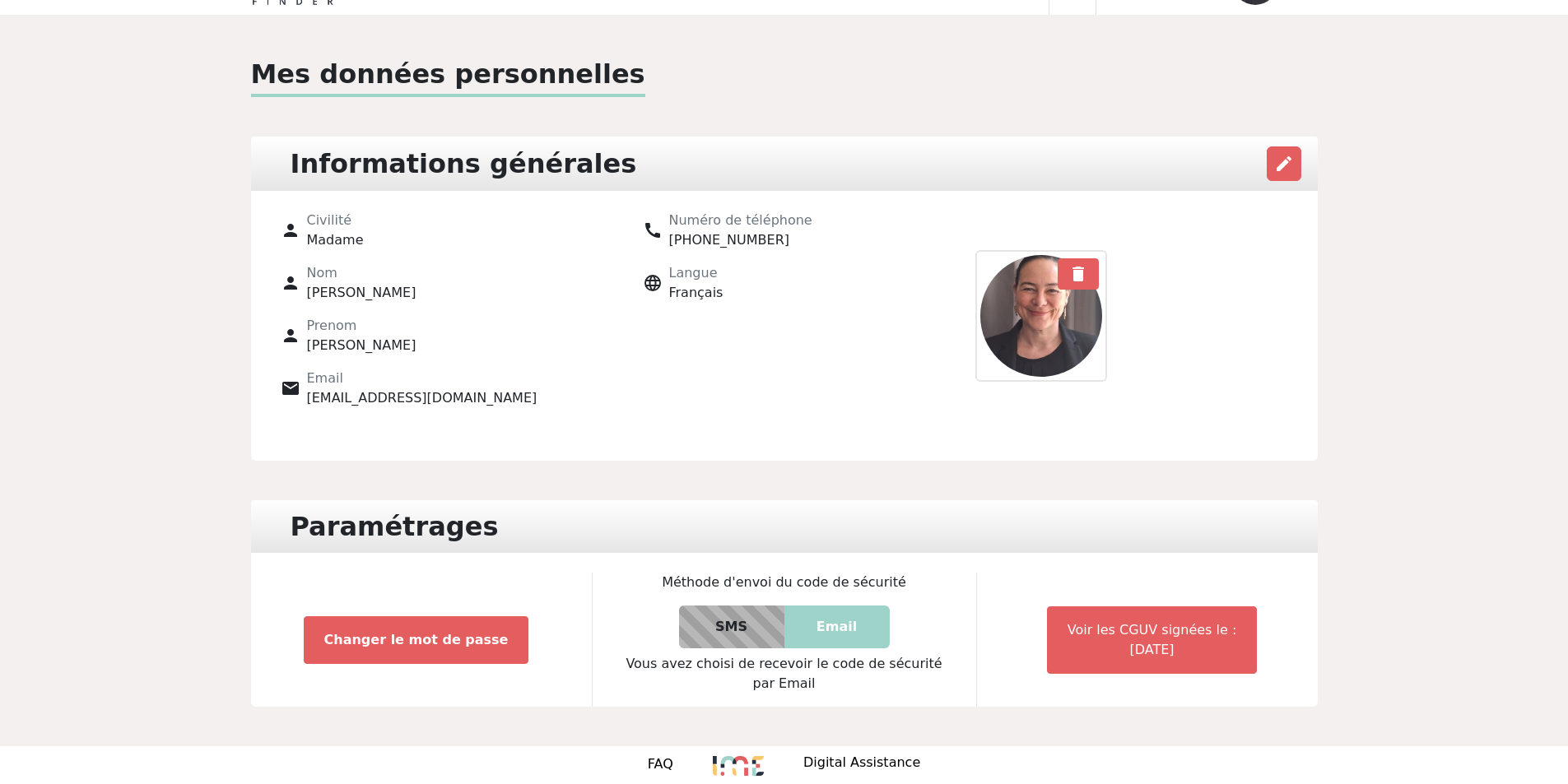
scroll to position [79, 0]
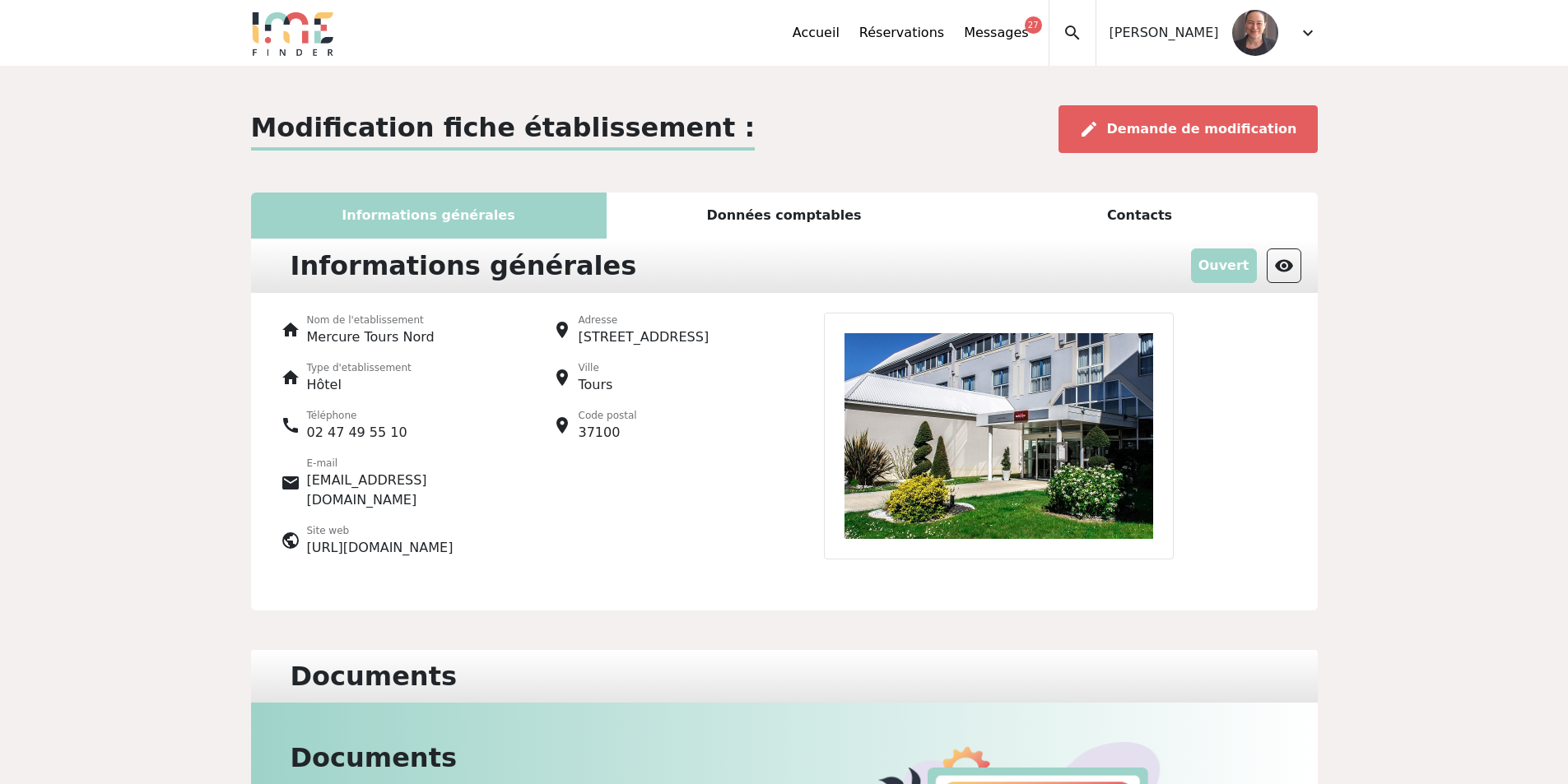
click at [1097, 411] on img at bounding box center [999, 436] width 350 height 247
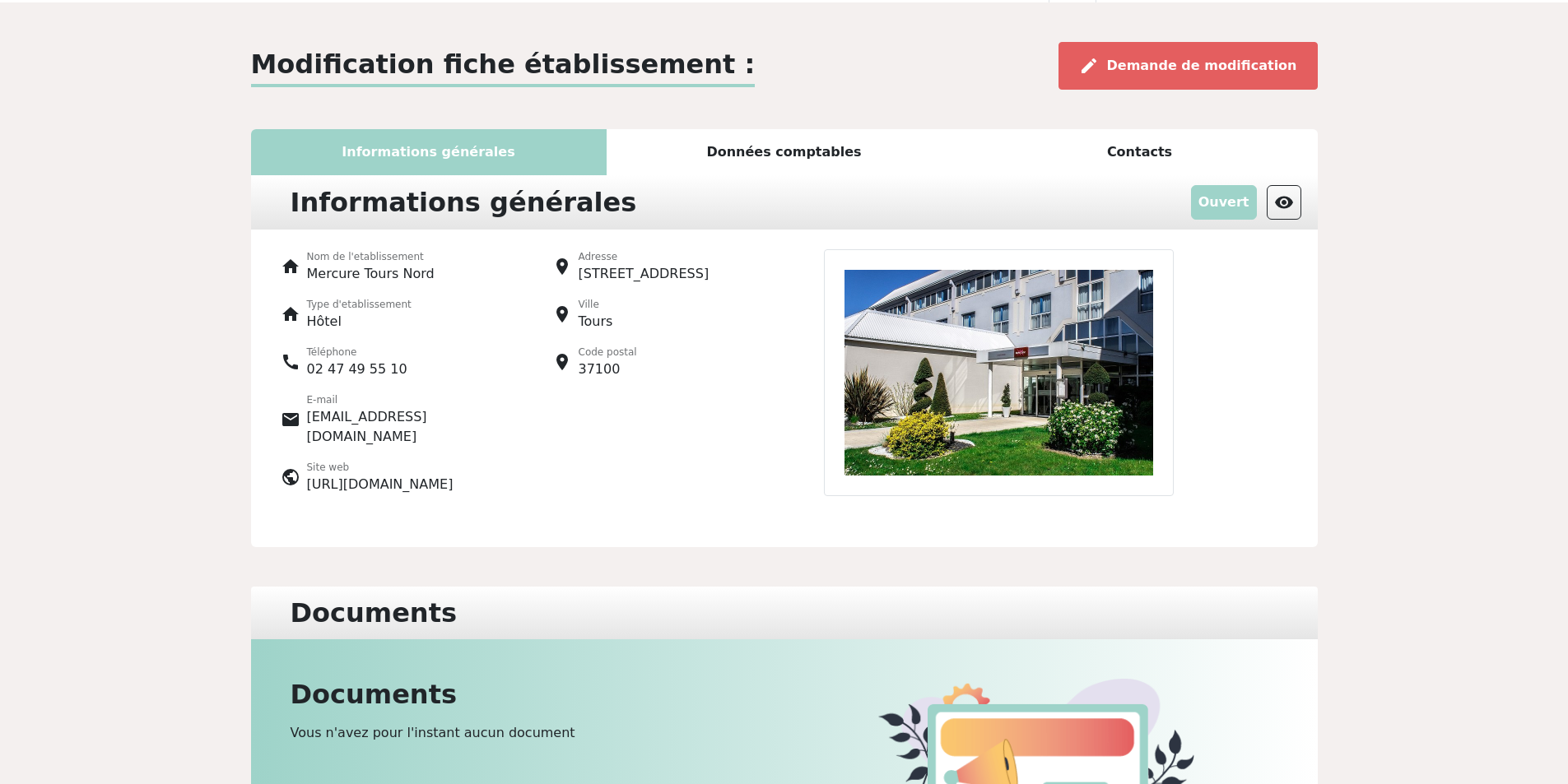
scroll to position [70, 0]
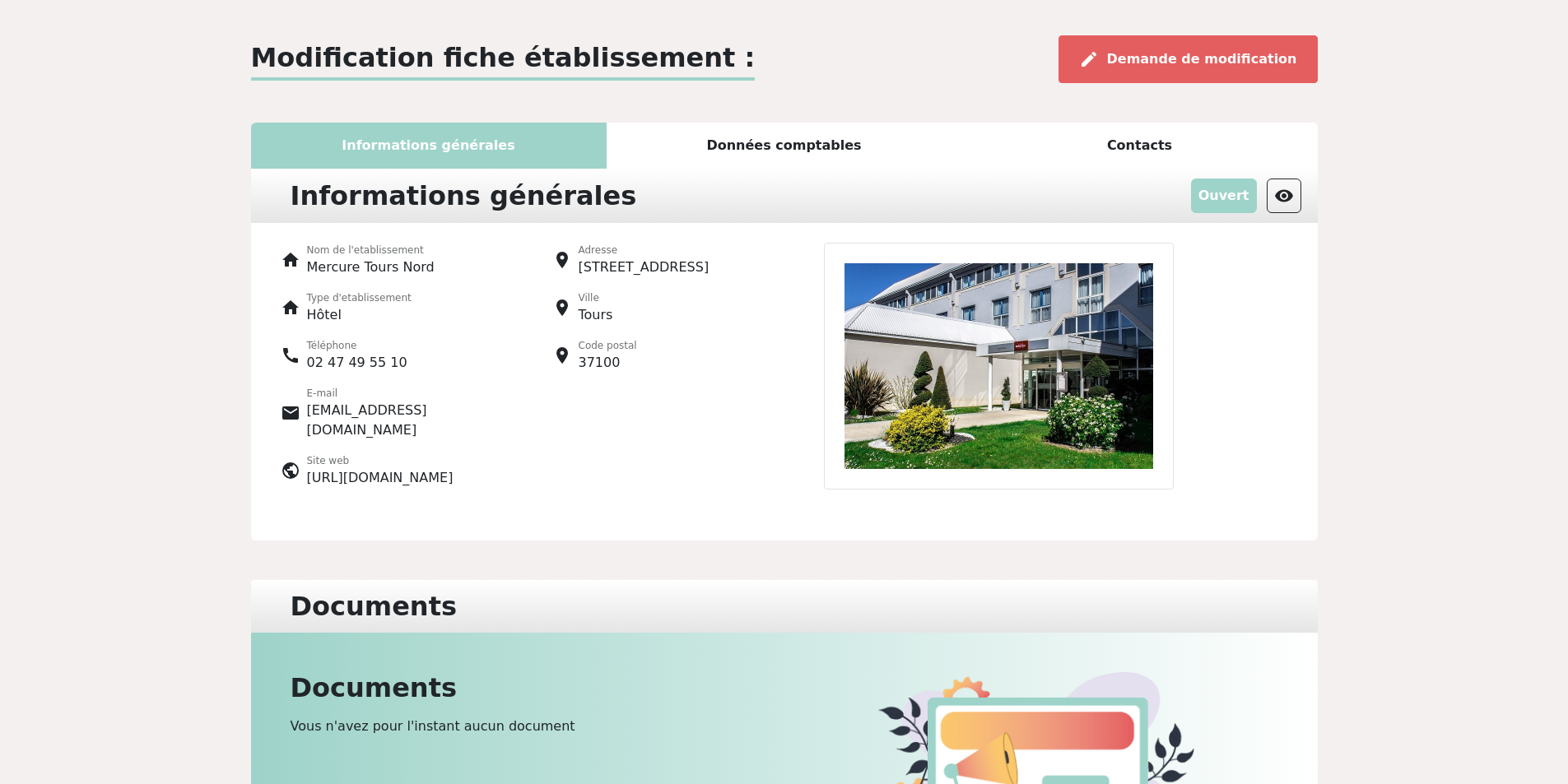
click at [1204, 192] on p "Ouvert" at bounding box center [1223, 195] width 66 height 35
click at [1233, 191] on p "Ouvert" at bounding box center [1223, 195] width 66 height 35
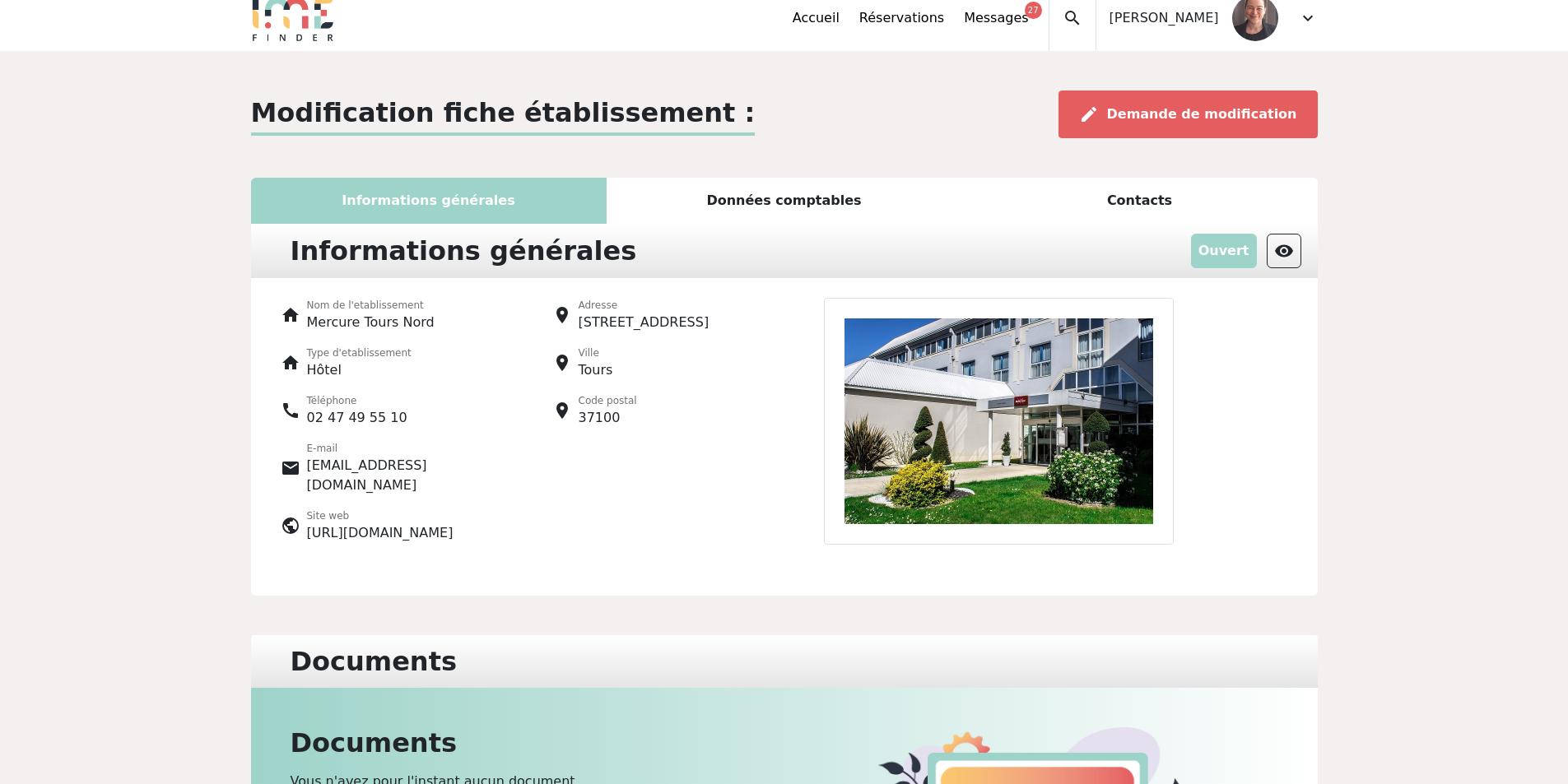
scroll to position [0, 0]
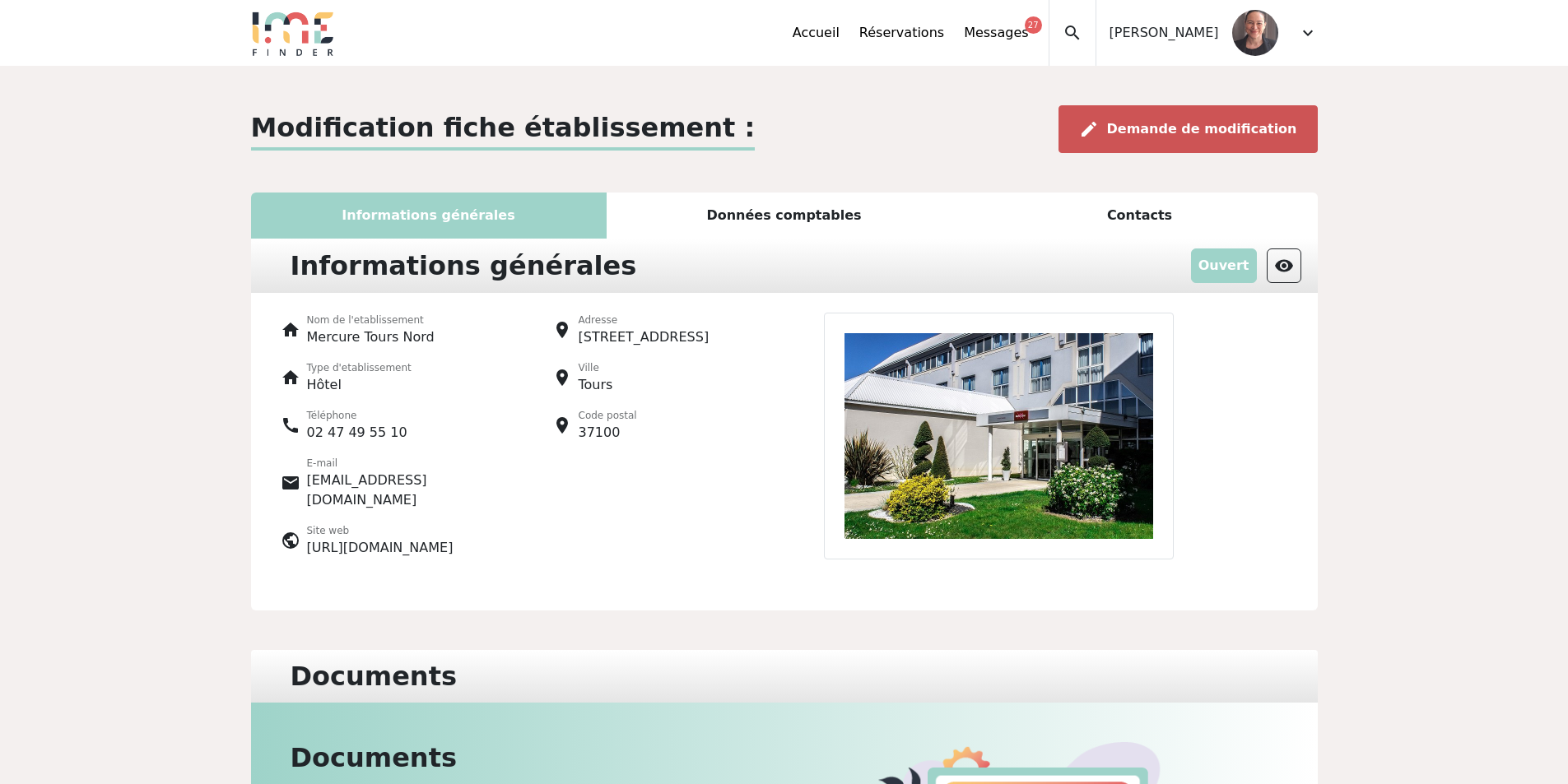
click at [1262, 126] on span "Demande de modification" at bounding box center [1202, 129] width 190 height 15
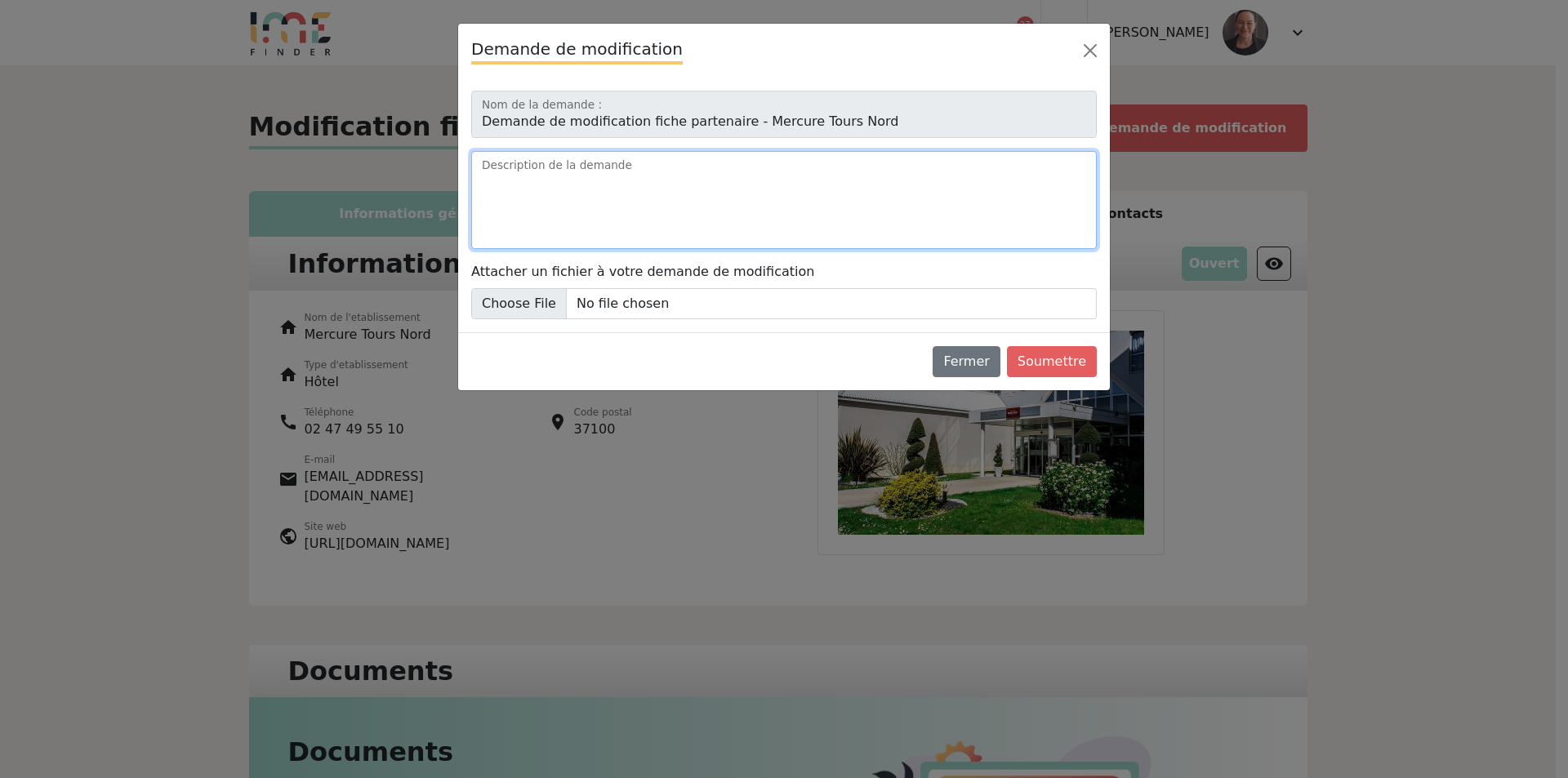
click at [632, 174] on textarea "Description de la demande" at bounding box center [784, 200] width 626 height 98
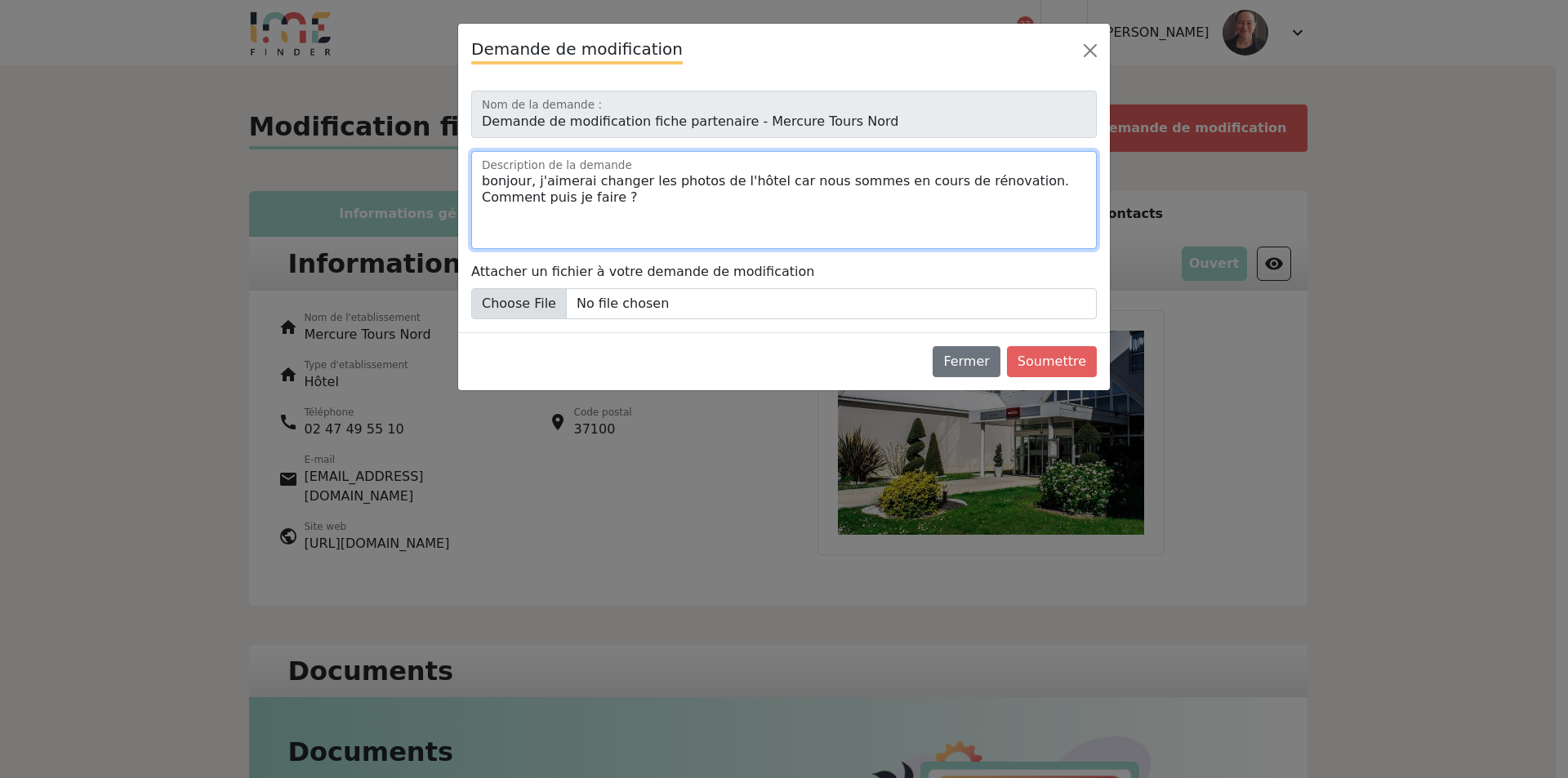
type textarea "bonjour, j'aimerai changer les photos de l'hôtel car nous sommes en cours de ré…"
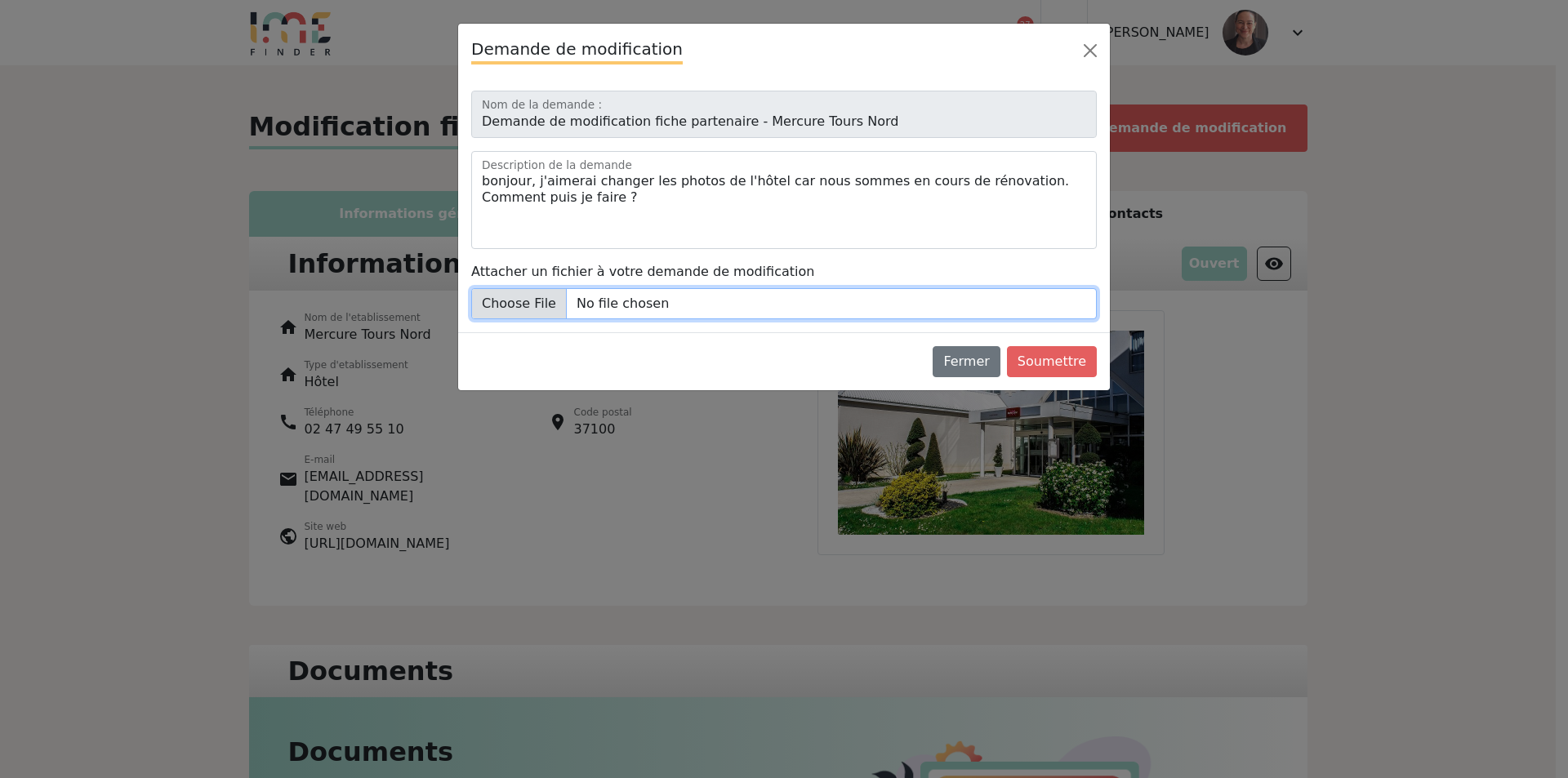
click at [566, 299] on input "Attacher un fichier à votre demande de modification" at bounding box center [784, 304] width 626 height 31
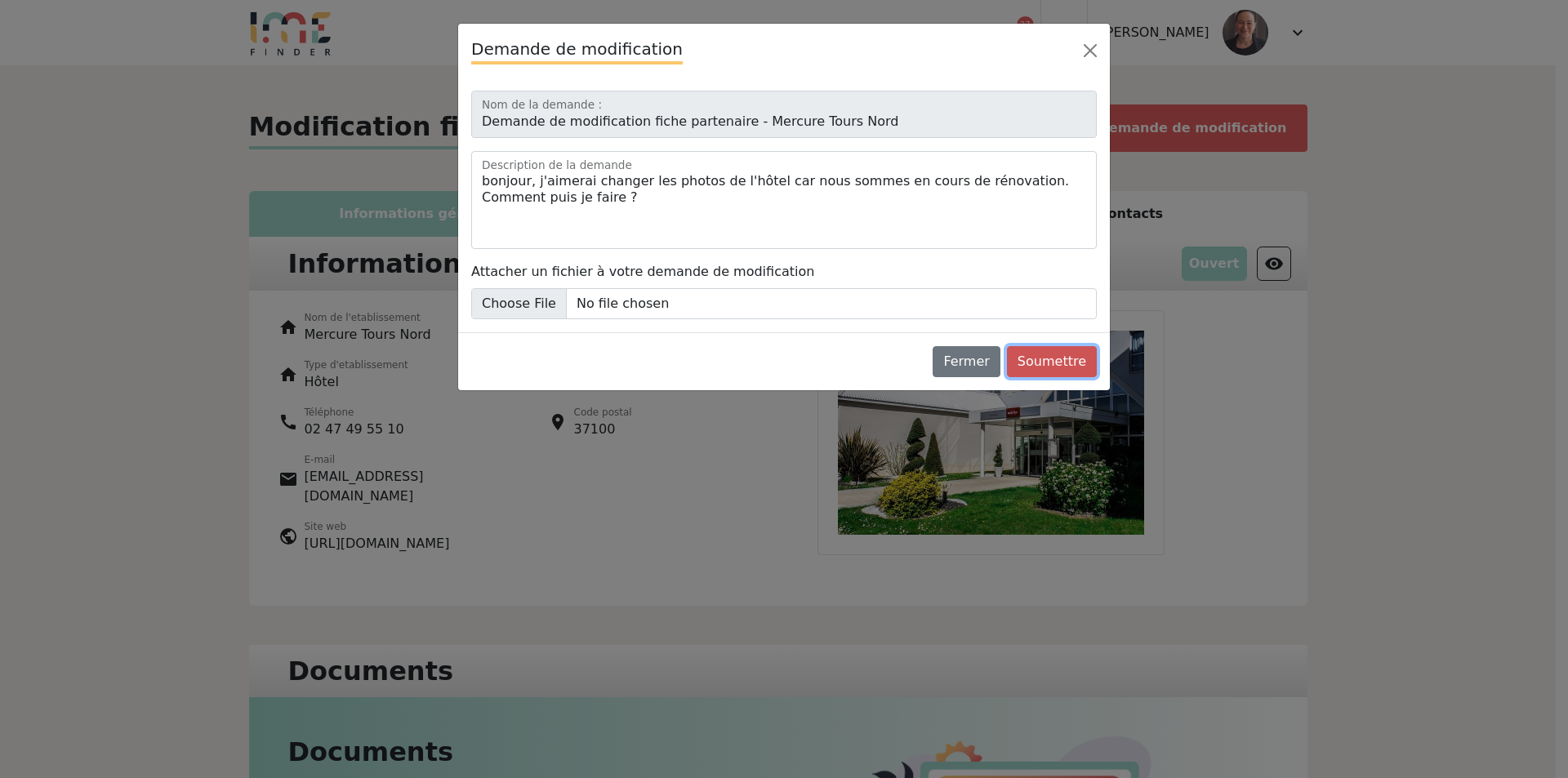
click at [1069, 361] on button "Soumettre" at bounding box center [1052, 361] width 90 height 31
